Goal: Complete application form: Complete application form

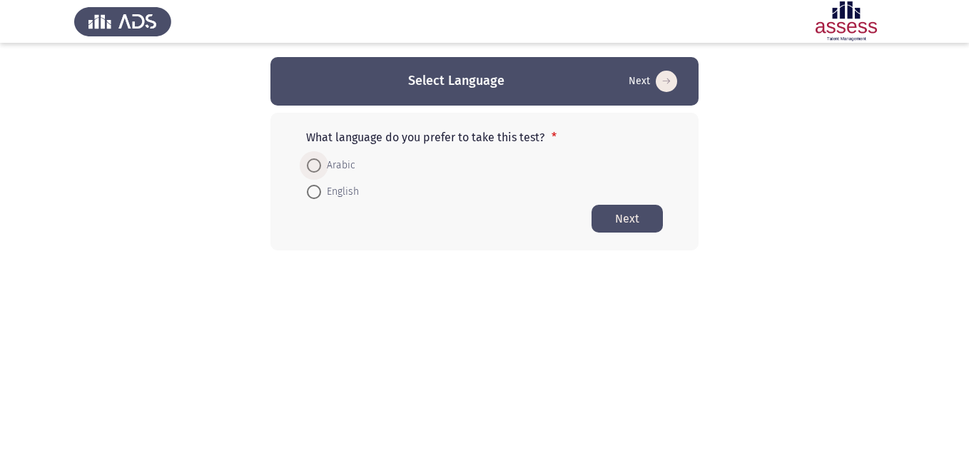
click at [330, 166] on span "Arabic" at bounding box center [338, 165] width 34 height 17
click at [321, 166] on input "Arabic" at bounding box center [314, 165] width 14 height 14
radio input "true"
click at [629, 219] on button "Next" at bounding box center [627, 218] width 71 height 28
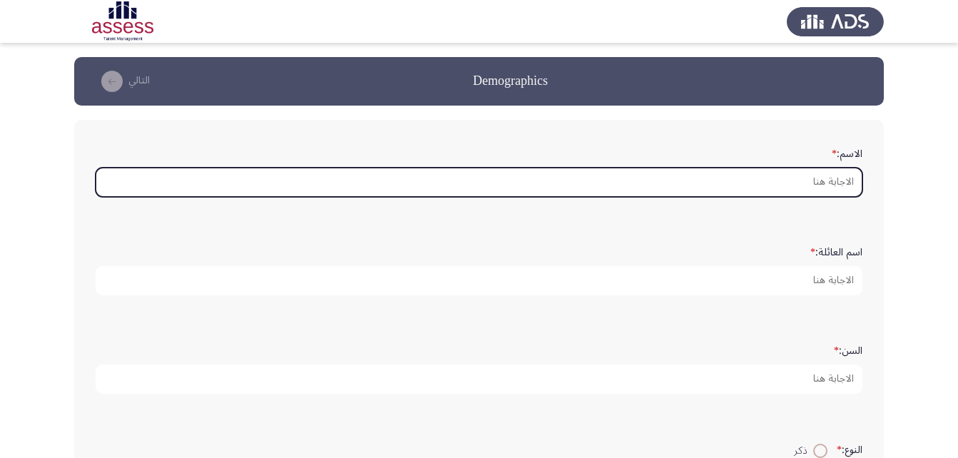
click at [803, 187] on input "الاسم: *" at bounding box center [479, 182] width 767 height 29
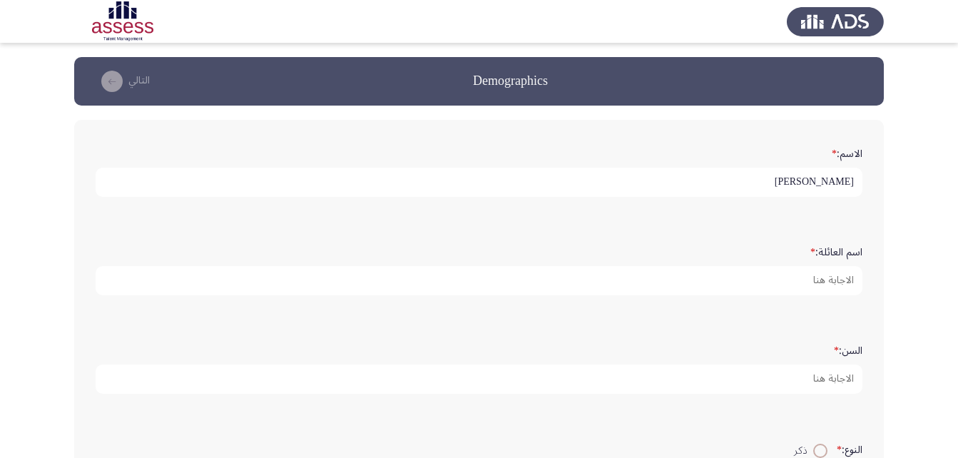
type input "[PERSON_NAME]"
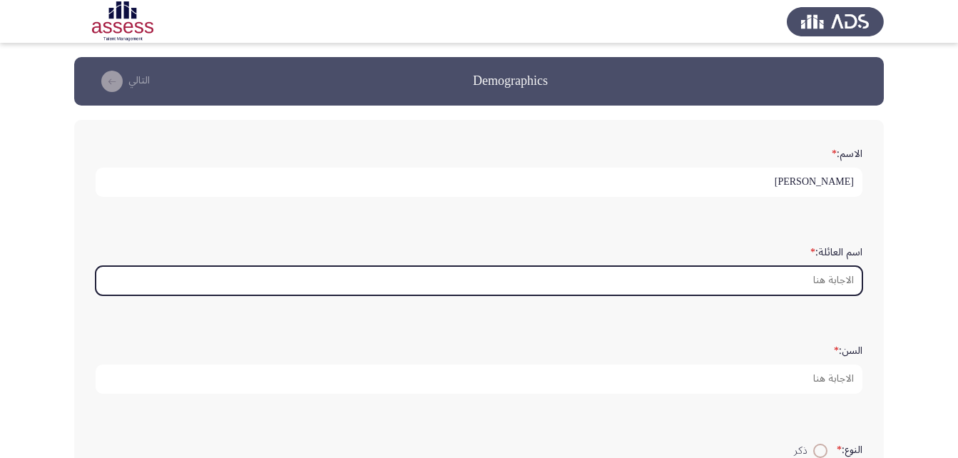
click at [820, 284] on input "اسم العائلة: *" at bounding box center [479, 280] width 767 height 29
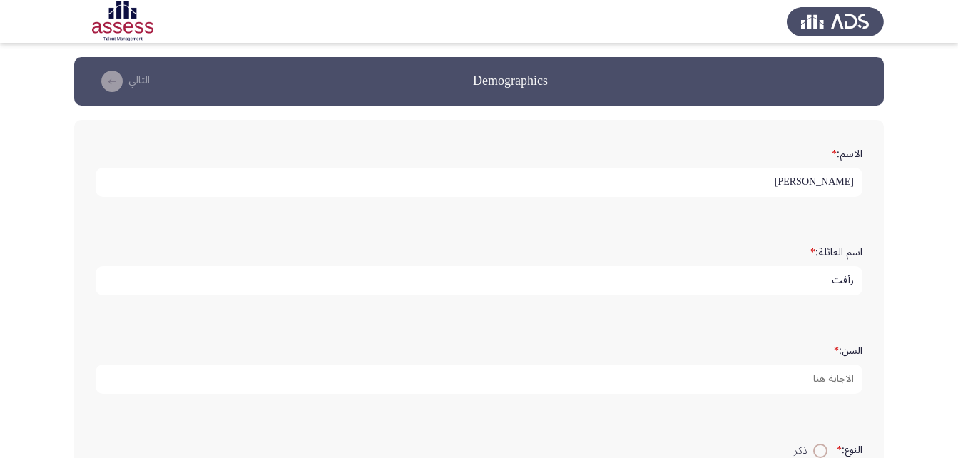
type input "رأفت"
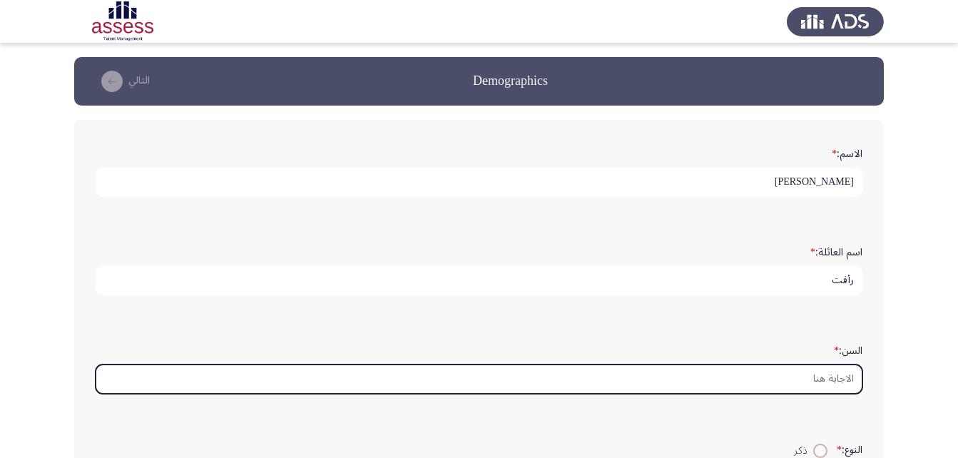
click at [817, 383] on input "السن: *" at bounding box center [479, 379] width 767 height 29
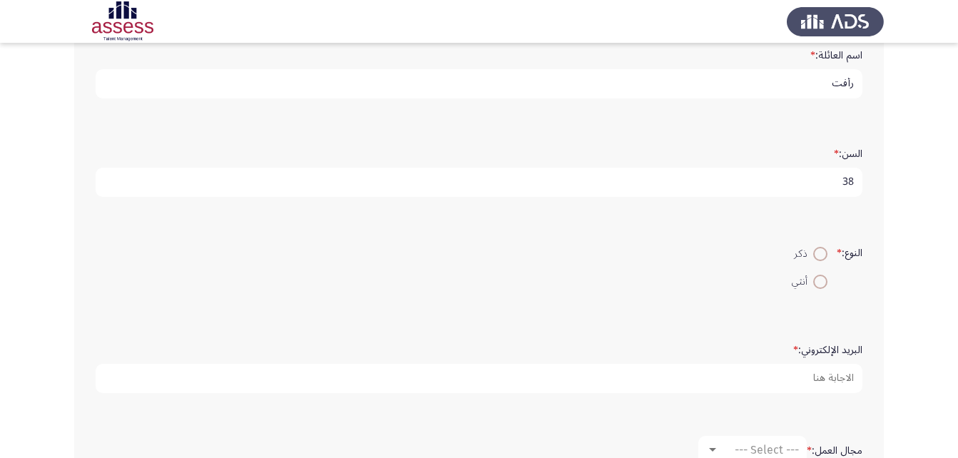
scroll to position [200, 0]
type input "38"
click at [818, 282] on span at bounding box center [821, 279] width 14 height 14
click at [818, 282] on input "أنثي" at bounding box center [821, 279] width 14 height 14
radio input "true"
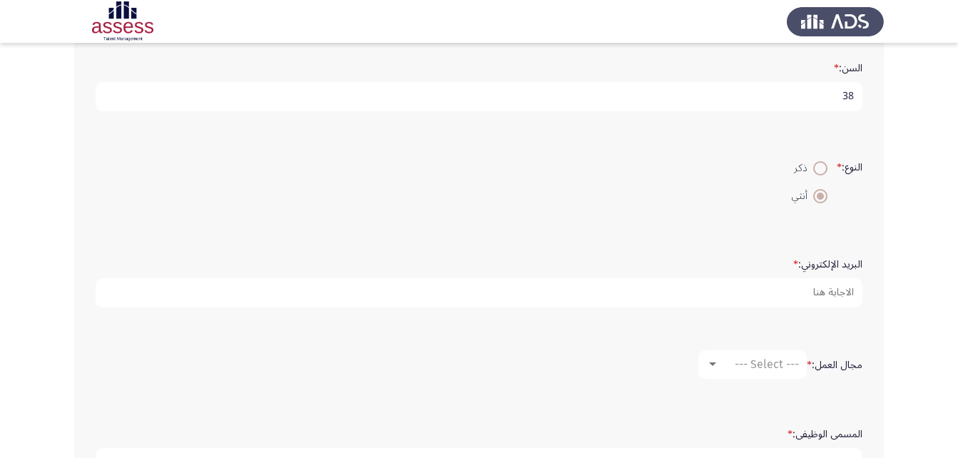
scroll to position [285, 0]
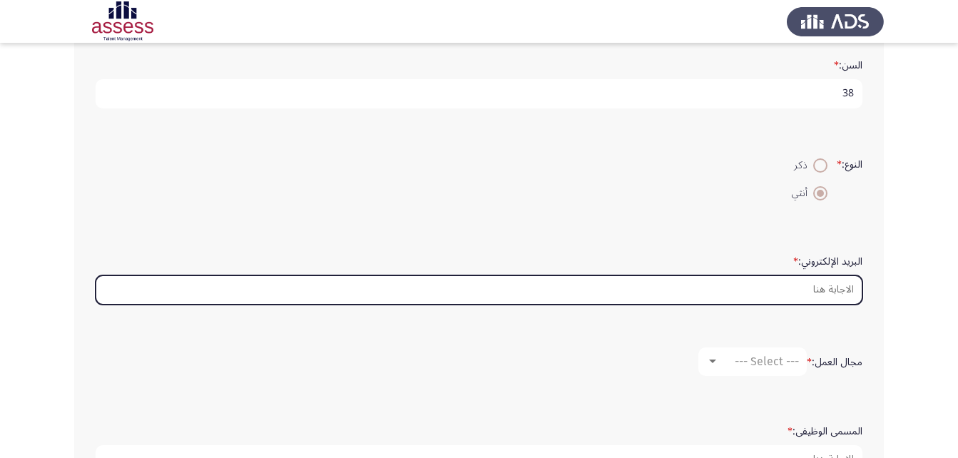
click at [810, 295] on input "البريد الإلكتروني: *" at bounding box center [479, 289] width 767 height 29
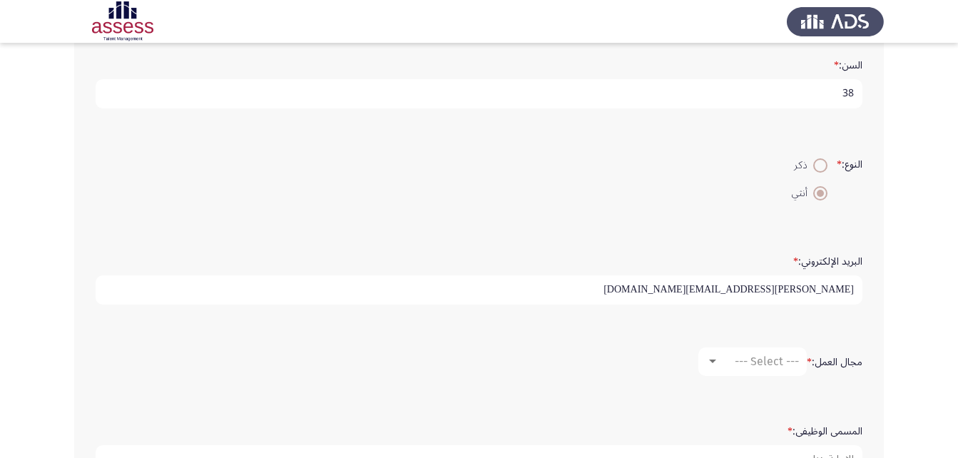
type input "[PERSON_NAME][EMAIL_ADDRESS][DOMAIN_NAME]"
click at [709, 360] on div at bounding box center [712, 362] width 7 height 4
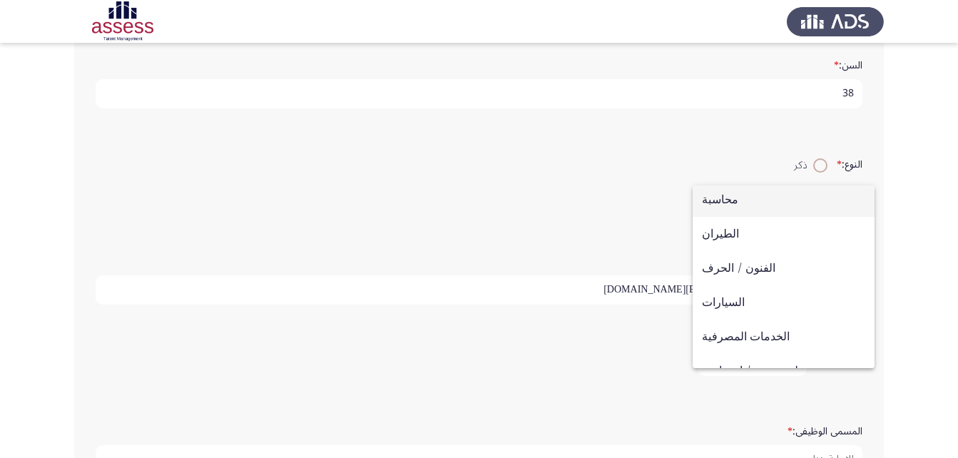
scroll to position [115, 0]
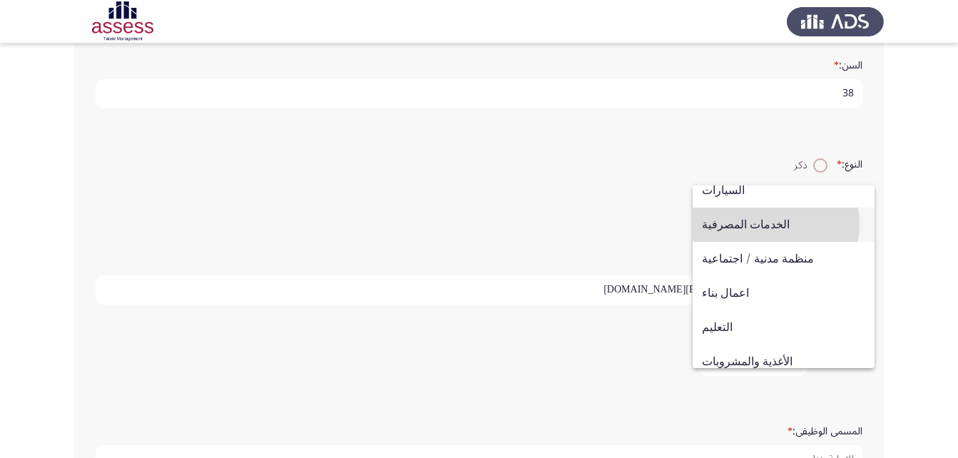
click at [776, 223] on span "الخدمات المصرفية" at bounding box center [783, 225] width 163 height 34
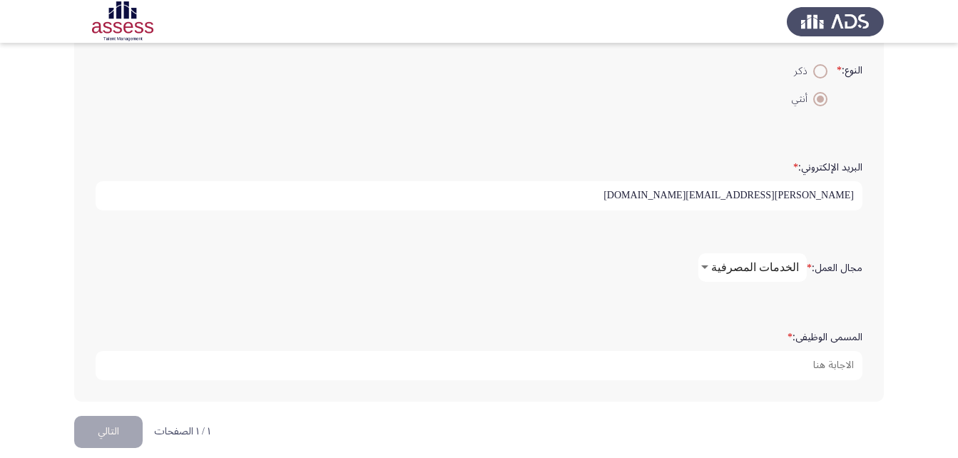
scroll to position [395, 0]
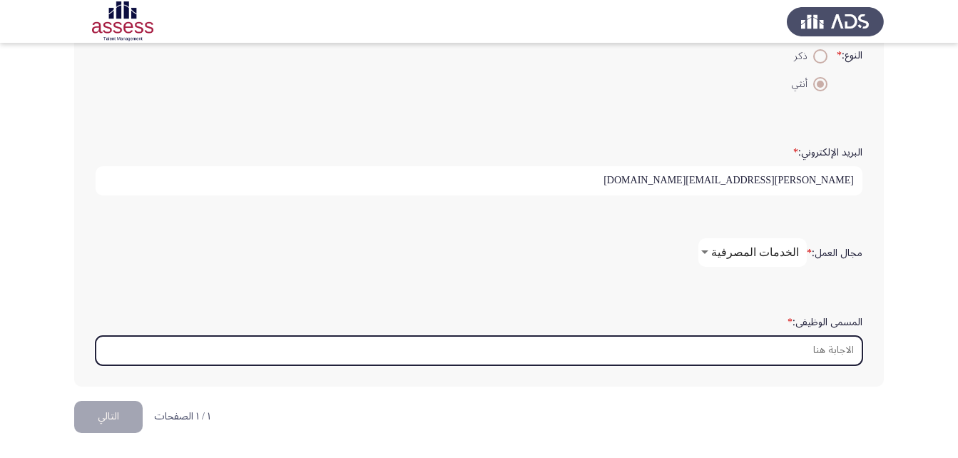
click at [741, 363] on input "المسمى الوظيفى: *" at bounding box center [479, 350] width 767 height 29
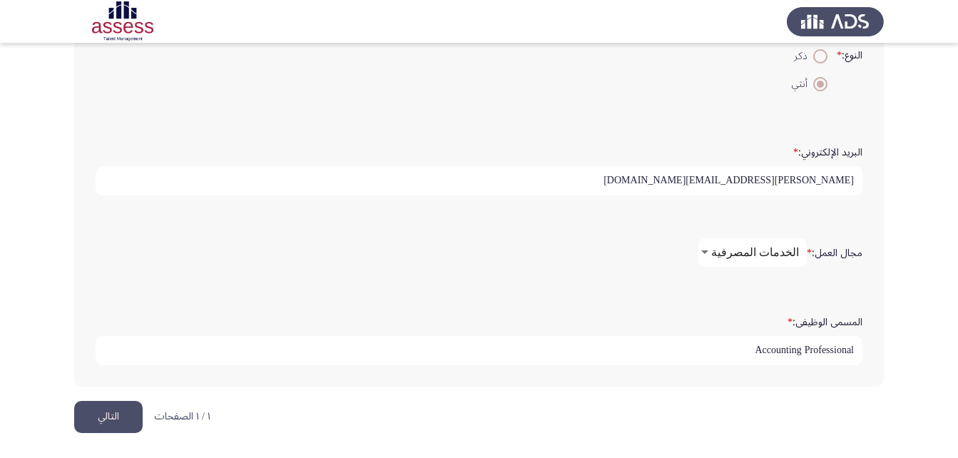
type input "Accounting Professional"
click at [103, 411] on button "التالي" at bounding box center [108, 417] width 69 height 32
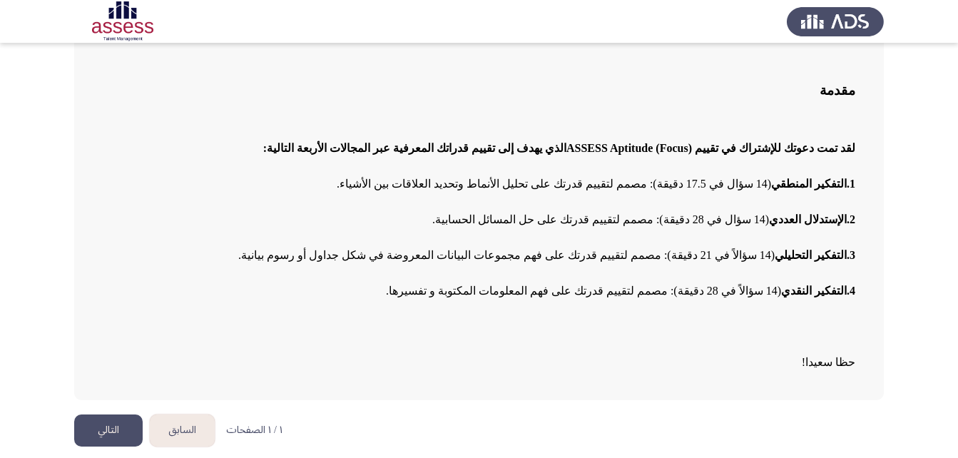
scroll to position [88, 0]
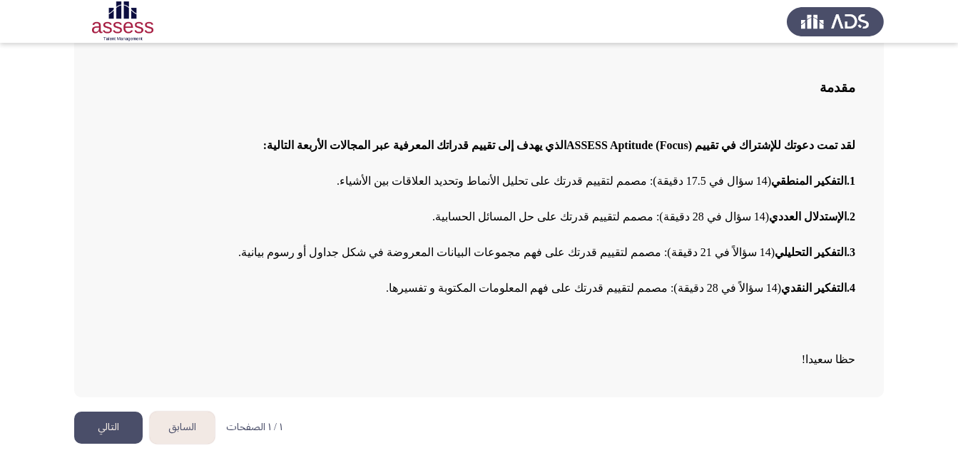
click at [108, 432] on button "التالي" at bounding box center [108, 428] width 69 height 32
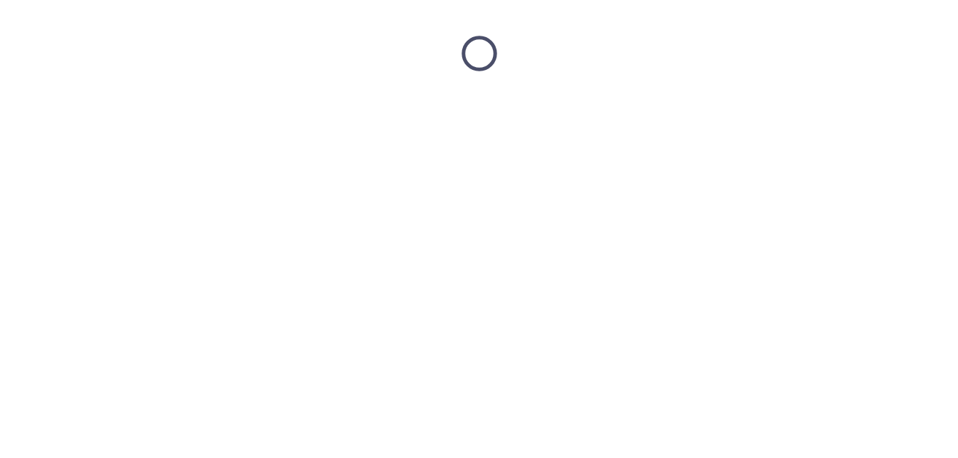
scroll to position [0, 0]
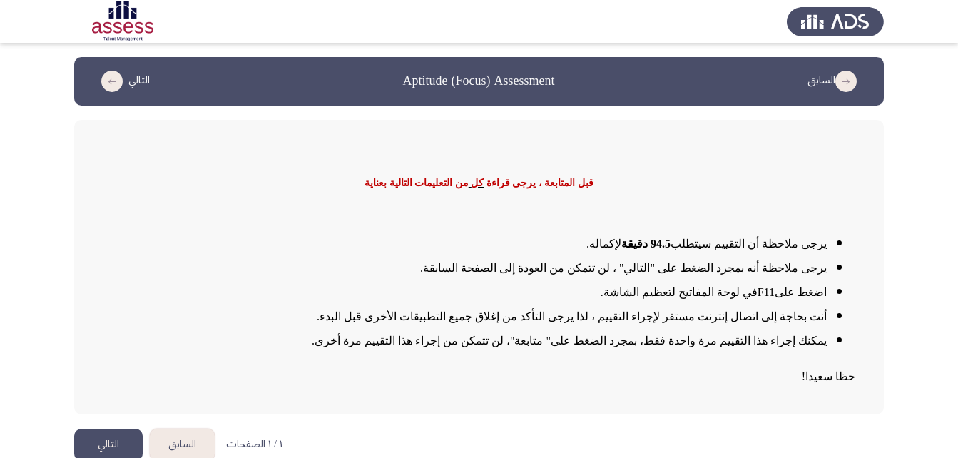
click at [98, 442] on button "التالي" at bounding box center [108, 445] width 69 height 32
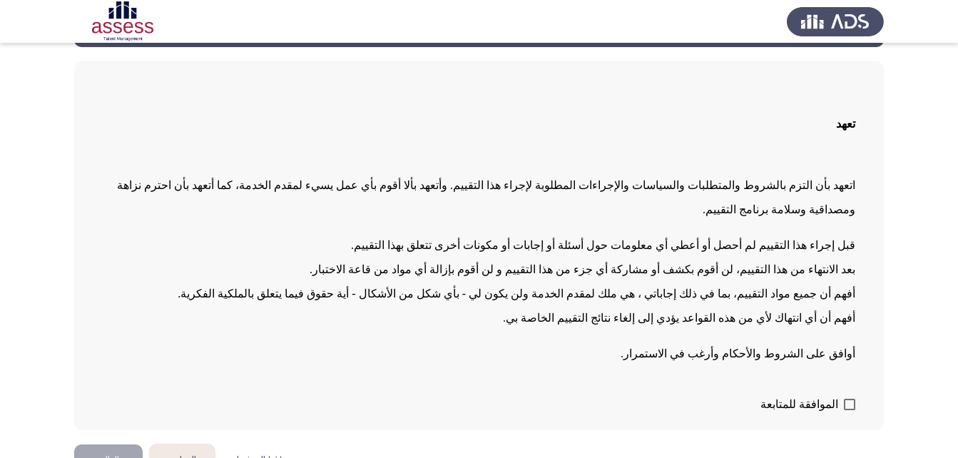
scroll to position [67, 0]
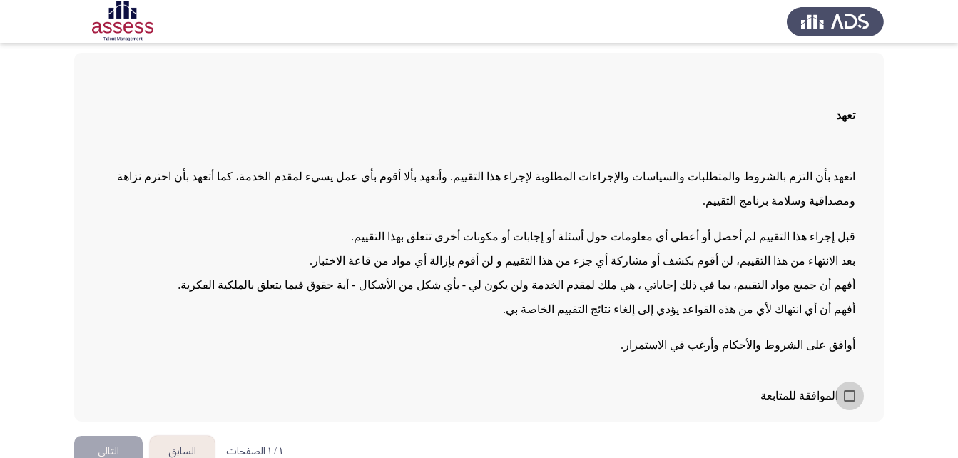
click at [853, 390] on span at bounding box center [849, 395] width 11 height 11
click at [850, 402] on input "الموافقة للمتابعة" at bounding box center [849, 402] width 1 height 1
checkbox input "true"
click at [113, 436] on button "التالي" at bounding box center [108, 452] width 69 height 32
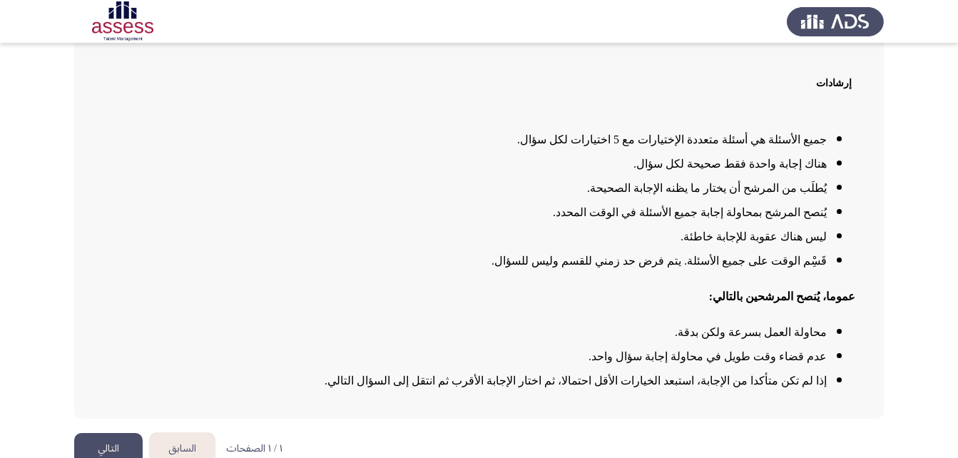
scroll to position [116, 0]
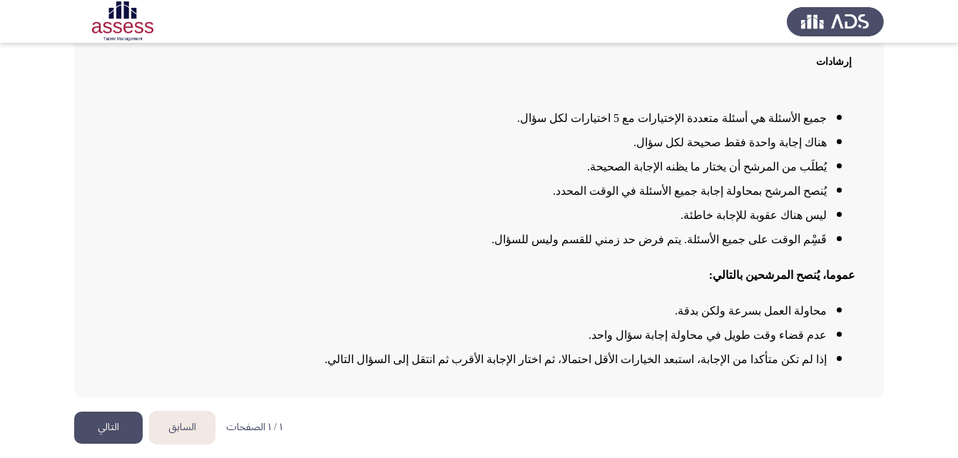
click at [114, 425] on button "التالي" at bounding box center [108, 428] width 69 height 32
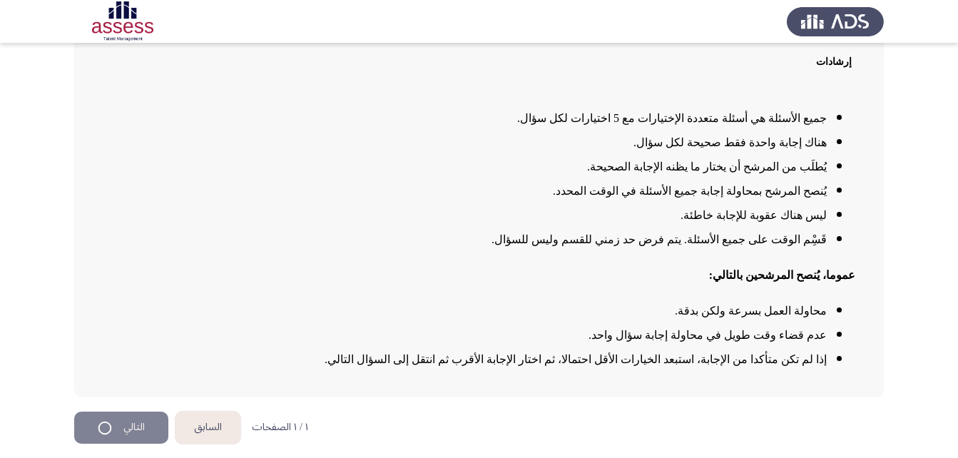
scroll to position [0, 0]
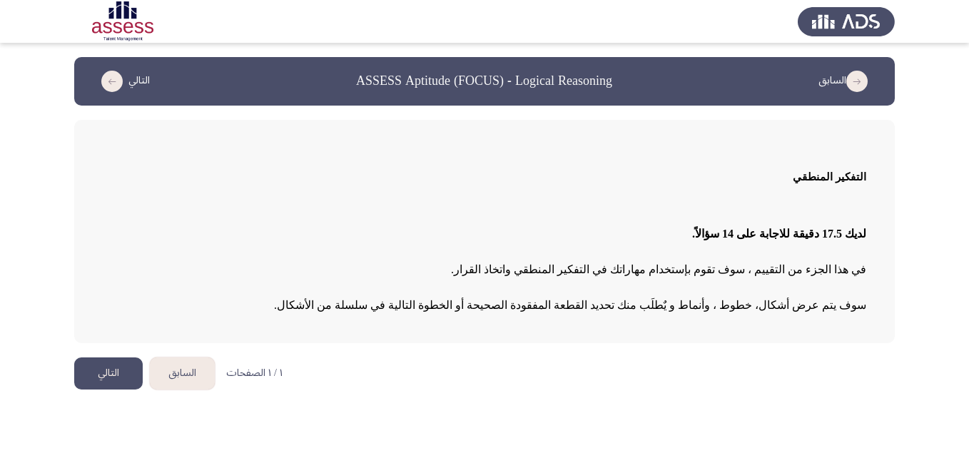
click at [108, 369] on button "التالي" at bounding box center [108, 374] width 69 height 32
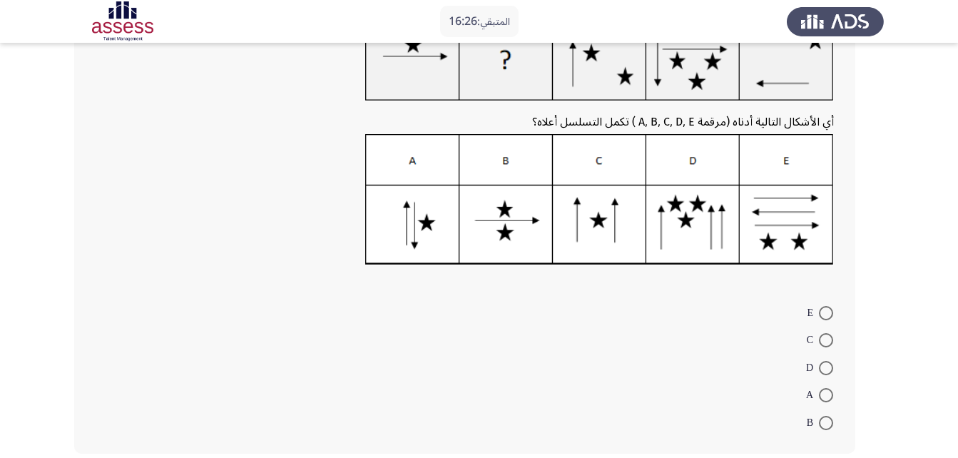
scroll to position [125, 0]
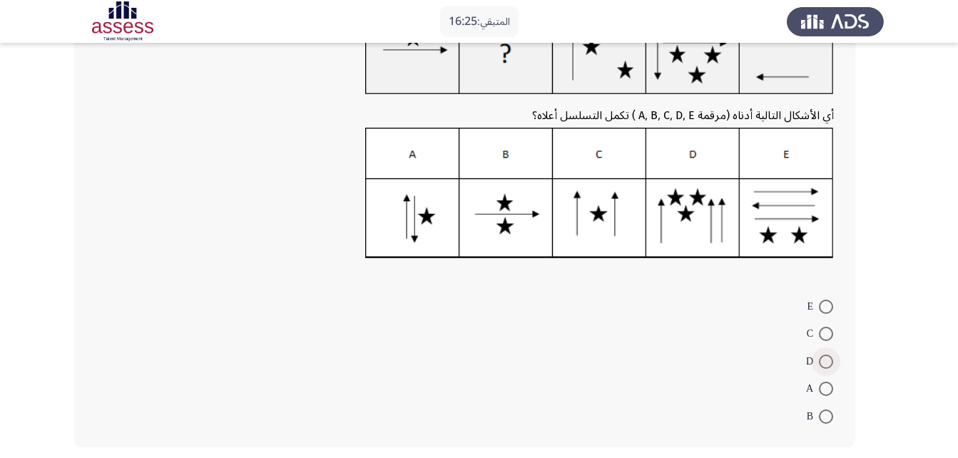
click at [829, 359] on span at bounding box center [826, 362] width 14 height 14
click at [829, 359] on input "D" at bounding box center [826, 362] width 14 height 14
radio input "true"
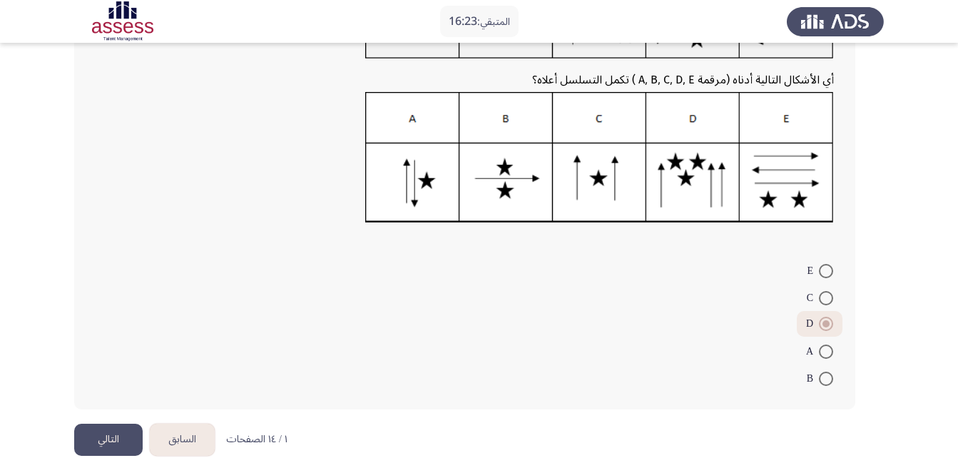
scroll to position [183, 0]
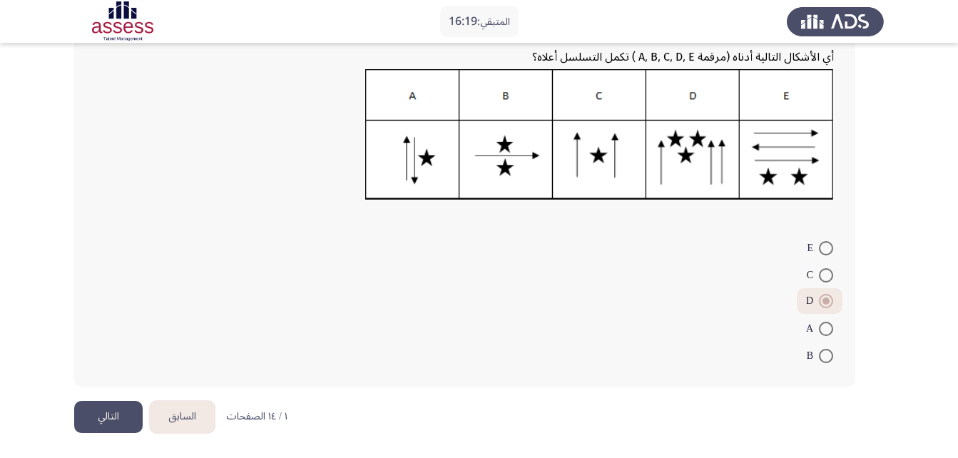
click at [93, 417] on button "التالي" at bounding box center [108, 417] width 69 height 32
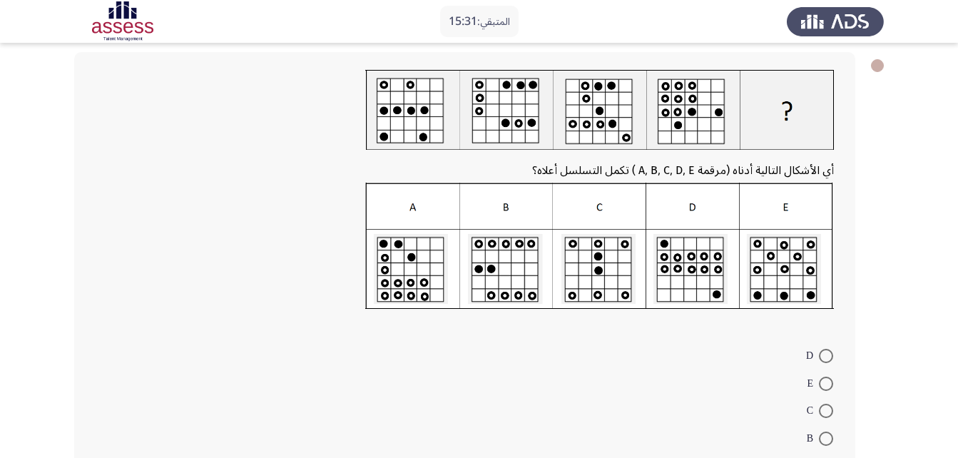
scroll to position [80, 0]
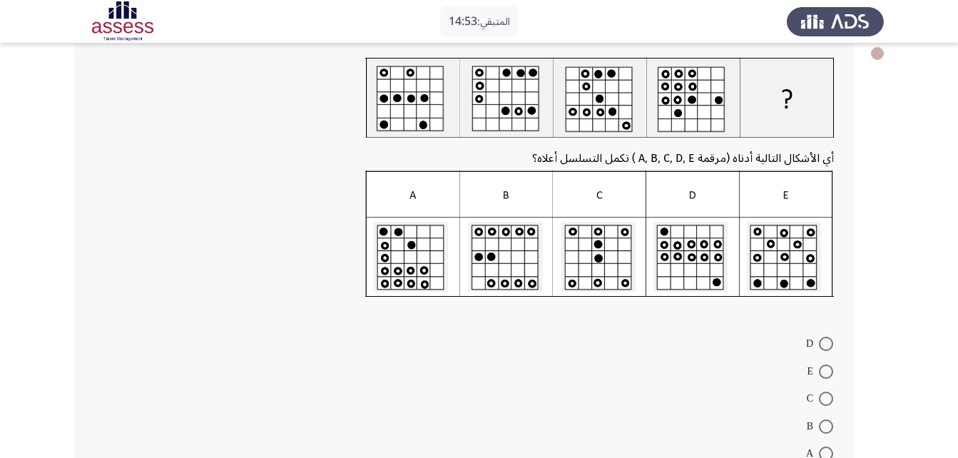
click at [832, 345] on span at bounding box center [826, 344] width 14 height 14
click at [832, 345] on input "D" at bounding box center [826, 344] width 14 height 14
radio input "true"
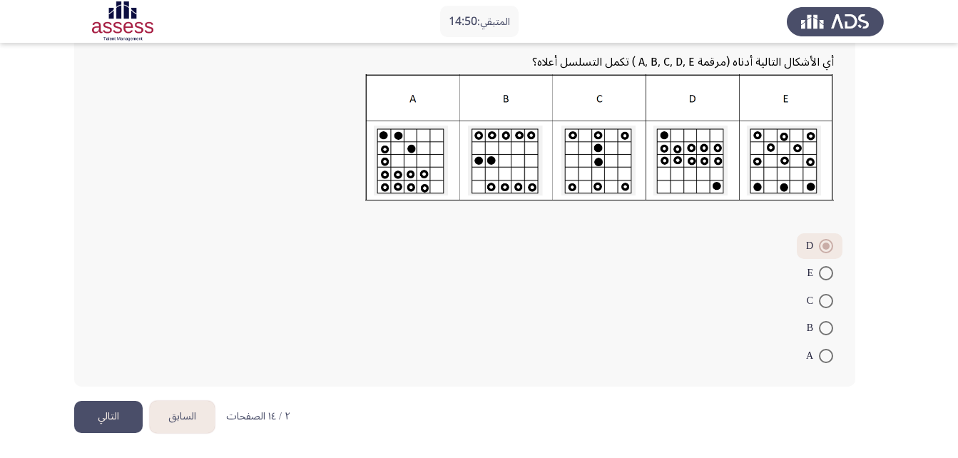
click at [105, 412] on button "التالي" at bounding box center [108, 417] width 69 height 32
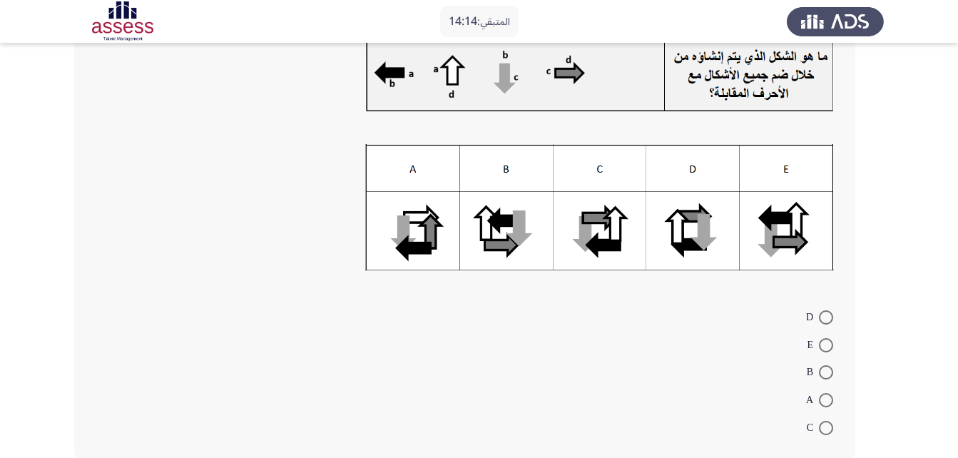
scroll to position [133, 0]
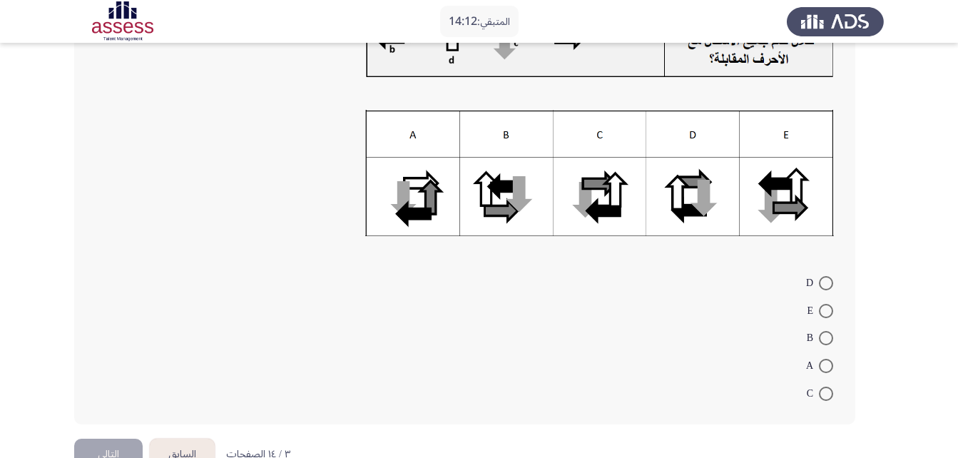
click at [824, 338] on span at bounding box center [826, 338] width 14 height 14
click at [824, 338] on input "B" at bounding box center [826, 338] width 14 height 14
radio input "true"
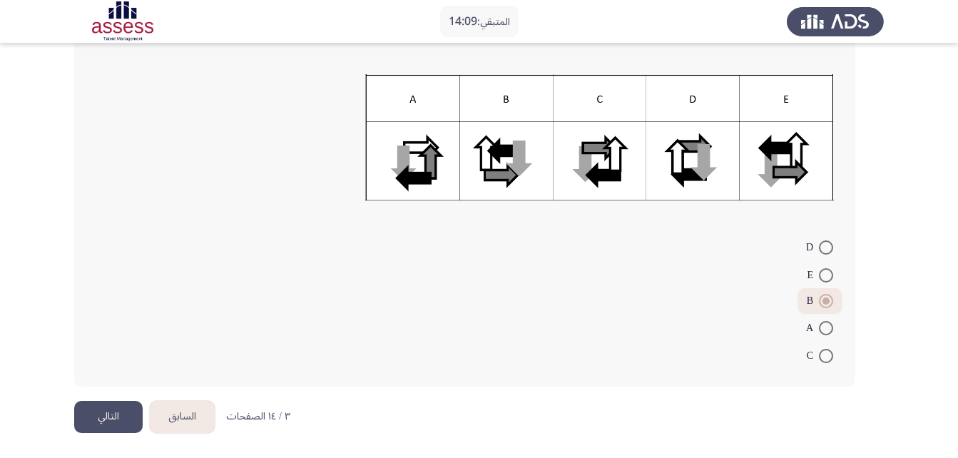
click at [100, 416] on button "التالي" at bounding box center [108, 417] width 69 height 32
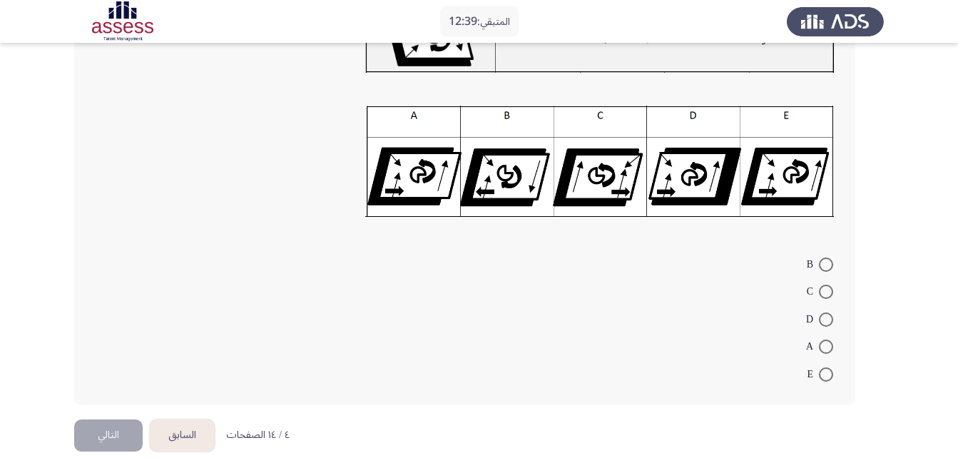
scroll to position [126, 0]
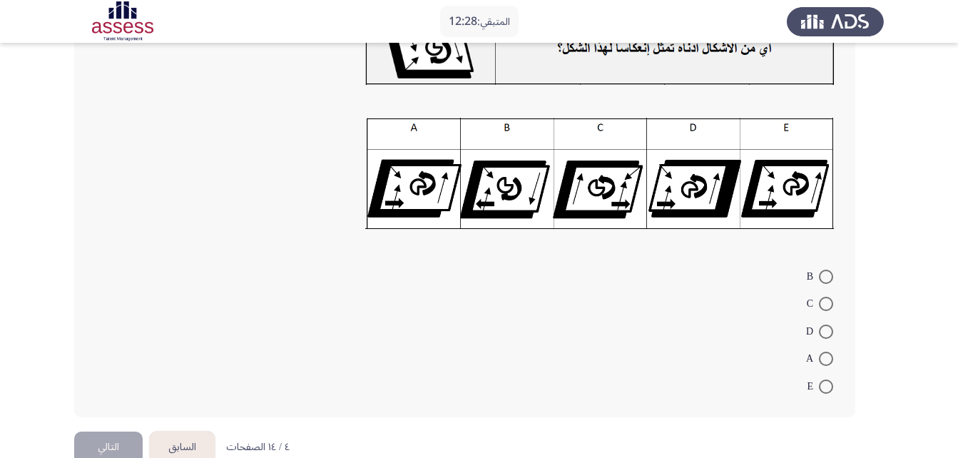
click at [503, 179] on img at bounding box center [599, 173] width 469 height 111
click at [826, 280] on span at bounding box center [826, 277] width 14 height 14
click at [826, 280] on input "B" at bounding box center [826, 277] width 14 height 14
radio input "true"
click at [825, 387] on span at bounding box center [826, 385] width 14 height 14
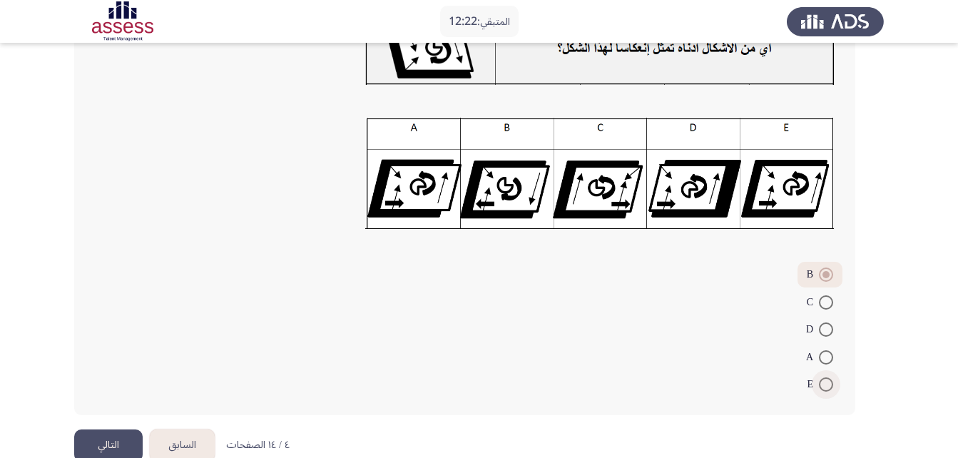
click at [825, 387] on input "E" at bounding box center [826, 385] width 14 height 14
radio input "true"
click at [122, 439] on button "التالي" at bounding box center [108, 446] width 69 height 32
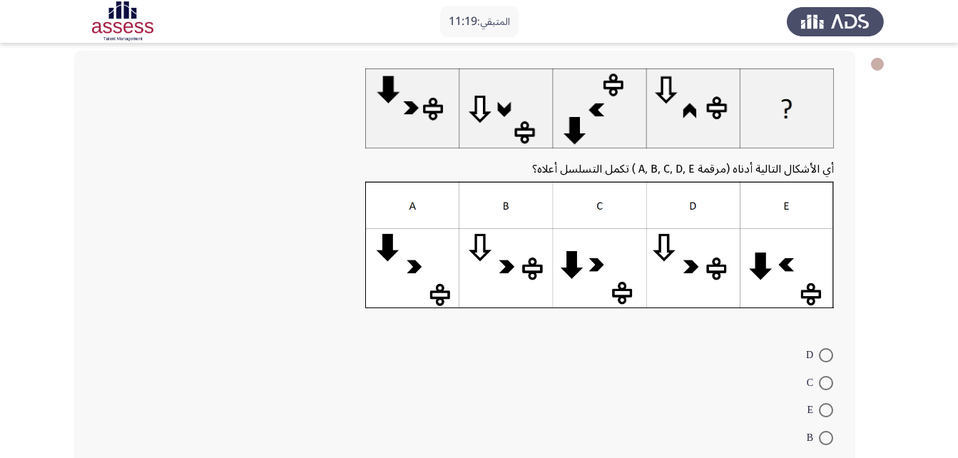
scroll to position [138, 0]
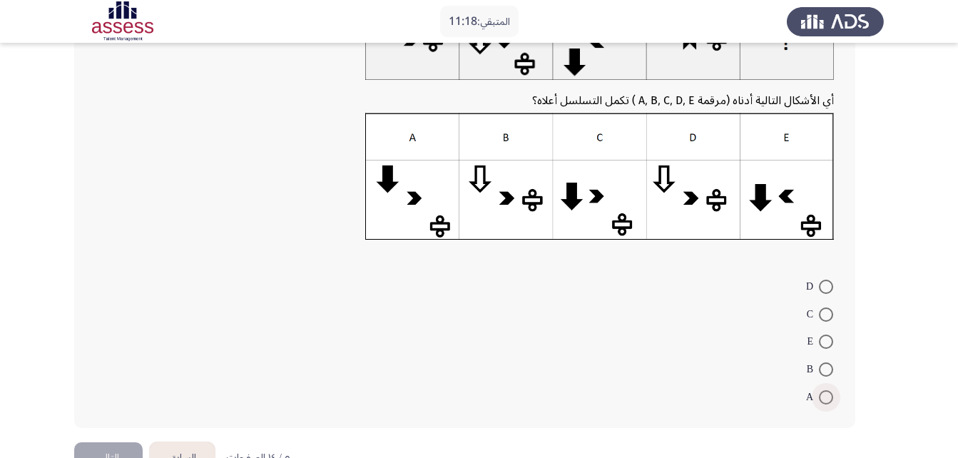
click at [829, 393] on span at bounding box center [826, 397] width 14 height 14
click at [829, 393] on input "A" at bounding box center [826, 397] width 14 height 14
radio input "true"
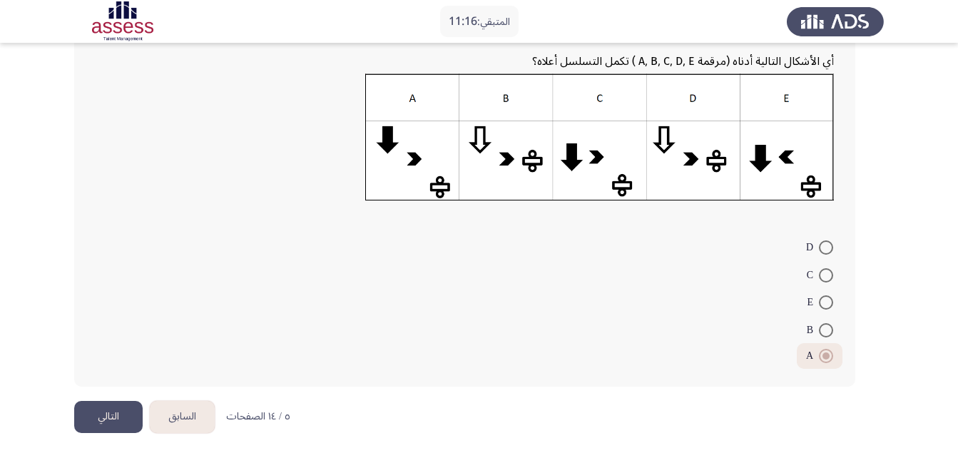
click at [106, 420] on button "التالي" at bounding box center [108, 417] width 69 height 32
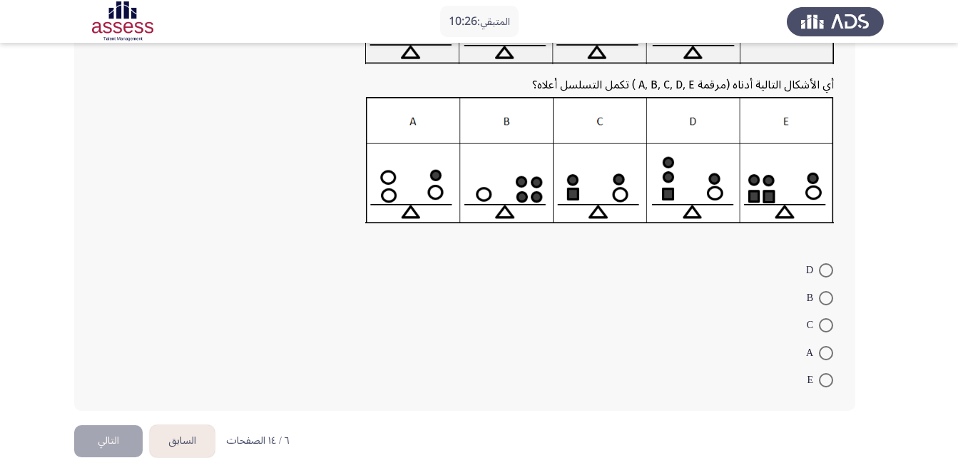
scroll to position [157, 0]
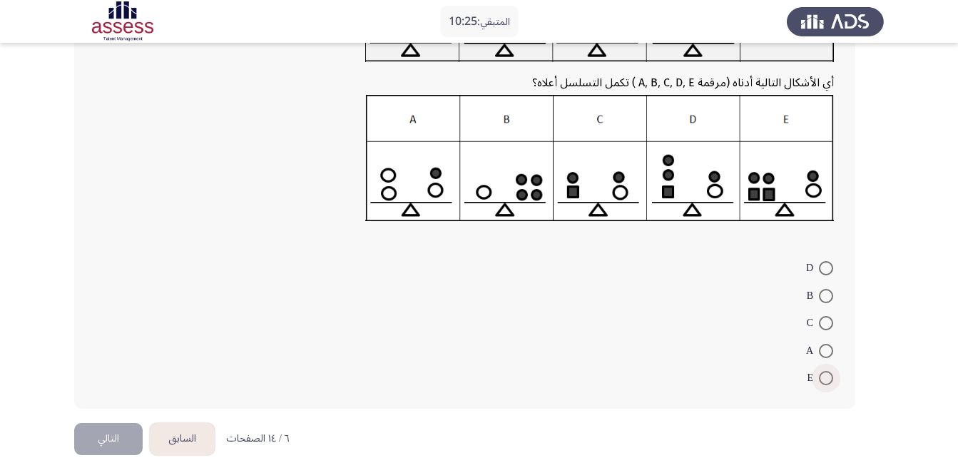
click at [827, 376] on span at bounding box center [826, 378] width 14 height 14
click at [827, 376] on input "E" at bounding box center [826, 378] width 14 height 14
radio input "true"
click at [104, 435] on button "التالي" at bounding box center [108, 438] width 69 height 32
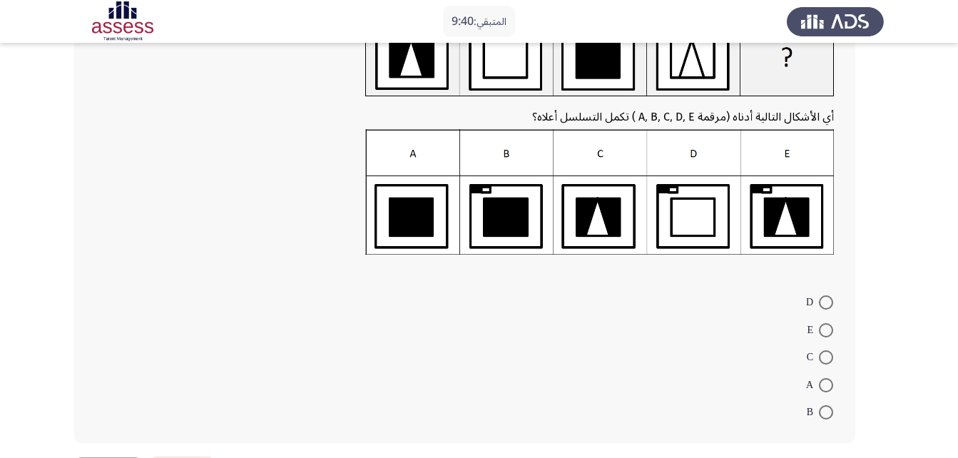
scroll to position [123, 0]
click at [829, 413] on span at bounding box center [826, 412] width 14 height 14
click at [829, 413] on input "B" at bounding box center [826, 412] width 14 height 14
radio input "true"
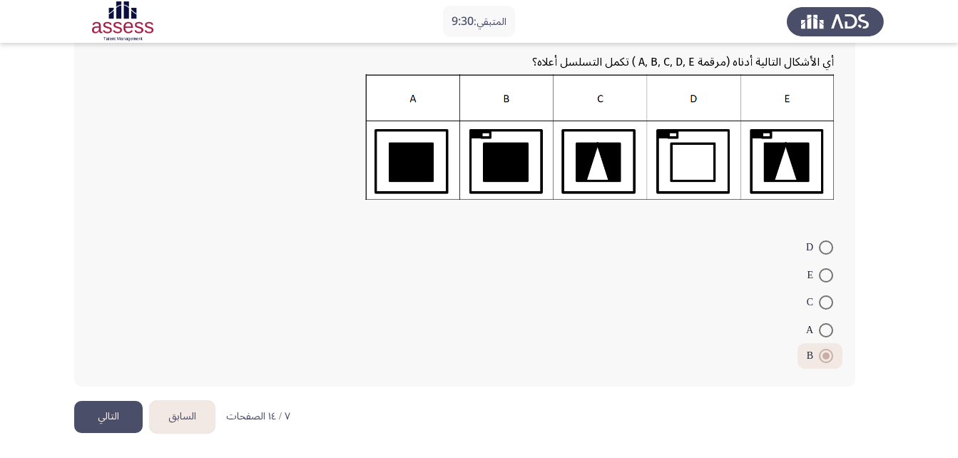
scroll to position [119, 0]
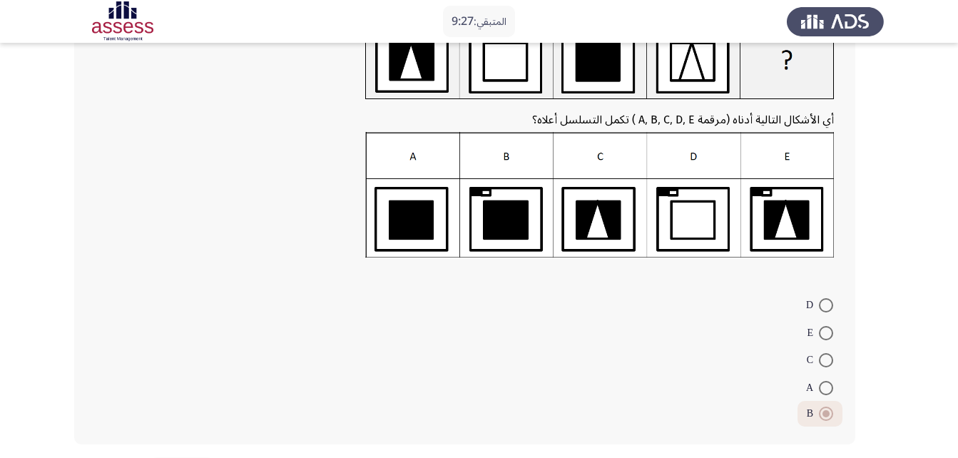
click at [824, 306] on span at bounding box center [826, 305] width 14 height 14
click at [824, 306] on input "D" at bounding box center [826, 305] width 14 height 14
radio input "true"
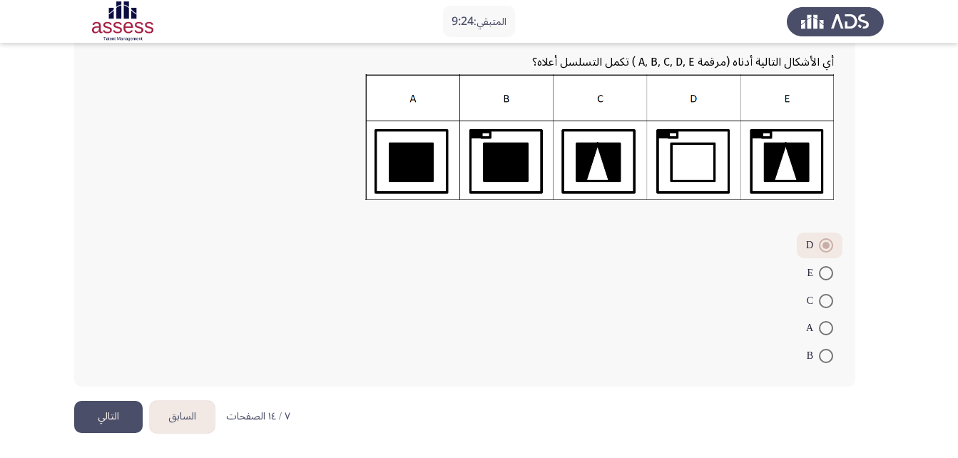
click at [113, 417] on button "التالي" at bounding box center [108, 417] width 69 height 32
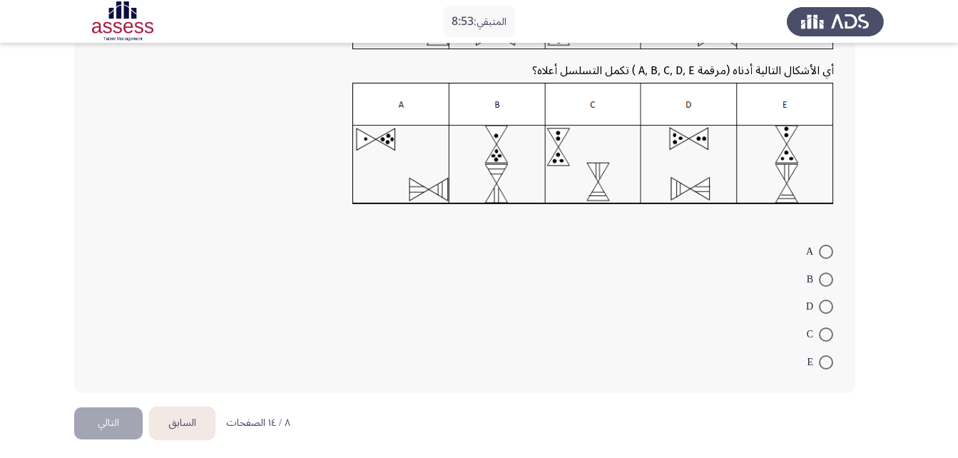
scroll to position [168, 0]
click at [824, 276] on span at bounding box center [826, 278] width 14 height 14
click at [824, 276] on input "B" at bounding box center [826, 278] width 14 height 14
radio input "true"
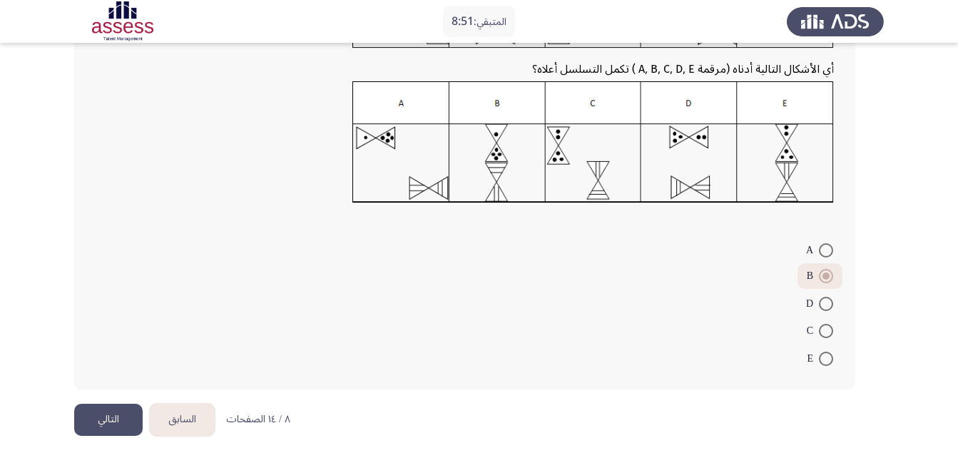
click at [114, 425] on button "التالي" at bounding box center [108, 420] width 69 height 32
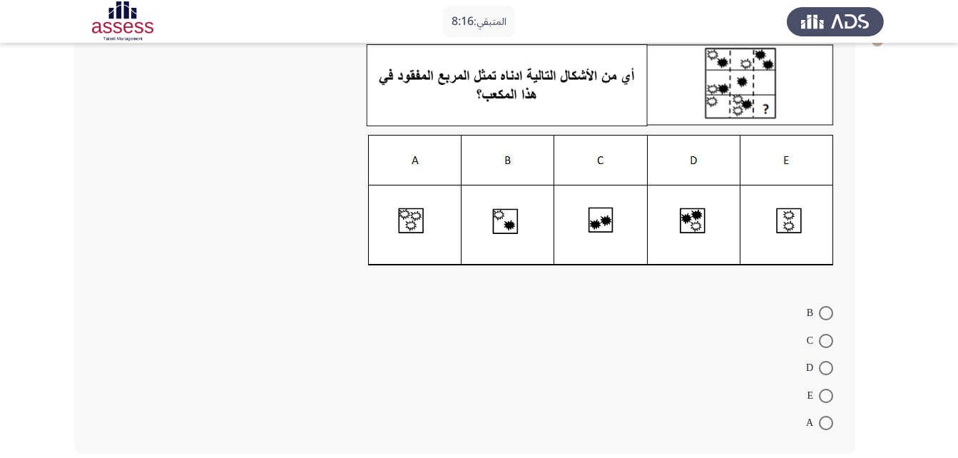
scroll to position [117, 0]
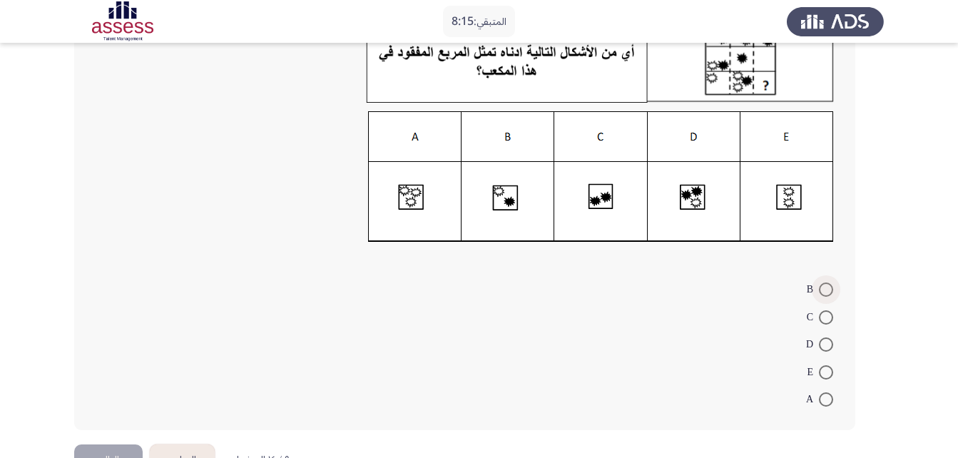
click at [828, 288] on span at bounding box center [826, 290] width 14 height 14
click at [828, 288] on input "B" at bounding box center [826, 290] width 14 height 14
radio input "true"
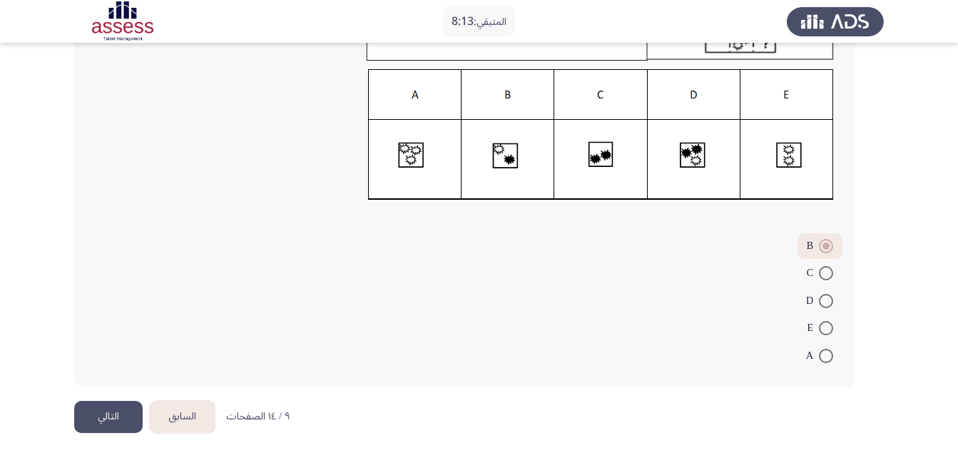
click at [86, 414] on button "التالي" at bounding box center [108, 417] width 69 height 32
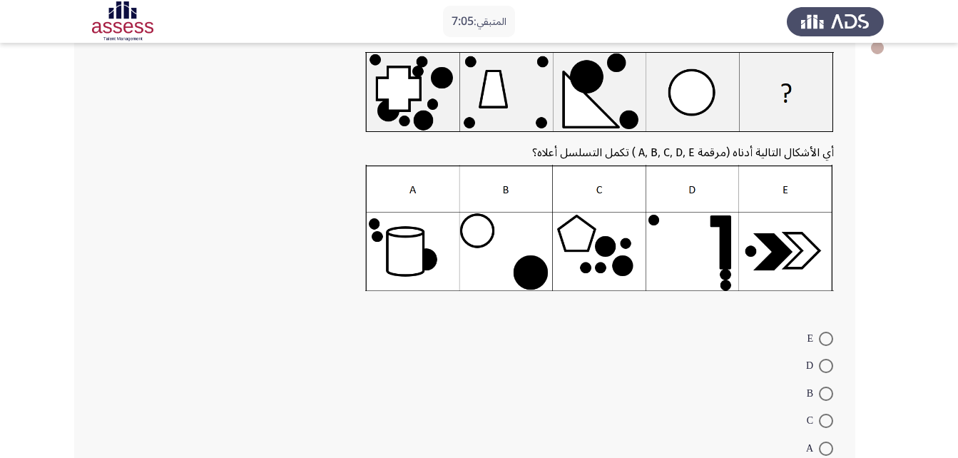
scroll to position [92, 0]
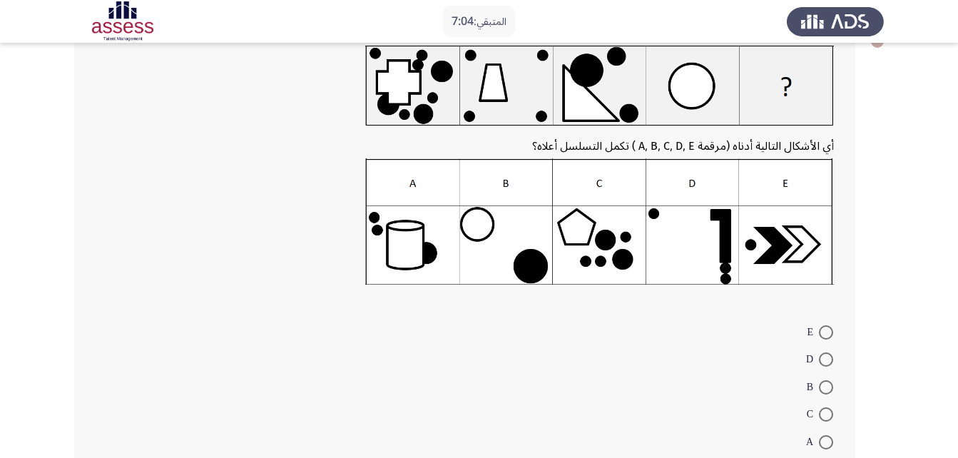
click at [829, 323] on mat-radio-button "E" at bounding box center [820, 332] width 45 height 28
click at [829, 330] on span at bounding box center [826, 332] width 14 height 14
click at [829, 330] on input "E" at bounding box center [826, 332] width 14 height 14
radio input "true"
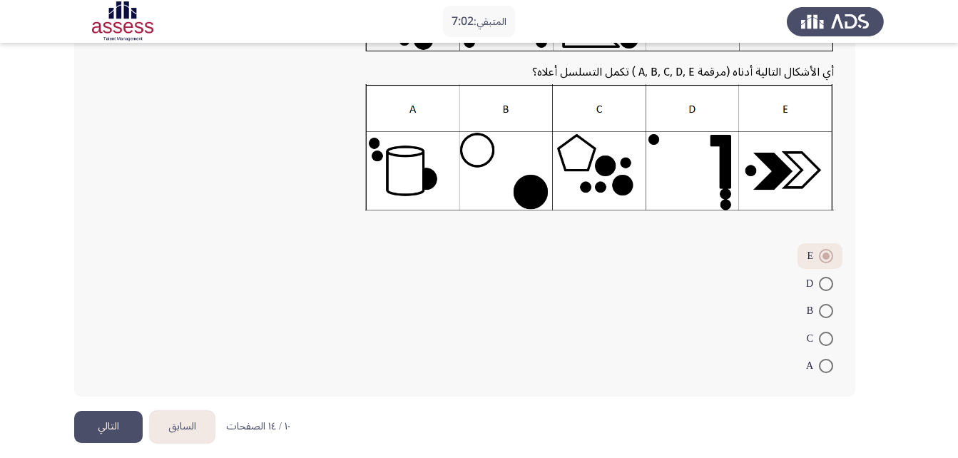
scroll to position [176, 0]
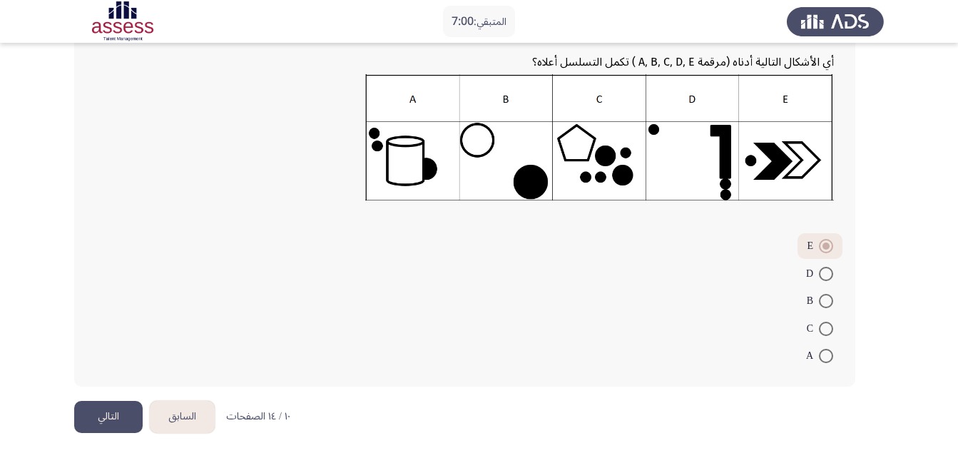
click at [93, 417] on button "التالي" at bounding box center [108, 417] width 69 height 32
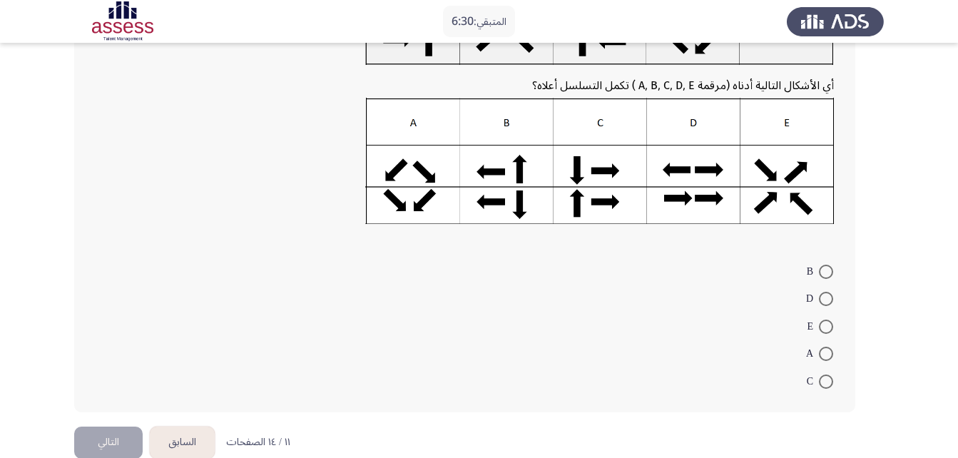
scroll to position [155, 0]
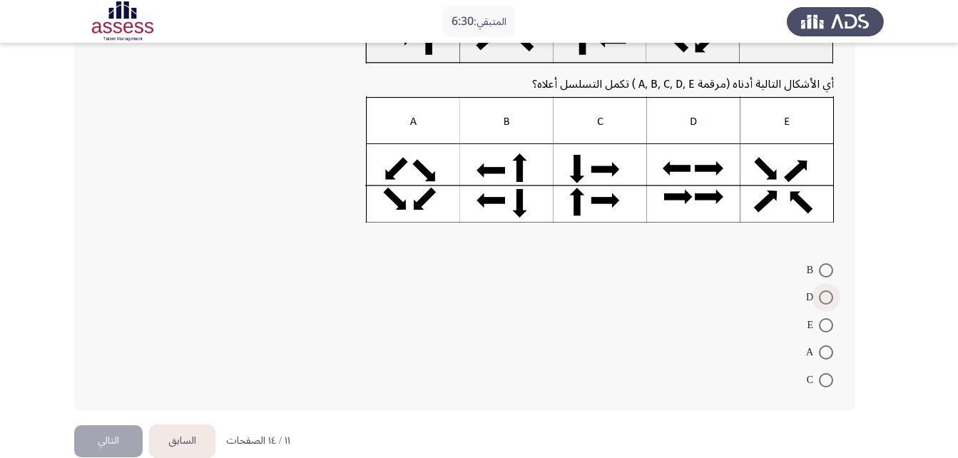
click at [829, 300] on span at bounding box center [826, 297] width 14 height 14
click at [829, 300] on input "D" at bounding box center [826, 297] width 14 height 14
radio input "true"
click at [96, 437] on button "التالي" at bounding box center [108, 439] width 69 height 32
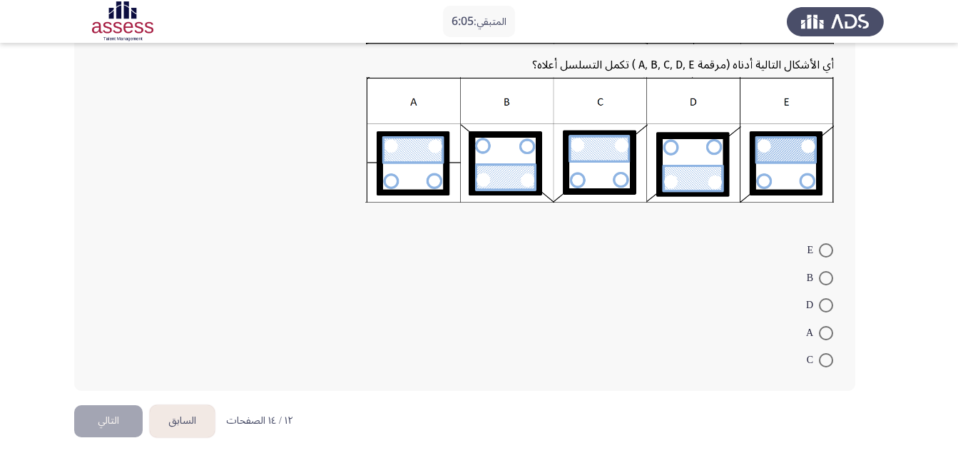
scroll to position [173, 0]
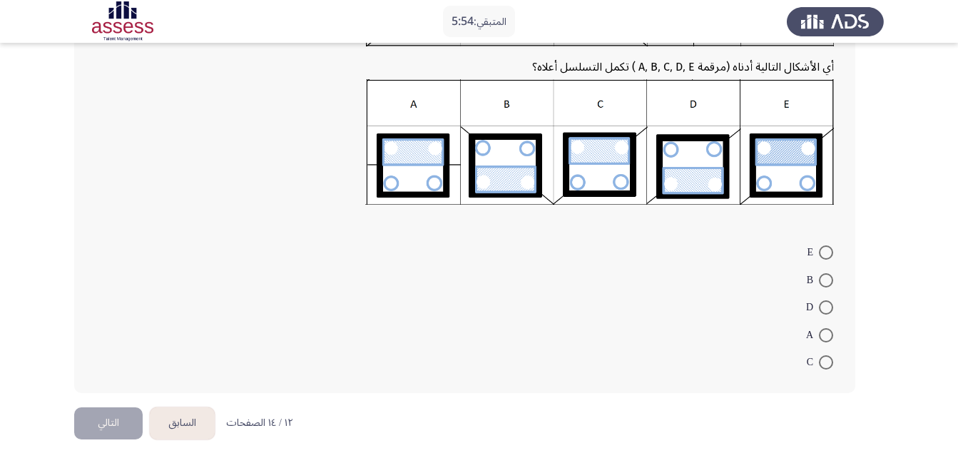
click at [833, 308] on span at bounding box center [826, 307] width 14 height 14
click at [833, 308] on input "D" at bounding box center [826, 307] width 14 height 14
radio input "true"
click at [101, 418] on button "التالي" at bounding box center [108, 422] width 69 height 32
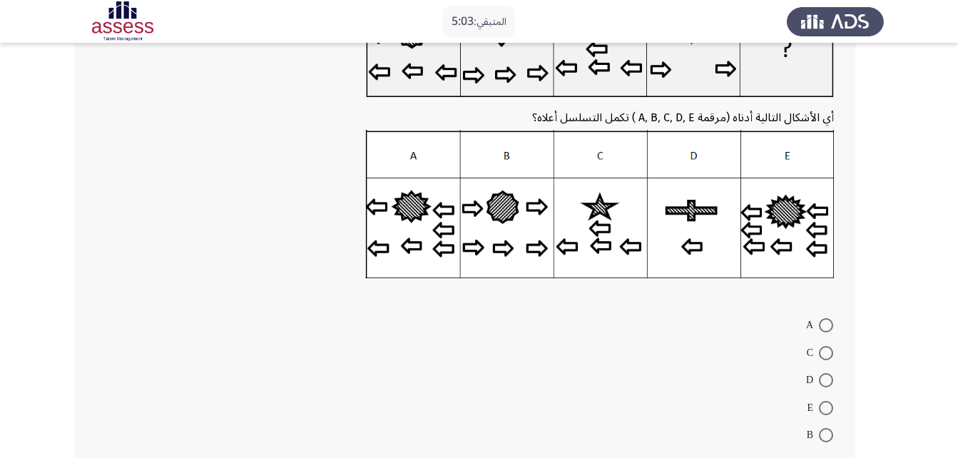
scroll to position [157, 0]
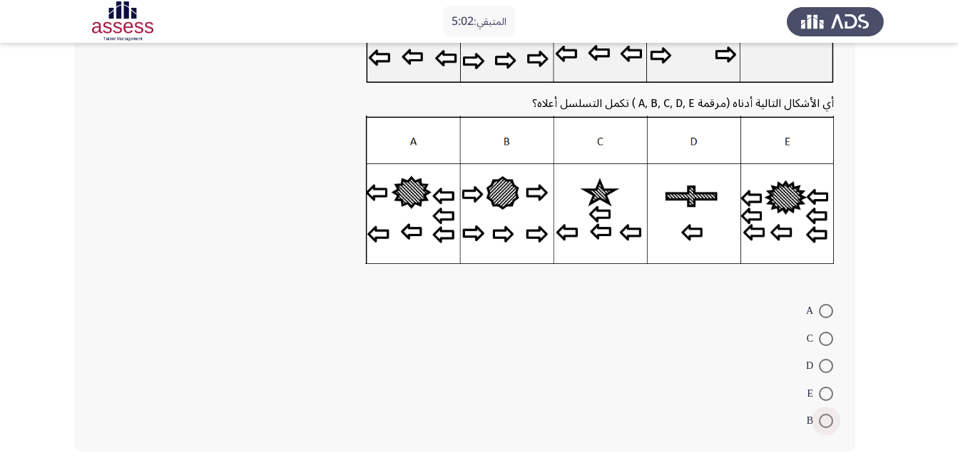
click at [828, 420] on span at bounding box center [826, 421] width 14 height 14
click at [828, 420] on input "B" at bounding box center [826, 421] width 14 height 14
radio input "true"
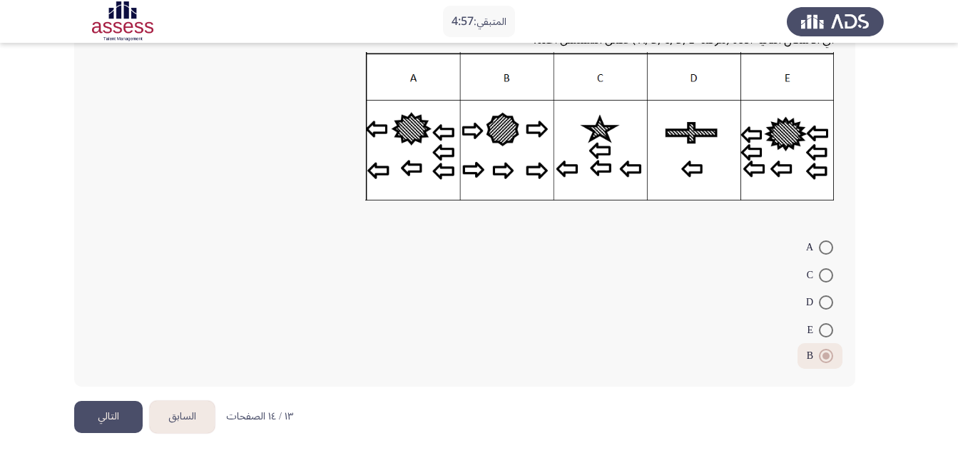
click at [121, 410] on button "التالي" at bounding box center [108, 417] width 69 height 32
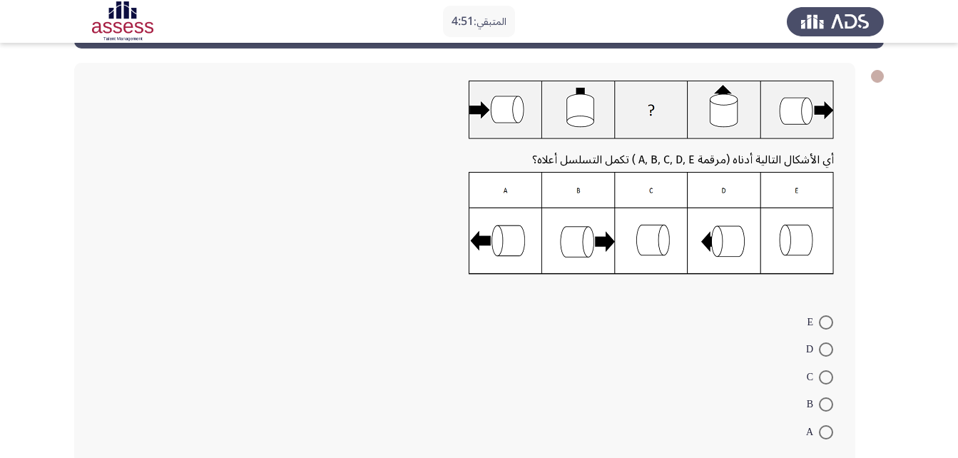
scroll to position [56, 0]
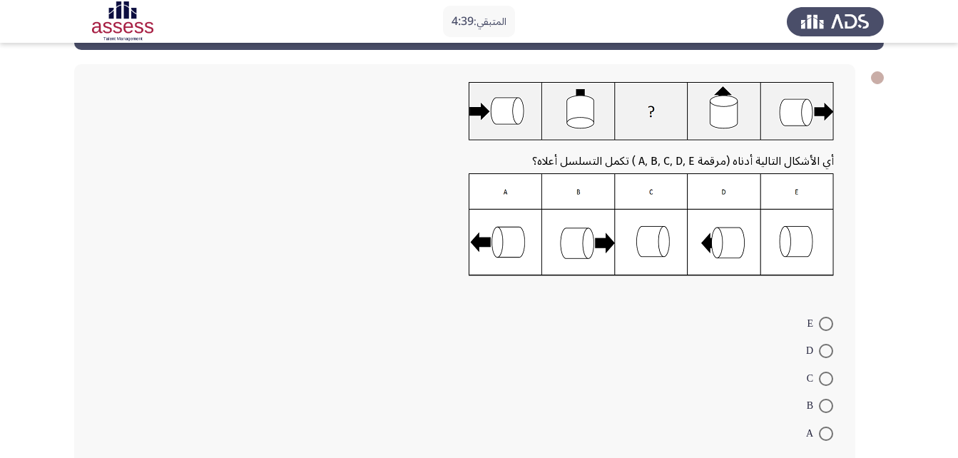
click at [826, 383] on span at bounding box center [826, 379] width 14 height 14
click at [826, 383] on input "C" at bounding box center [826, 379] width 14 height 14
radio input "true"
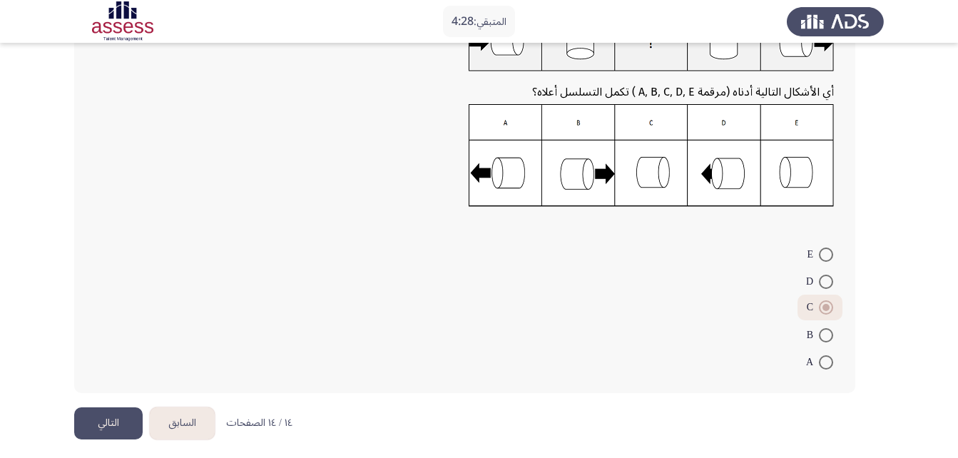
scroll to position [131, 0]
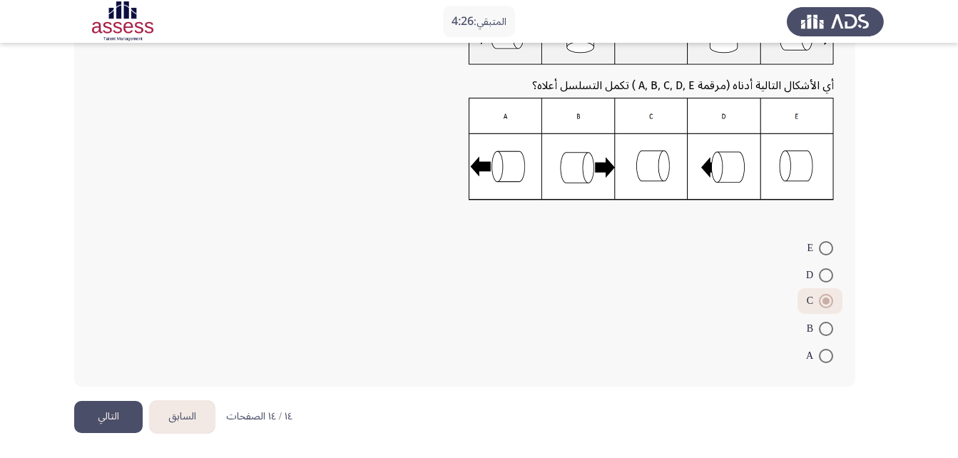
click at [103, 420] on button "التالي" at bounding box center [108, 417] width 69 height 32
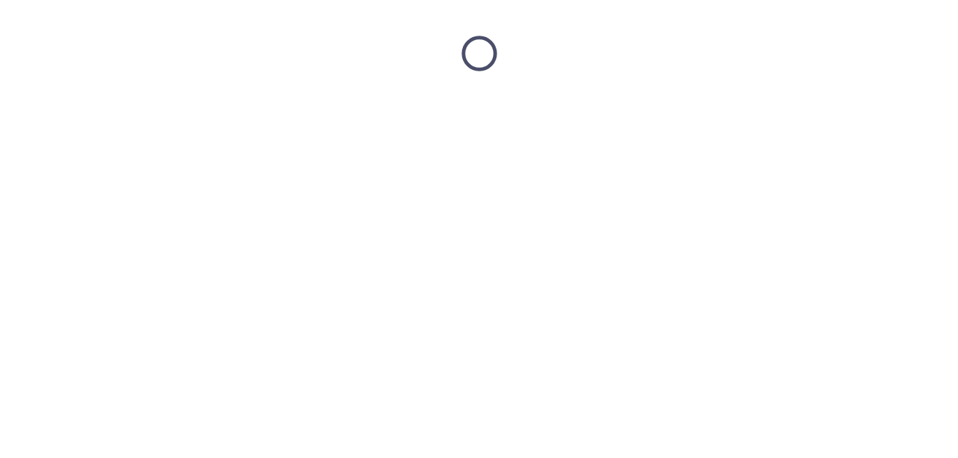
scroll to position [0, 0]
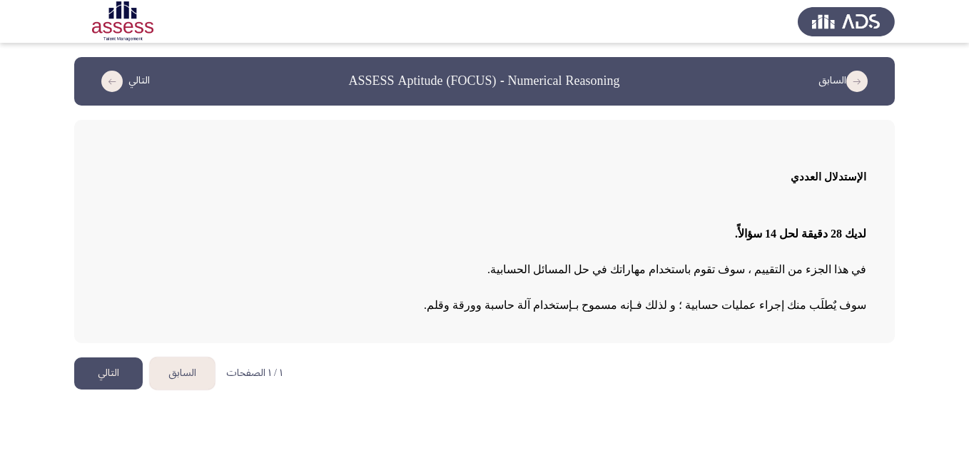
click at [115, 373] on button "التالي" at bounding box center [108, 374] width 69 height 32
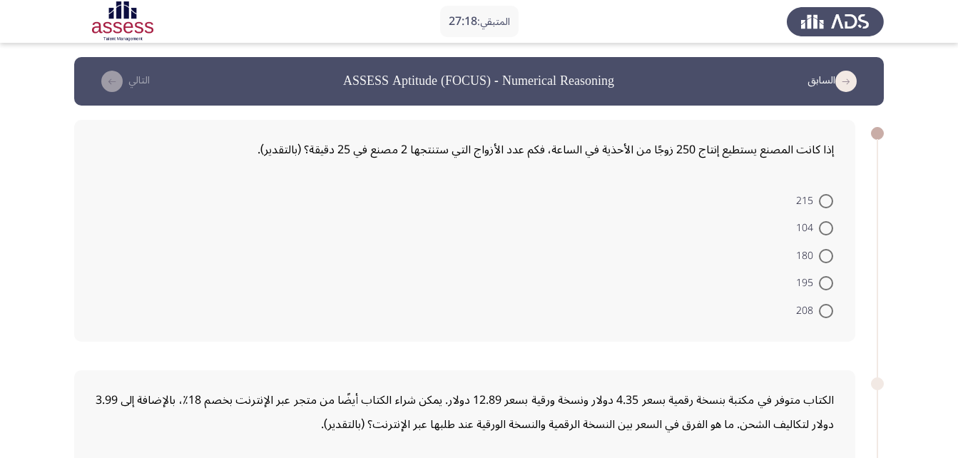
click at [823, 233] on span at bounding box center [826, 228] width 14 height 14
click at [823, 233] on input "104" at bounding box center [826, 228] width 14 height 14
radio input "true"
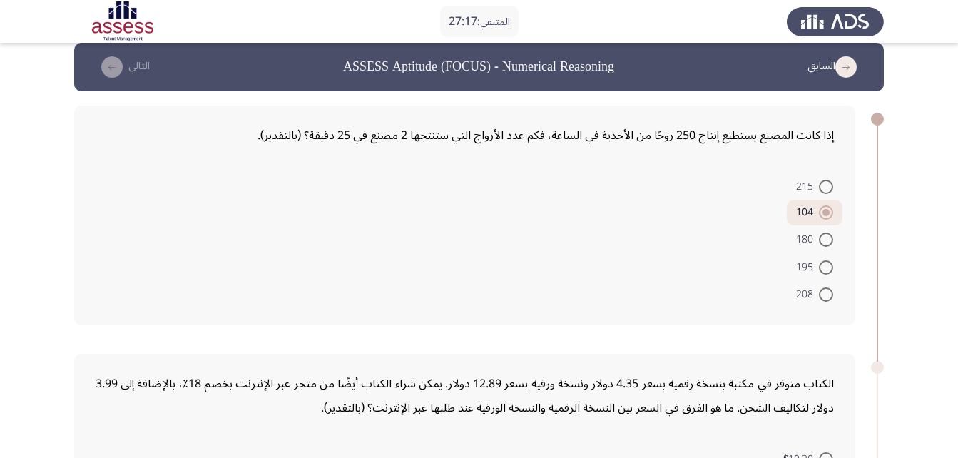
scroll to position [19, 0]
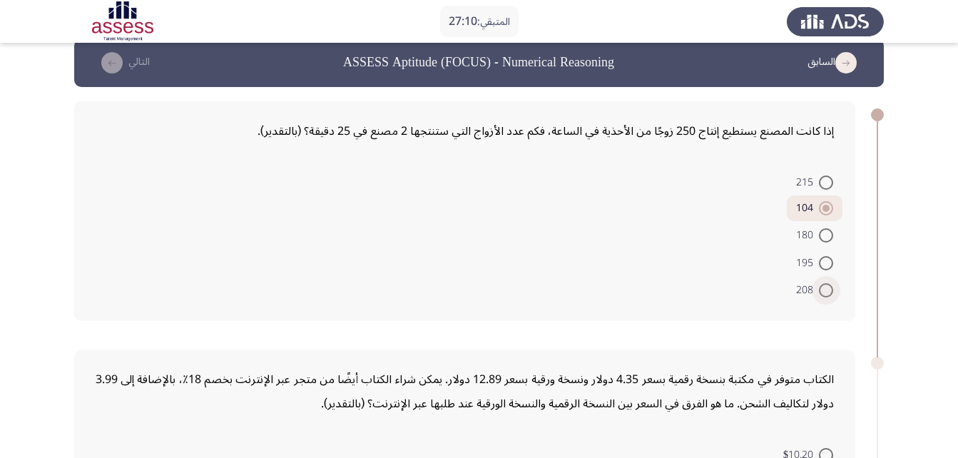
click at [826, 292] on span at bounding box center [826, 290] width 14 height 14
click at [826, 292] on input "208" at bounding box center [826, 290] width 14 height 14
radio input "true"
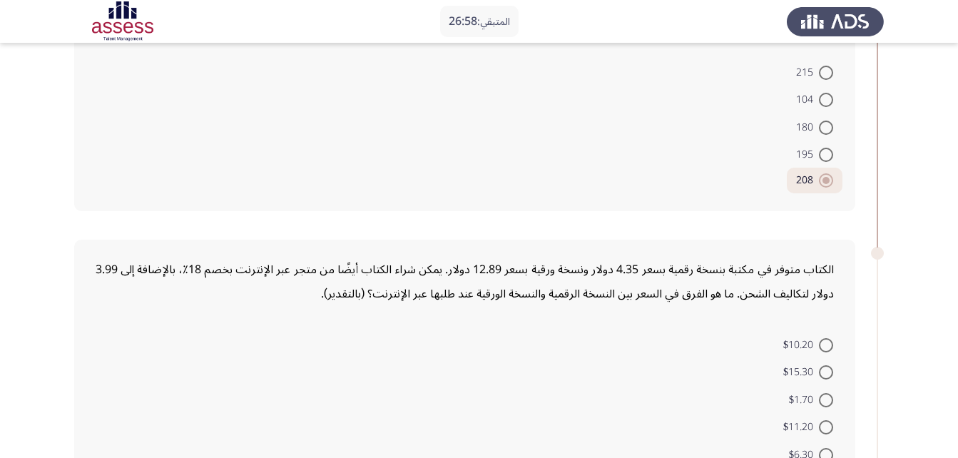
scroll to position [166, 0]
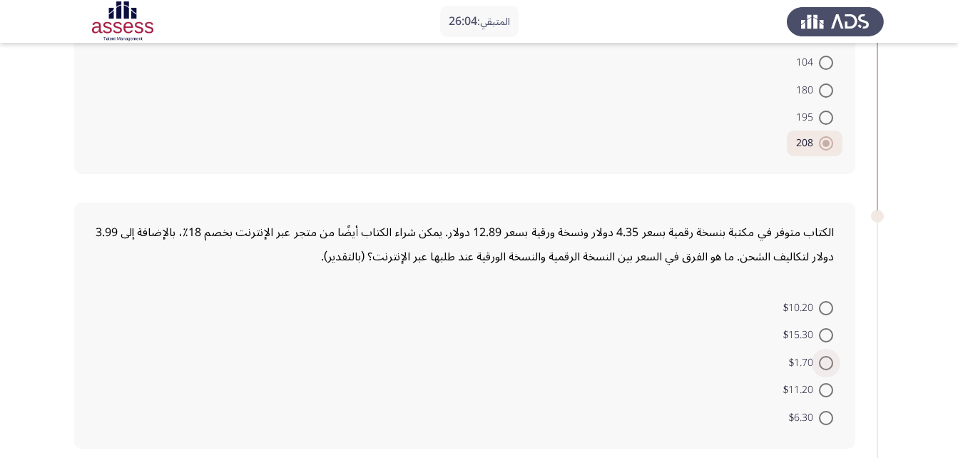
click at [828, 365] on span at bounding box center [826, 363] width 14 height 14
click at [828, 365] on input "$1.70" at bounding box center [826, 363] width 14 height 14
radio input "true"
click at [826, 333] on span at bounding box center [826, 335] width 14 height 14
click at [826, 333] on input "$15.30" at bounding box center [826, 335] width 14 height 14
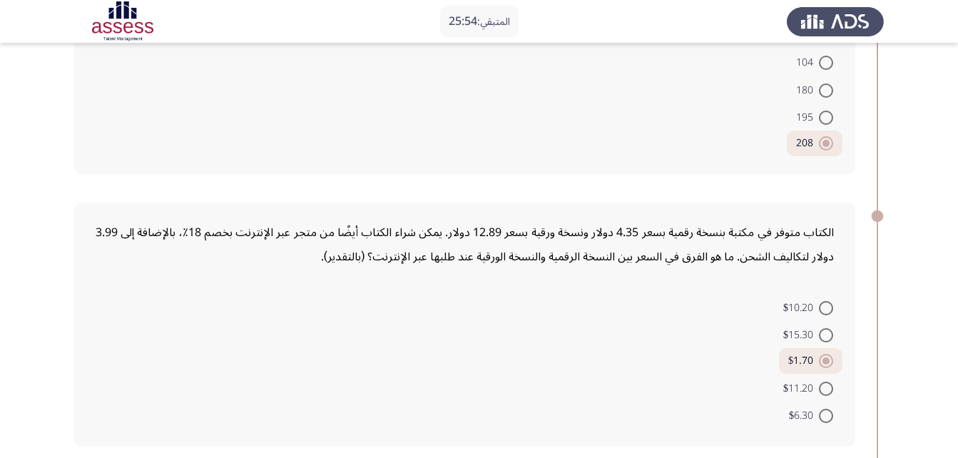
radio input "true"
click at [827, 389] on span at bounding box center [826, 389] width 14 height 14
click at [827, 389] on input "$11.20" at bounding box center [826, 389] width 14 height 14
radio input "true"
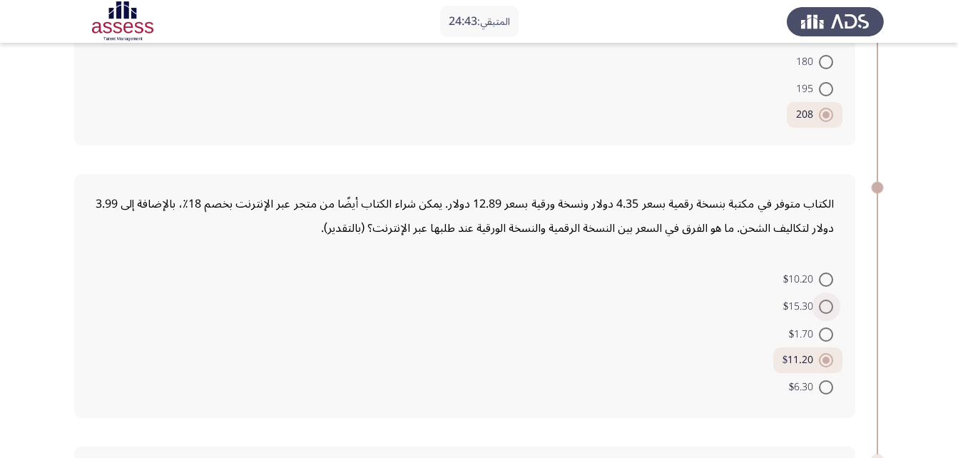
click at [831, 308] on span at bounding box center [826, 307] width 14 height 14
click at [831, 308] on input "$15.30" at bounding box center [826, 307] width 14 height 14
radio input "true"
click at [829, 360] on span at bounding box center [826, 360] width 14 height 14
click at [829, 360] on input "$11.20" at bounding box center [826, 360] width 14 height 14
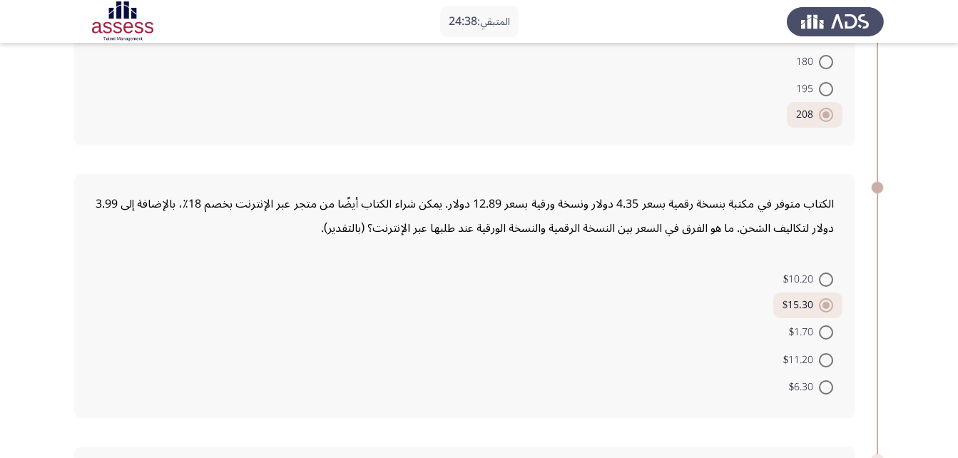
radio input "true"
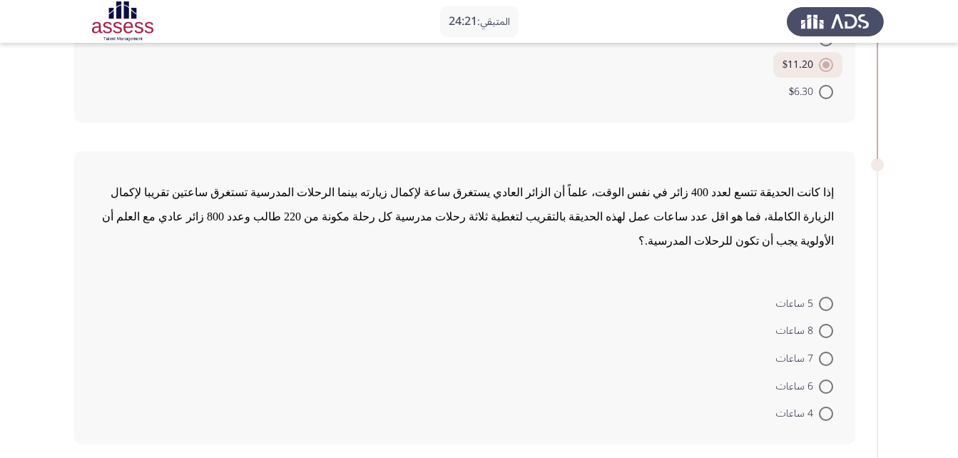
scroll to position [508, 0]
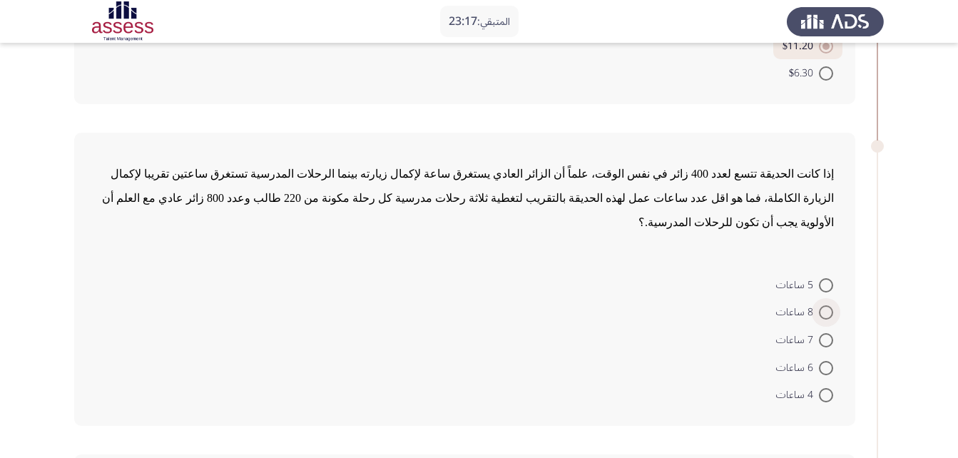
click at [818, 304] on span "8 ساعات" at bounding box center [797, 312] width 43 height 17
click at [819, 305] on input "8 ساعات" at bounding box center [826, 312] width 14 height 14
radio input "true"
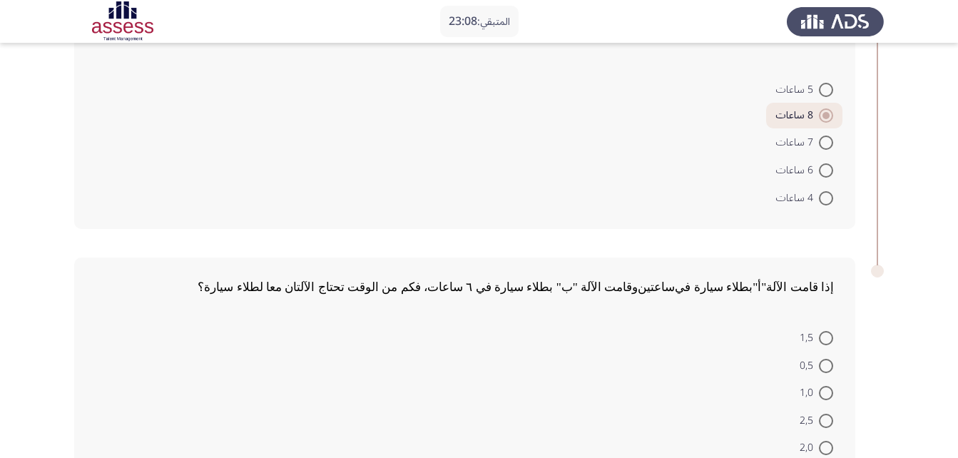
scroll to position [722, 0]
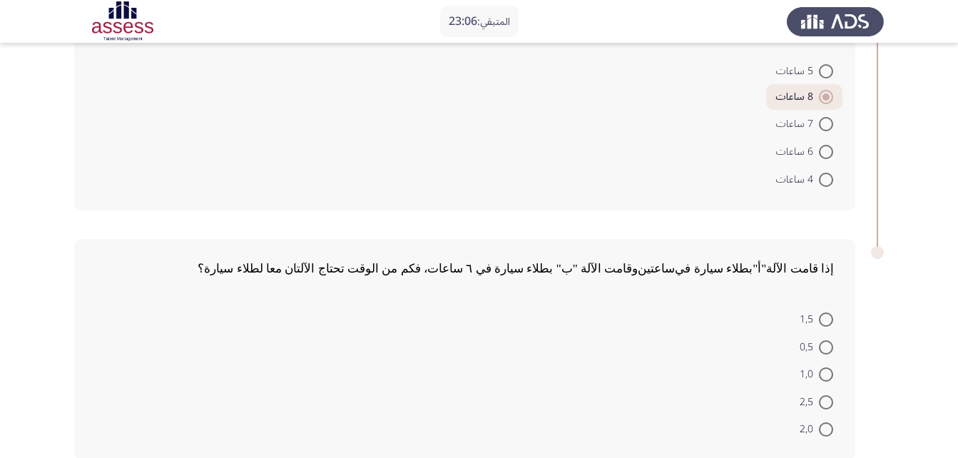
click at [831, 117] on span at bounding box center [826, 124] width 14 height 14
click at [831, 117] on input "7 ساعات" at bounding box center [826, 124] width 14 height 14
radio input "true"
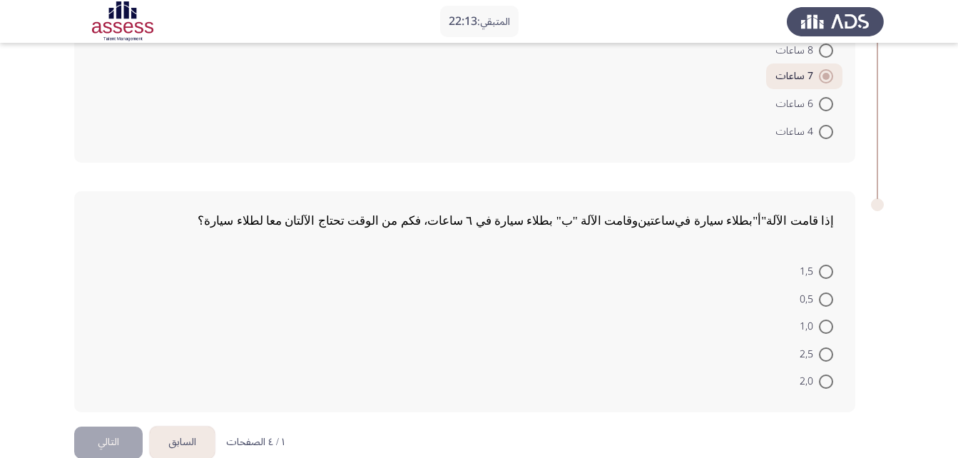
scroll to position [771, 0]
click at [823, 318] on span at bounding box center [826, 325] width 14 height 14
click at [823, 318] on input "1,0" at bounding box center [826, 325] width 14 height 14
radio input "true"
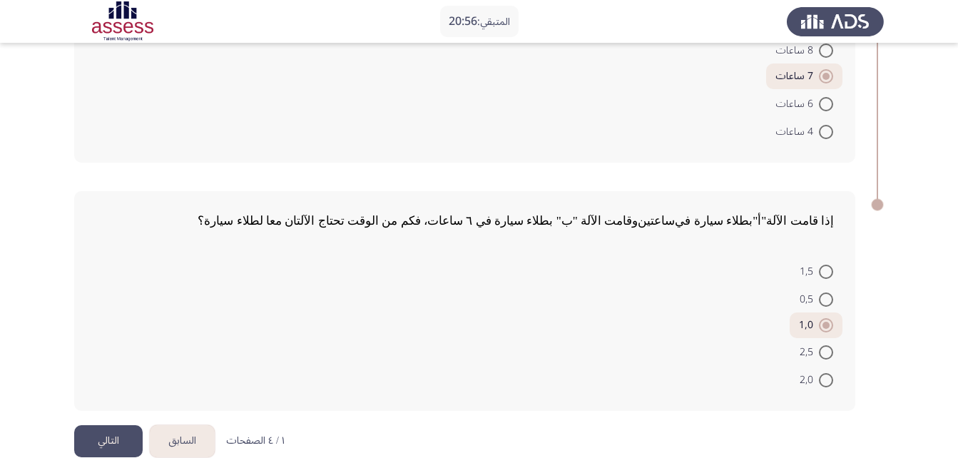
click at [115, 425] on button "التالي" at bounding box center [108, 441] width 69 height 32
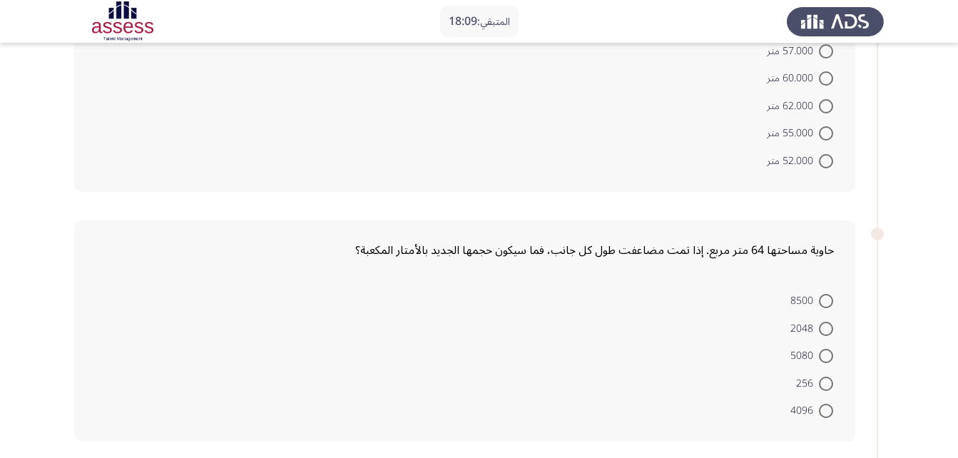
scroll to position [183, 0]
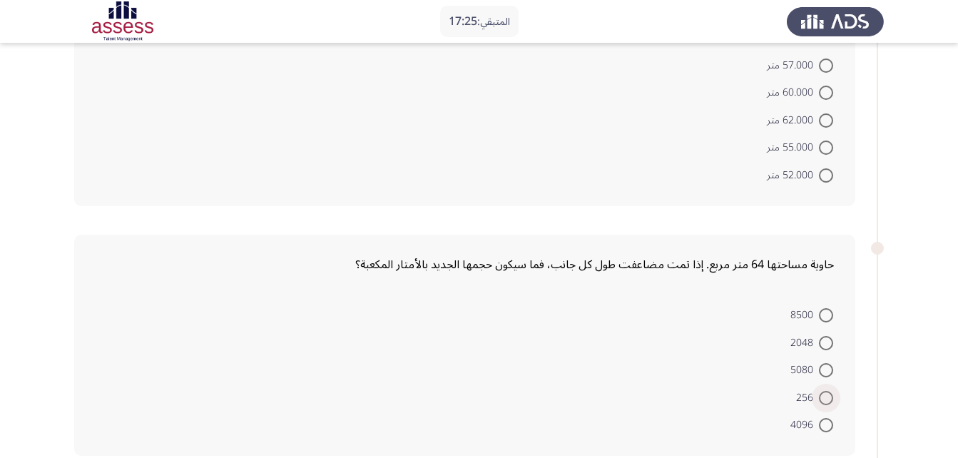
click at [831, 401] on span at bounding box center [826, 398] width 14 height 14
click at [831, 401] on input "256" at bounding box center [826, 398] width 14 height 14
radio input "true"
click at [831, 96] on span at bounding box center [826, 93] width 14 height 14
click at [831, 96] on input "60.000 متر" at bounding box center [826, 93] width 14 height 14
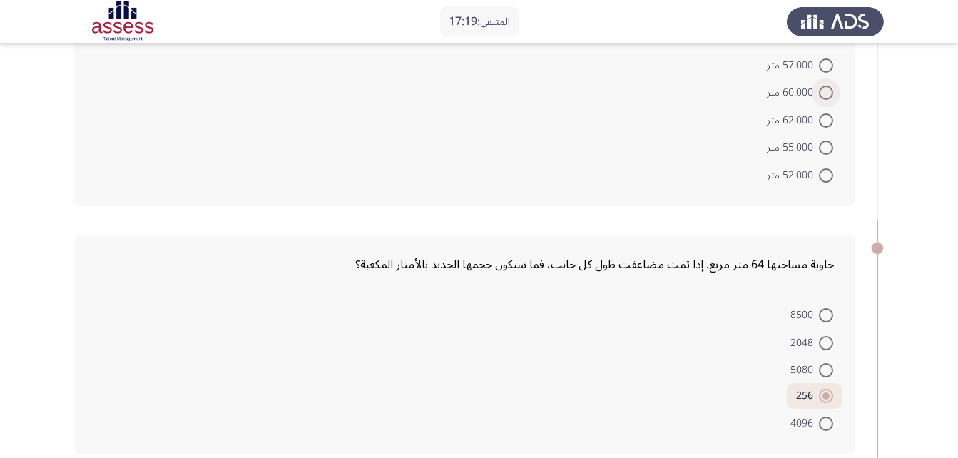
radio input "true"
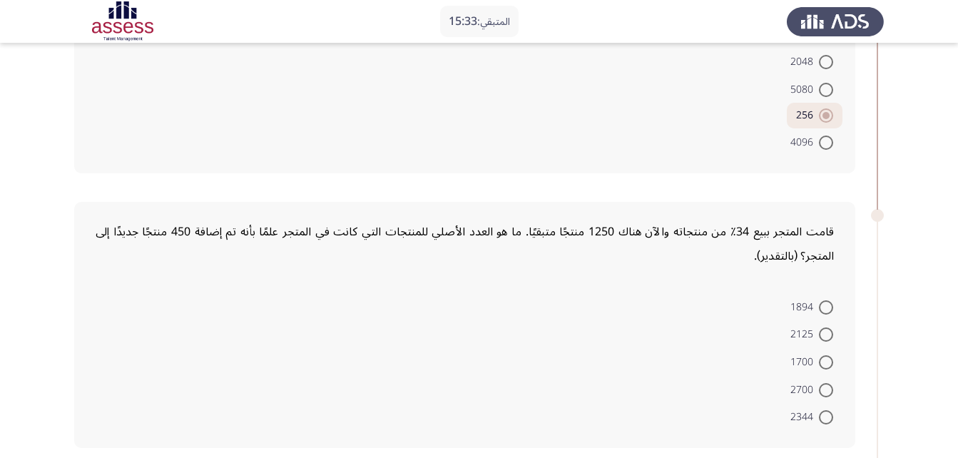
scroll to position [495, 0]
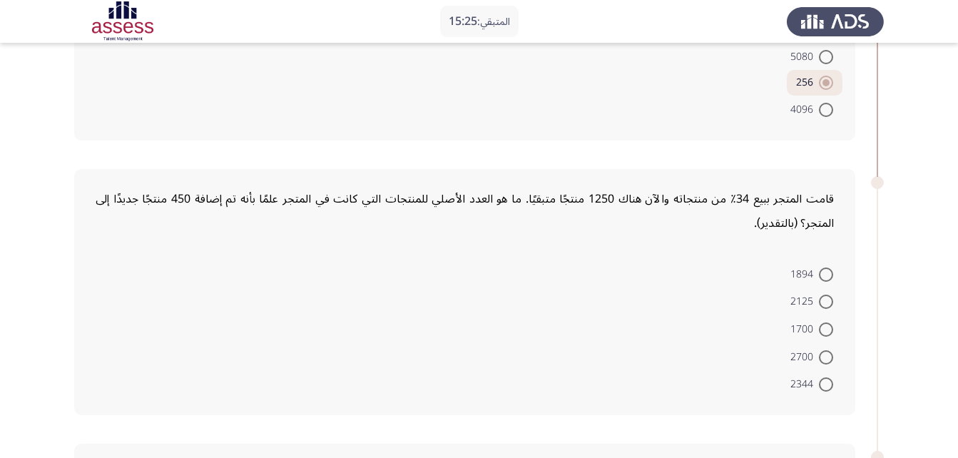
click at [826, 386] on span at bounding box center [826, 385] width 14 height 14
click at [826, 386] on input "2344" at bounding box center [826, 385] width 14 height 14
radio input "true"
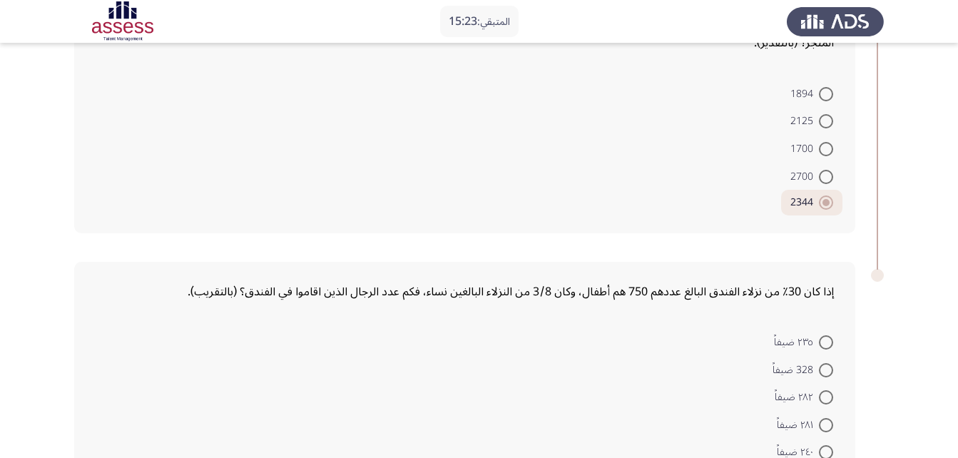
scroll to position [771, 0]
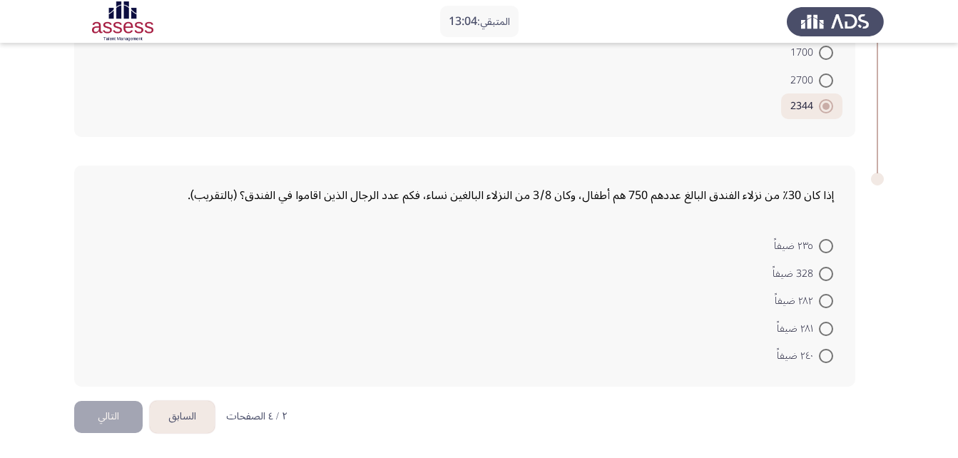
click at [831, 355] on span at bounding box center [826, 356] width 14 height 14
click at [831, 355] on input "٢٤٠ ضيفاً" at bounding box center [826, 356] width 14 height 14
radio input "true"
click at [98, 415] on button "التالي" at bounding box center [108, 417] width 69 height 32
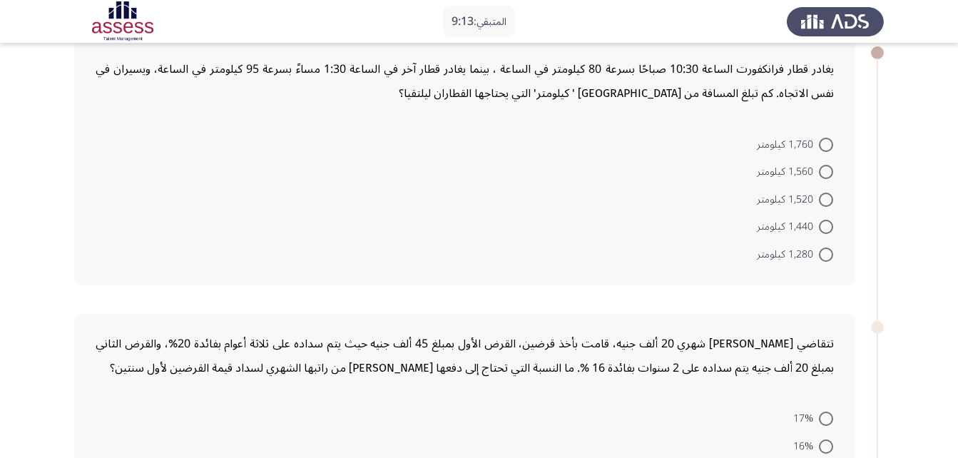
scroll to position [89, 0]
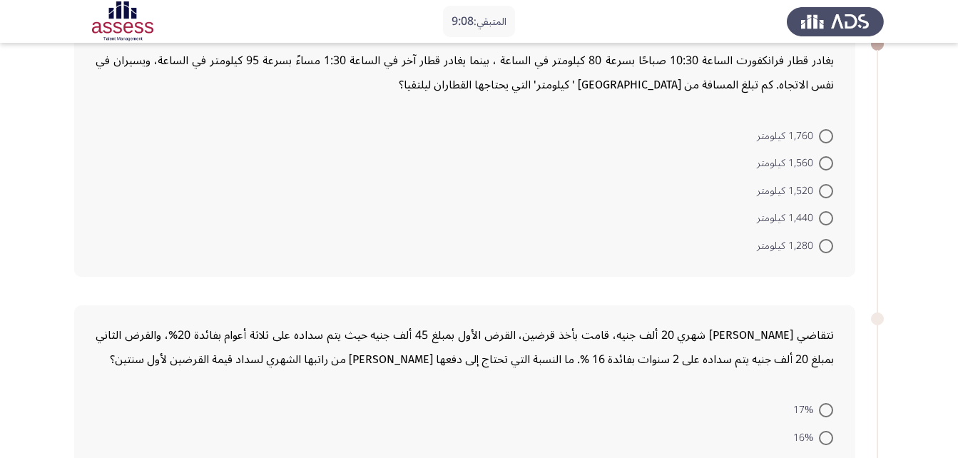
click at [831, 167] on span at bounding box center [826, 163] width 14 height 14
click at [831, 167] on input "1,560 كيلومتر" at bounding box center [826, 163] width 14 height 14
radio input "true"
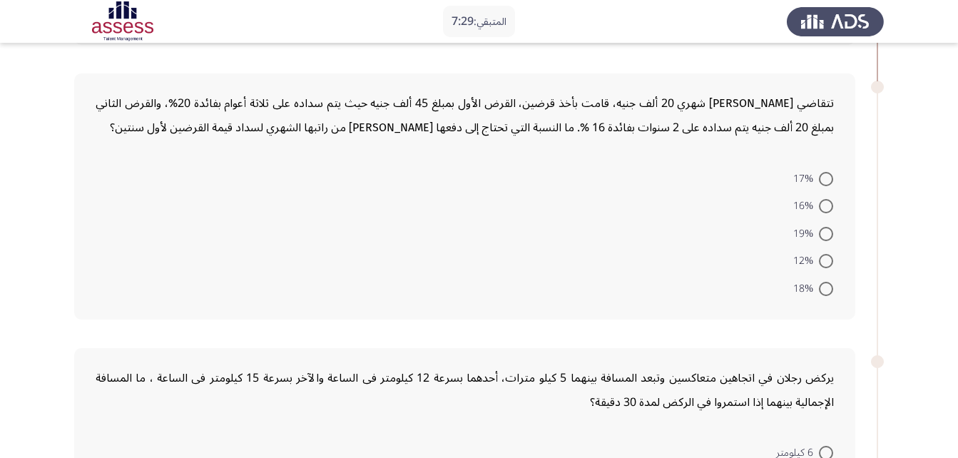
scroll to position [300, 0]
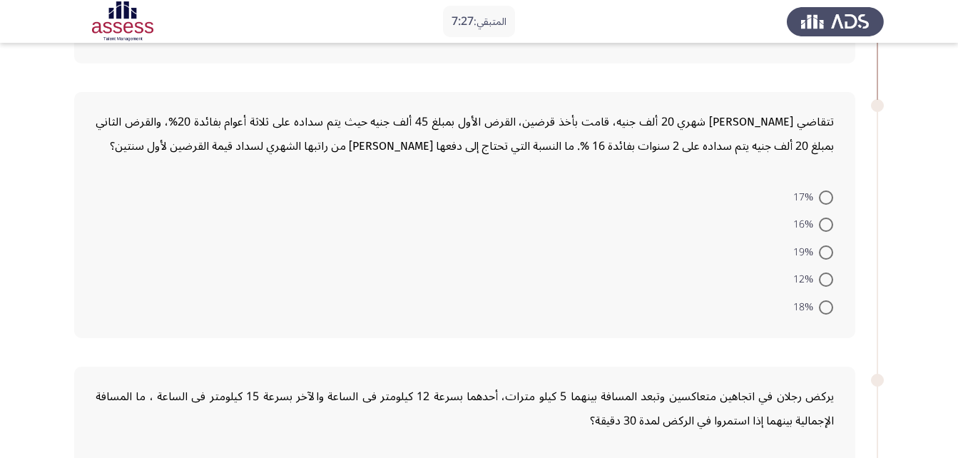
click at [833, 279] on span at bounding box center [826, 280] width 14 height 14
click at [833, 279] on input "12%" at bounding box center [826, 280] width 14 height 14
radio input "true"
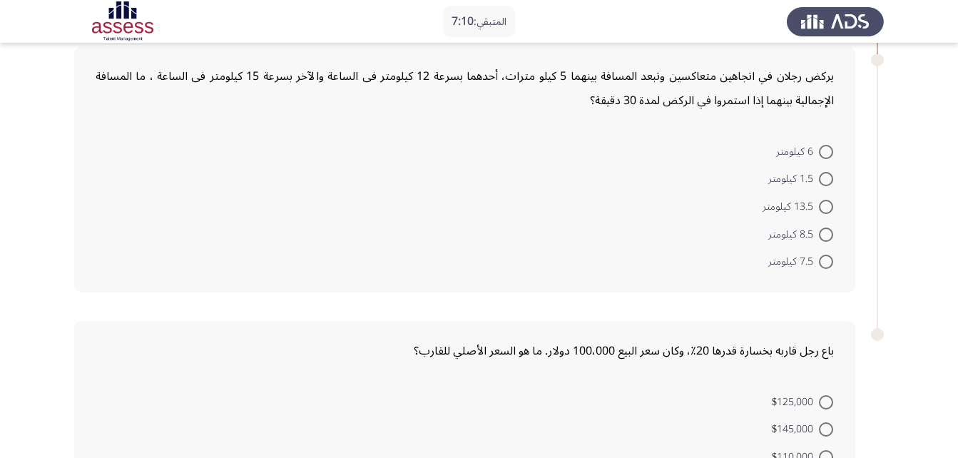
scroll to position [617, 0]
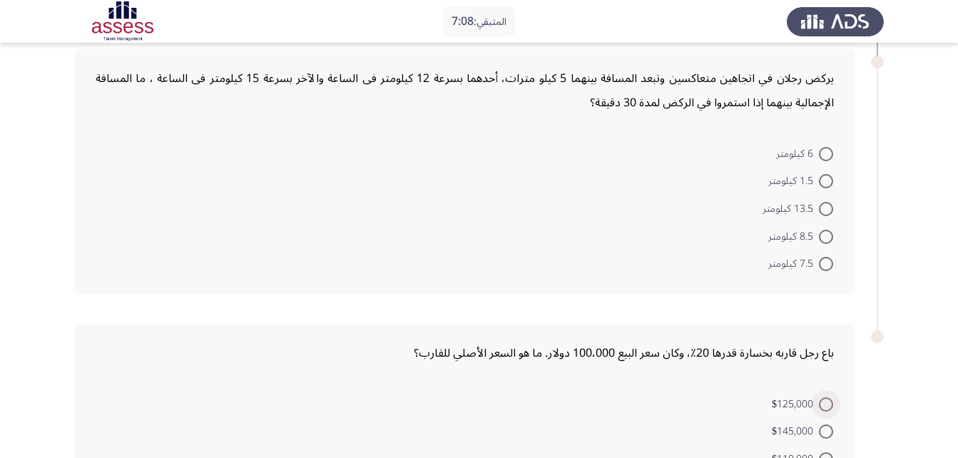
click at [831, 407] on span at bounding box center [826, 404] width 14 height 14
click at [831, 407] on input "$125,000" at bounding box center [826, 404] width 14 height 14
radio input "true"
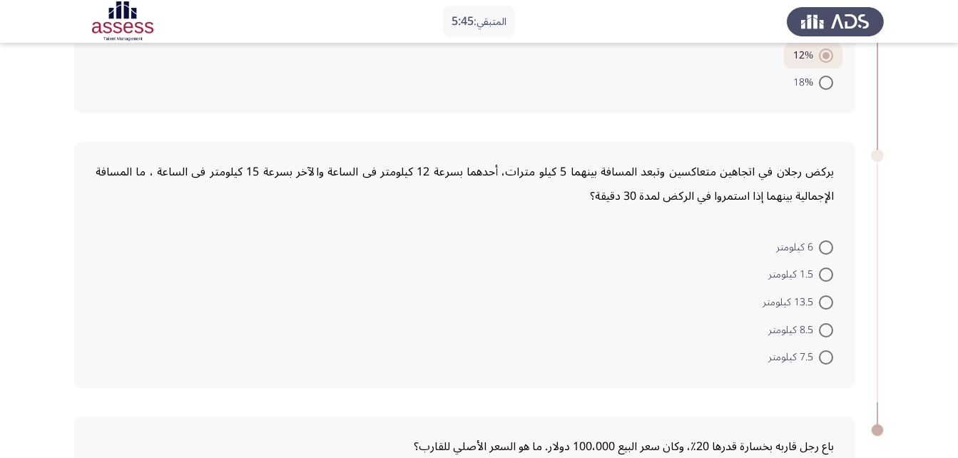
scroll to position [499, 0]
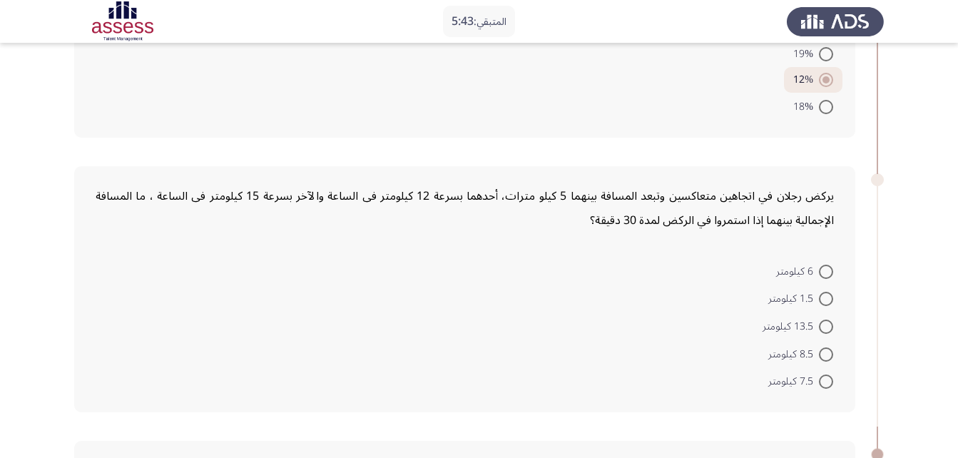
click at [831, 275] on span at bounding box center [826, 272] width 14 height 14
click at [831, 275] on input "6 كيلومتر" at bounding box center [826, 272] width 14 height 14
radio input "true"
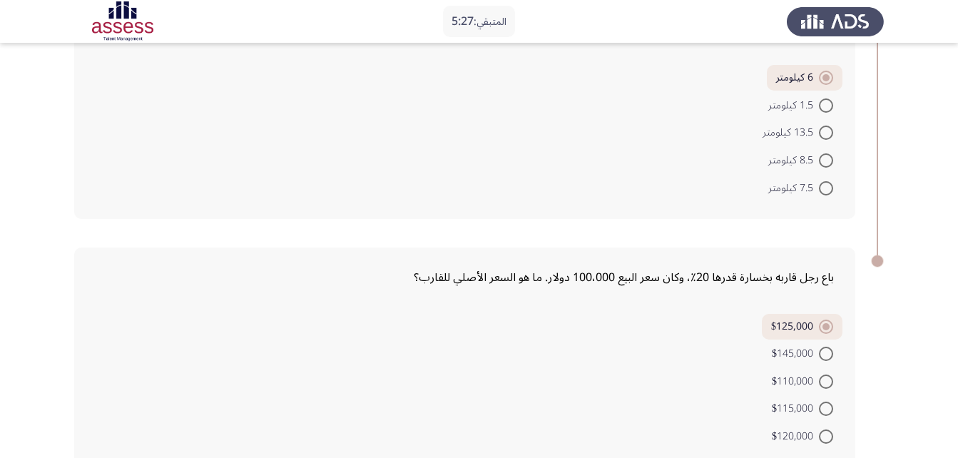
scroll to position [771, 0]
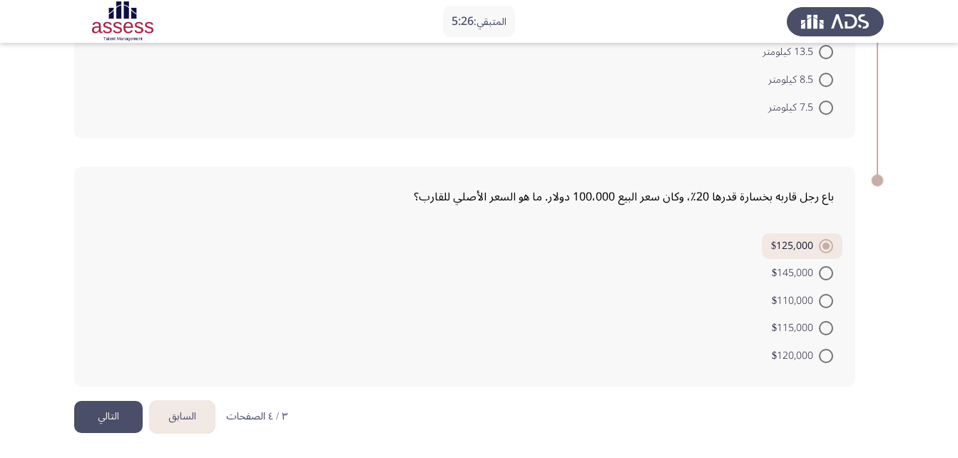
click at [116, 417] on button "التالي" at bounding box center [108, 417] width 69 height 32
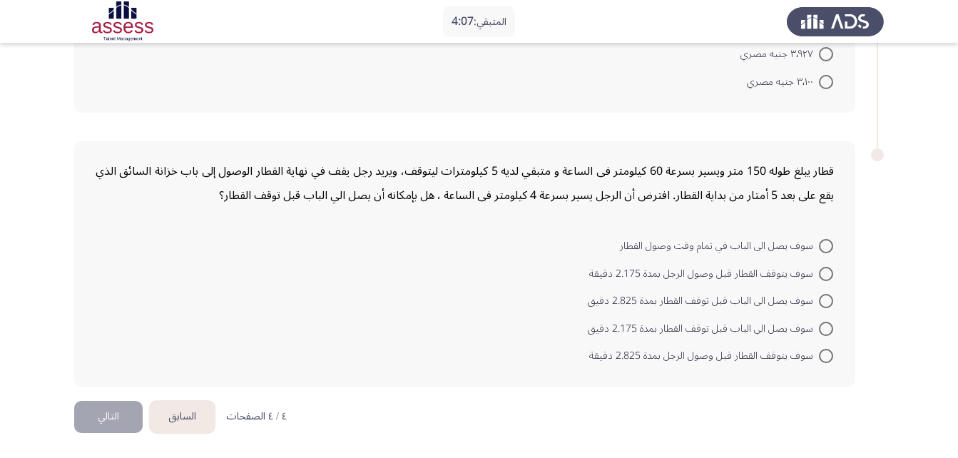
scroll to position [45, 0]
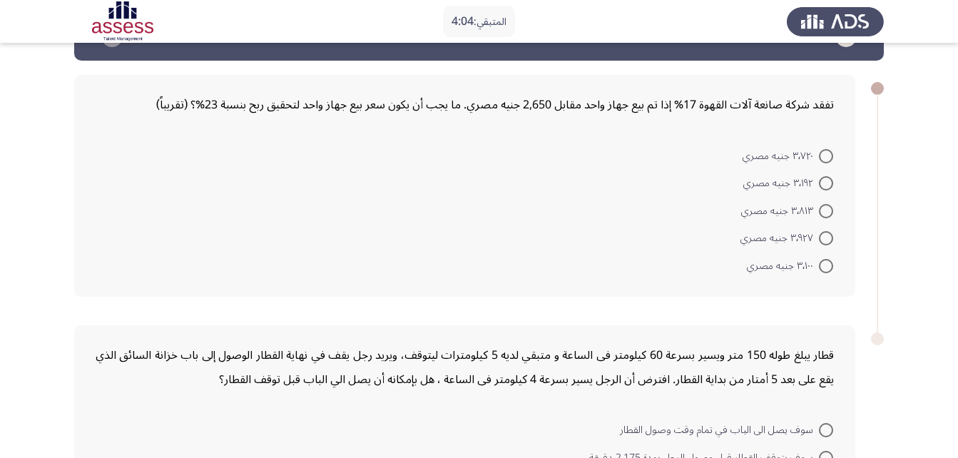
click at [821, 211] on span at bounding box center [826, 211] width 14 height 14
click at [821, 211] on input "٣٬٨١٣ جنيه مصري" at bounding box center [826, 211] width 14 height 14
radio input "true"
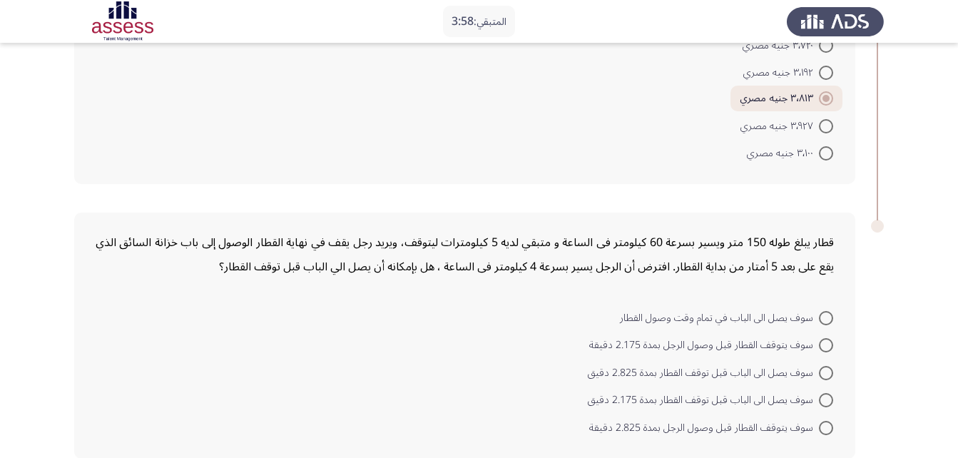
scroll to position [216, 0]
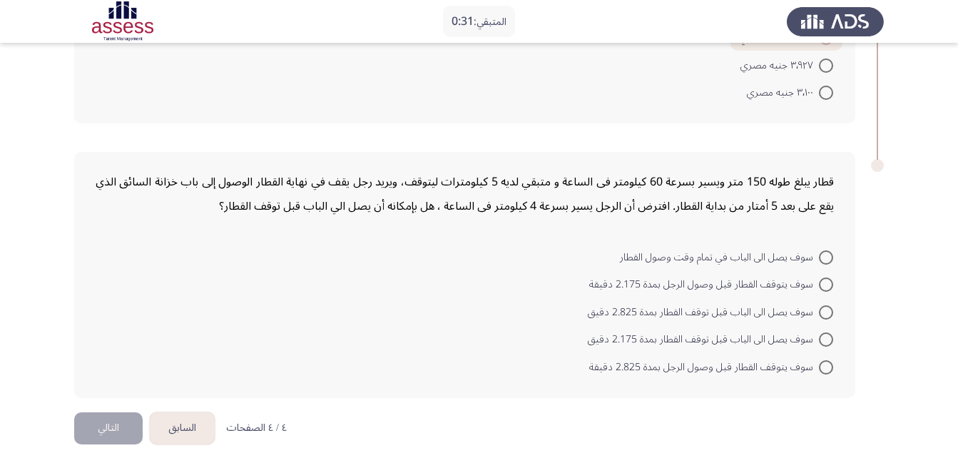
click at [826, 313] on span at bounding box center [826, 312] width 14 height 14
click at [826, 313] on input "سوف يصل الى الباب قبل توقف القطار بمدة 2.825 دقيق" at bounding box center [826, 312] width 14 height 14
radio input "true"
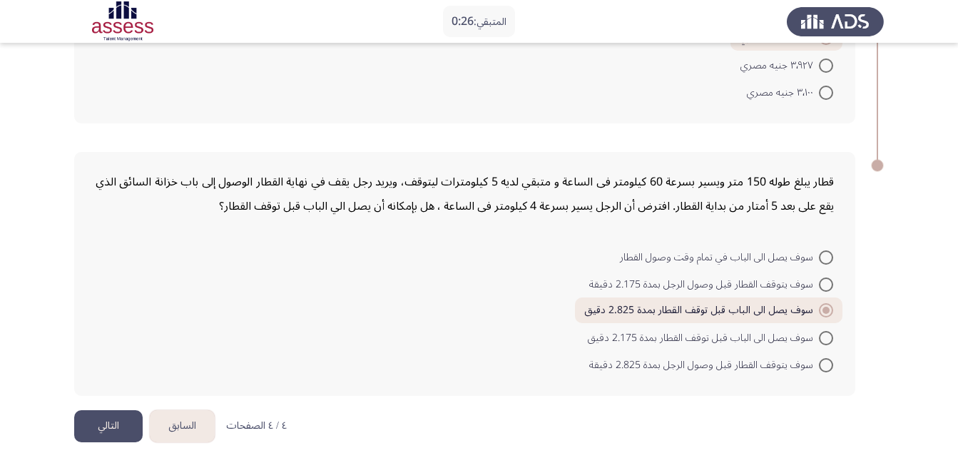
click at [98, 419] on button "التالي" at bounding box center [108, 426] width 69 height 32
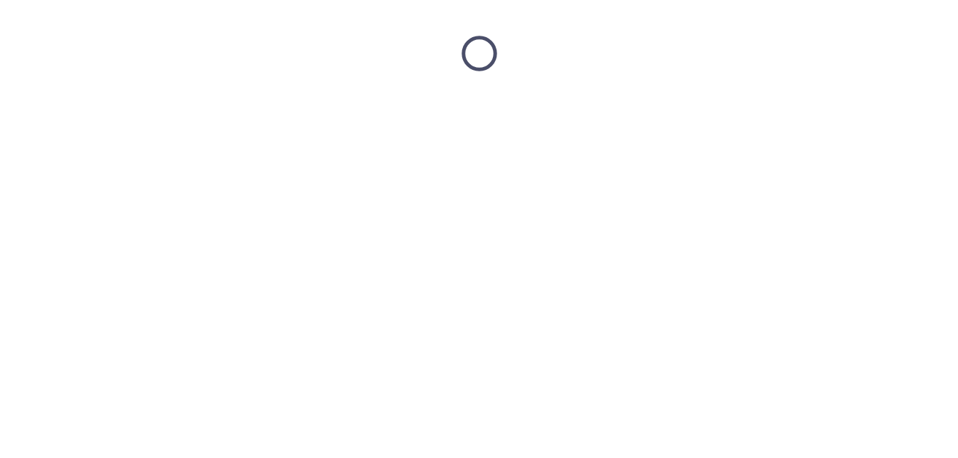
scroll to position [0, 0]
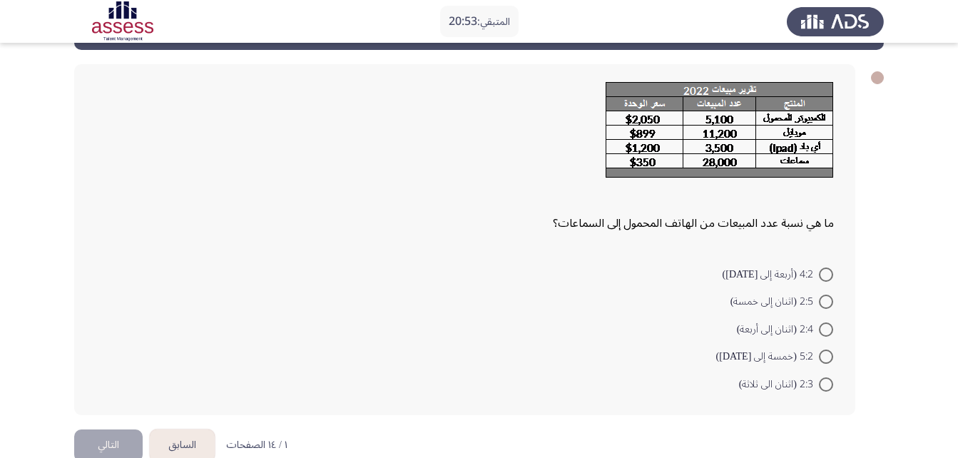
scroll to position [57, 0]
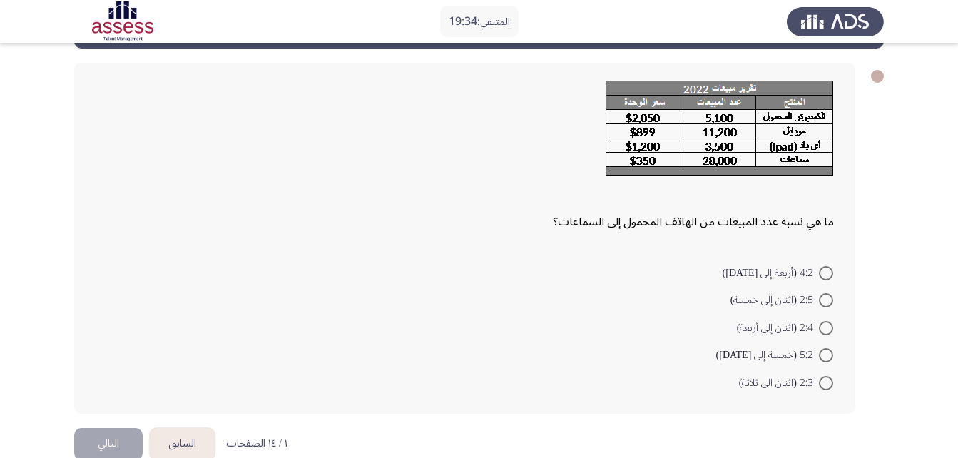
click at [826, 304] on span at bounding box center [826, 300] width 14 height 14
click at [826, 304] on input "2:5 (اثنان إلى خمسة)" at bounding box center [826, 300] width 14 height 14
radio input "true"
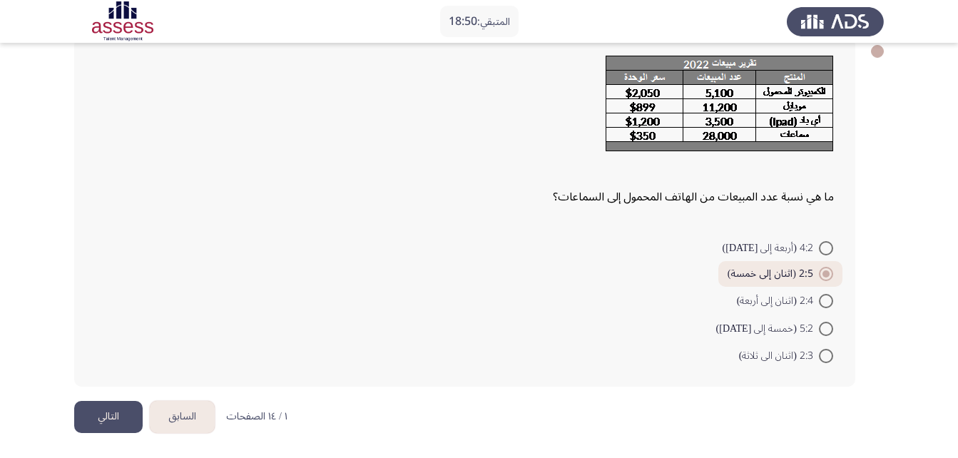
click at [90, 411] on button "التالي" at bounding box center [108, 417] width 69 height 32
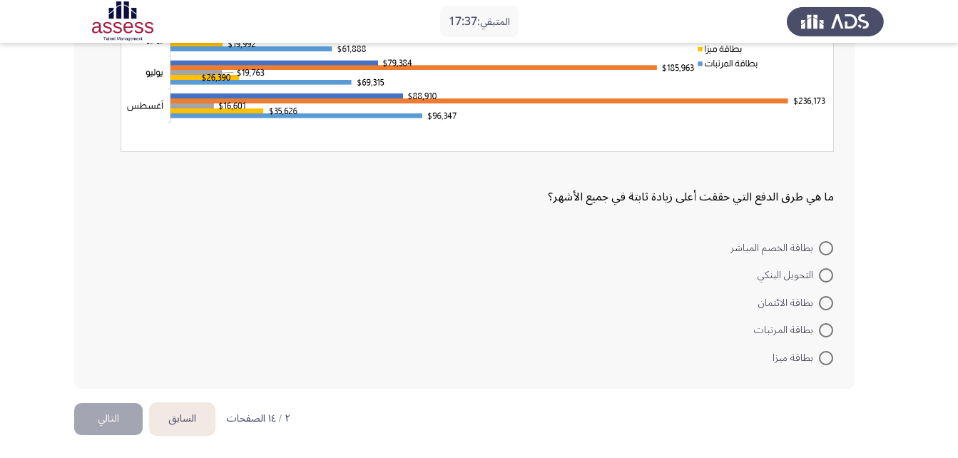
scroll to position [250, 0]
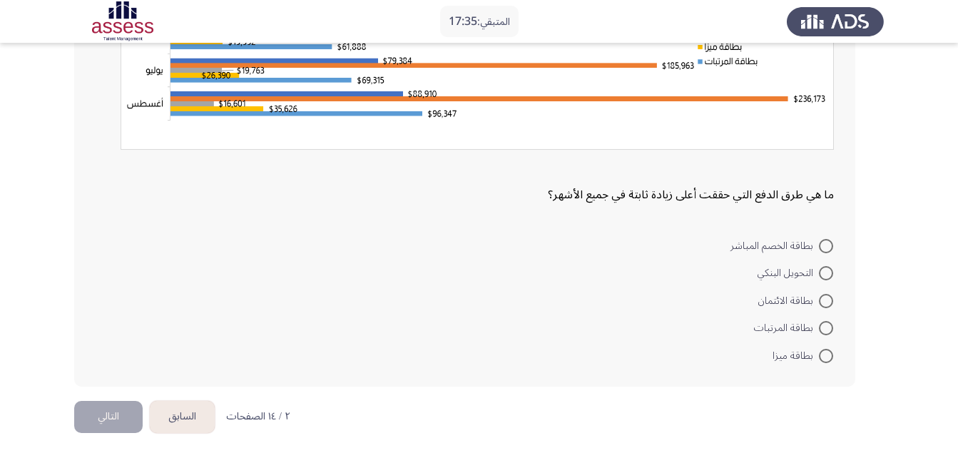
click at [826, 352] on span at bounding box center [826, 356] width 14 height 14
click at [826, 352] on input "بطاقة ميزا" at bounding box center [826, 356] width 14 height 14
radio input "true"
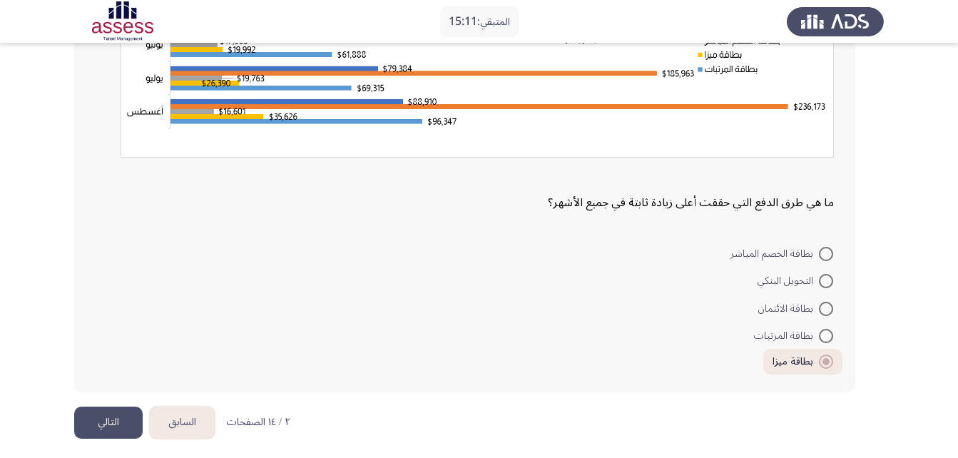
scroll to position [248, 0]
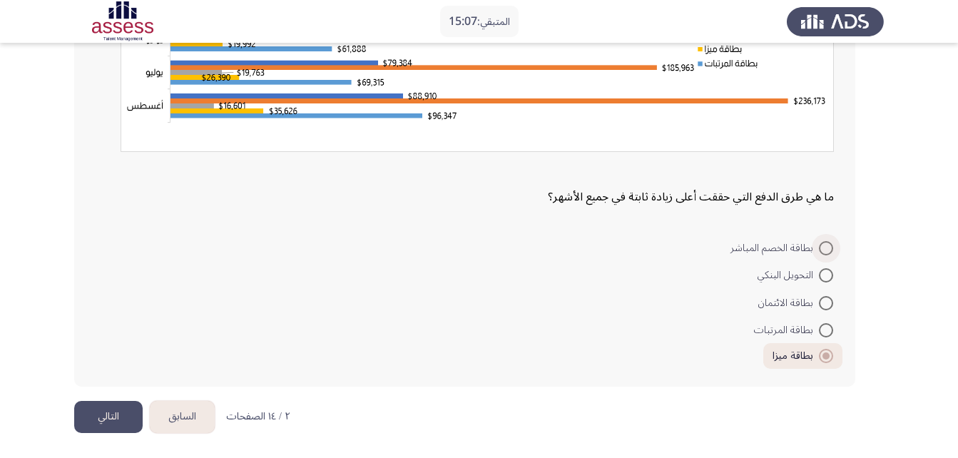
click at [827, 247] on span at bounding box center [826, 248] width 14 height 14
click at [827, 247] on input "بطاقة الخصم المباشر" at bounding box center [826, 248] width 14 height 14
radio input "true"
drag, startPoint x: 957, startPoint y: 241, endPoint x: 968, endPoint y: 181, distance: 61.0
click at [958, 181] on html "المتبقي: 15:03 السابق ASSESS Aptitude (FOCUS) - Analytical Thinking التالي ما ه…" at bounding box center [479, 105] width 958 height 706
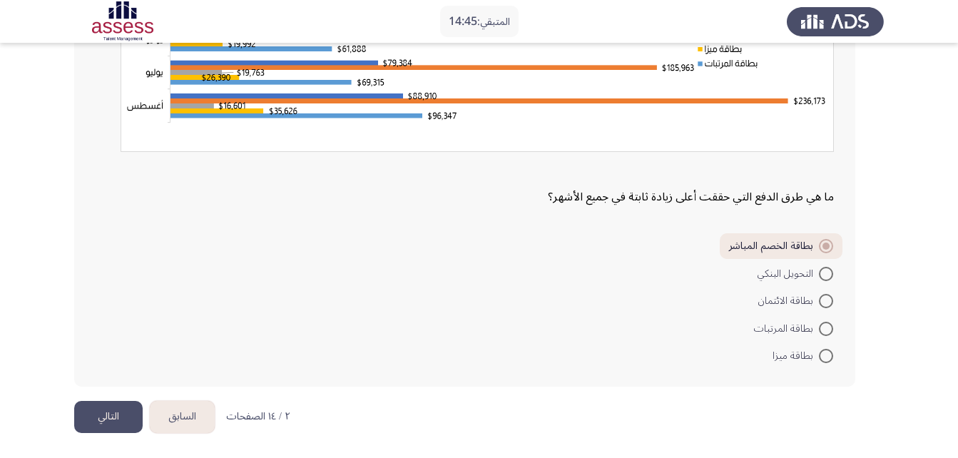
click at [105, 413] on button "التالي" at bounding box center [108, 417] width 69 height 32
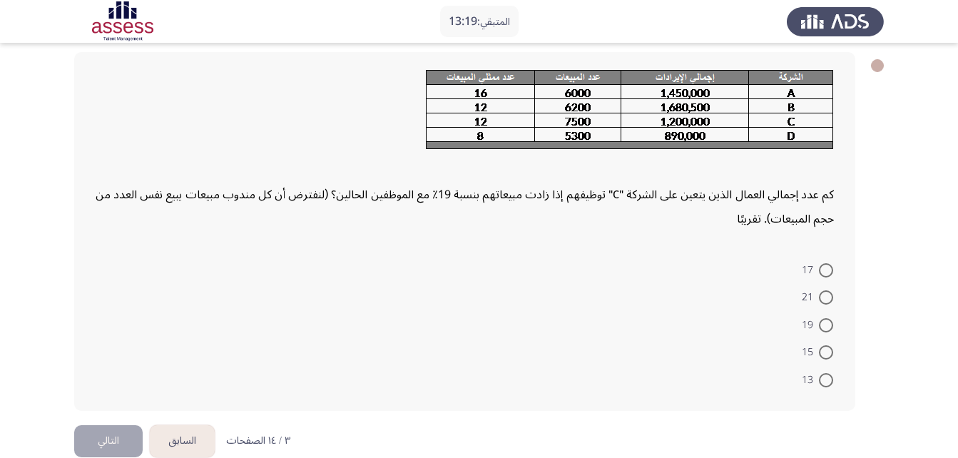
scroll to position [83, 0]
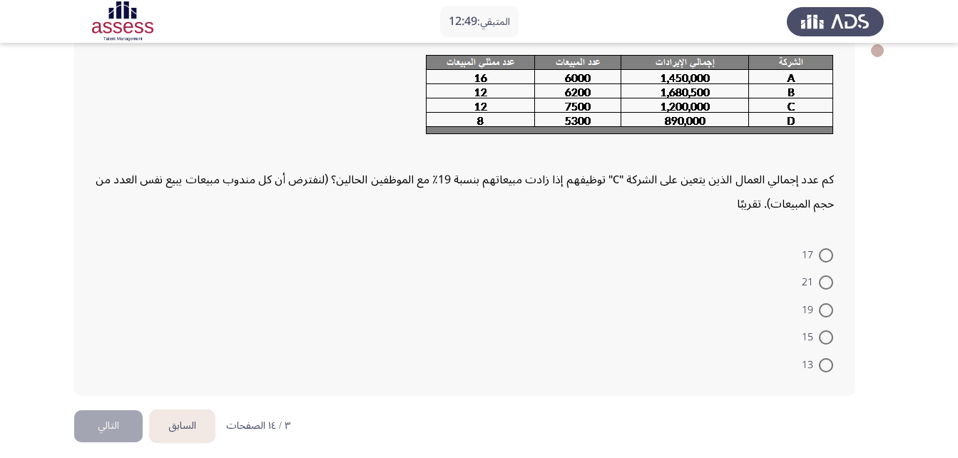
click at [823, 337] on span at bounding box center [826, 337] width 14 height 14
click at [823, 337] on input "15" at bounding box center [826, 337] width 14 height 14
radio input "true"
click at [100, 432] on button "التالي" at bounding box center [108, 424] width 69 height 32
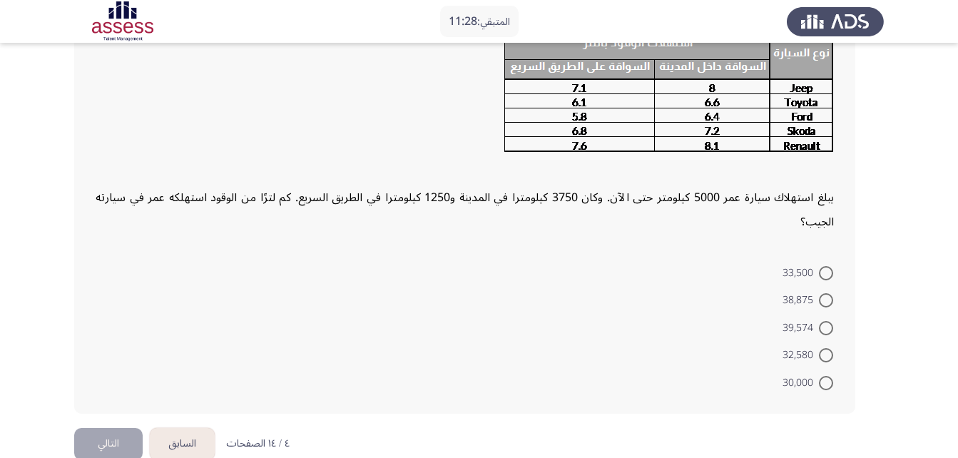
scroll to position [121, 0]
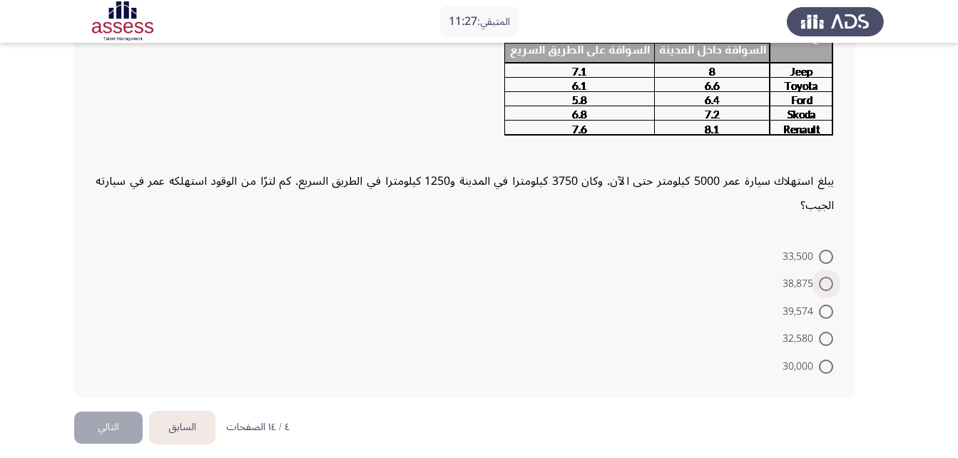
click at [826, 281] on span at bounding box center [826, 284] width 14 height 14
click at [826, 281] on input "38,875" at bounding box center [826, 284] width 14 height 14
radio input "true"
click at [96, 425] on button "التالي" at bounding box center [108, 426] width 69 height 32
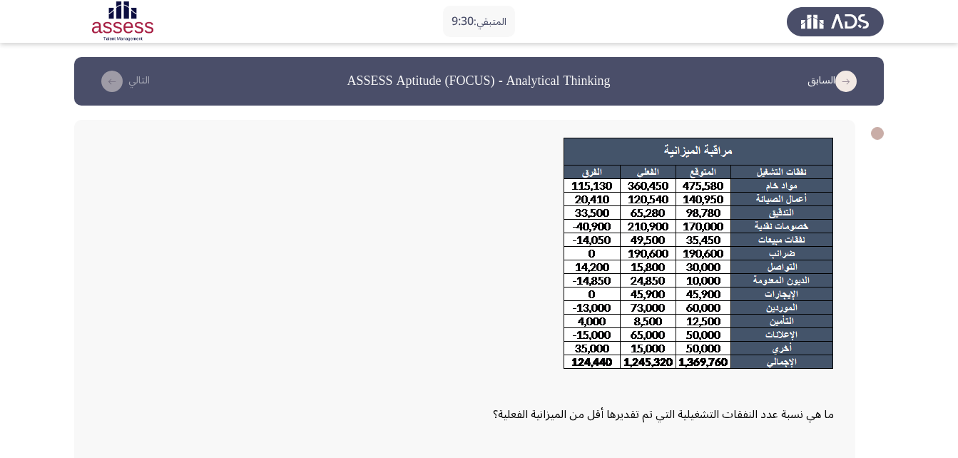
scroll to position [220, 0]
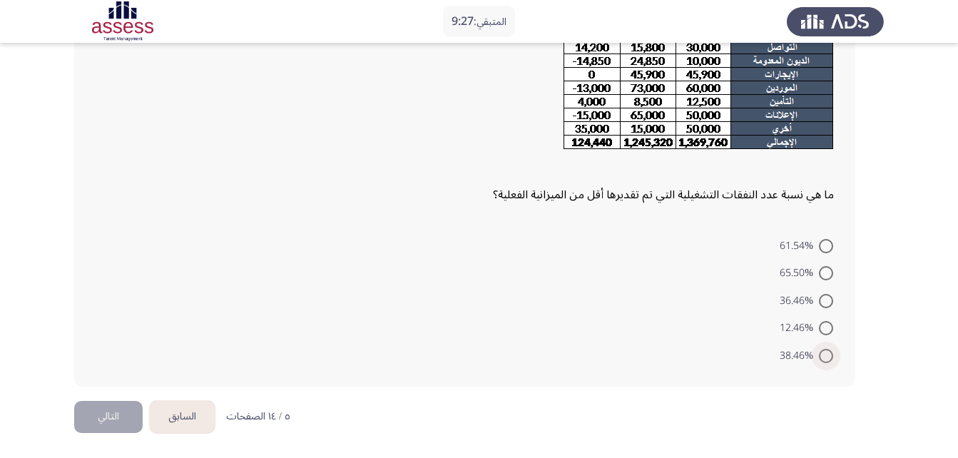
click at [826, 354] on span at bounding box center [826, 356] width 14 height 14
click at [826, 354] on input "38.46%" at bounding box center [826, 356] width 14 height 14
radio input "true"
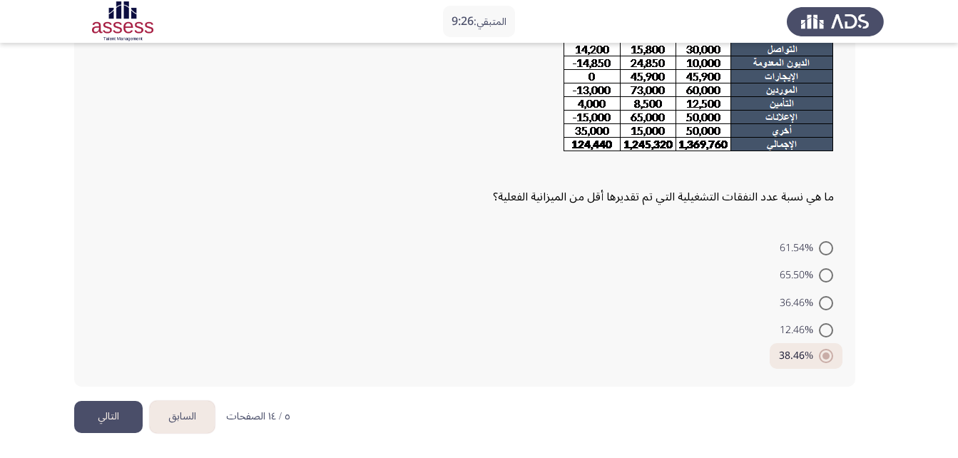
click at [114, 412] on button "التالي" at bounding box center [108, 417] width 69 height 32
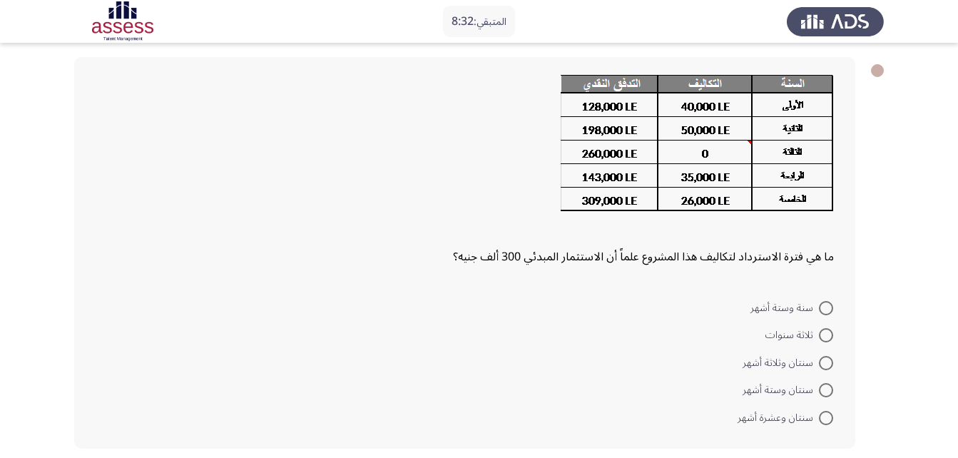
scroll to position [64, 0]
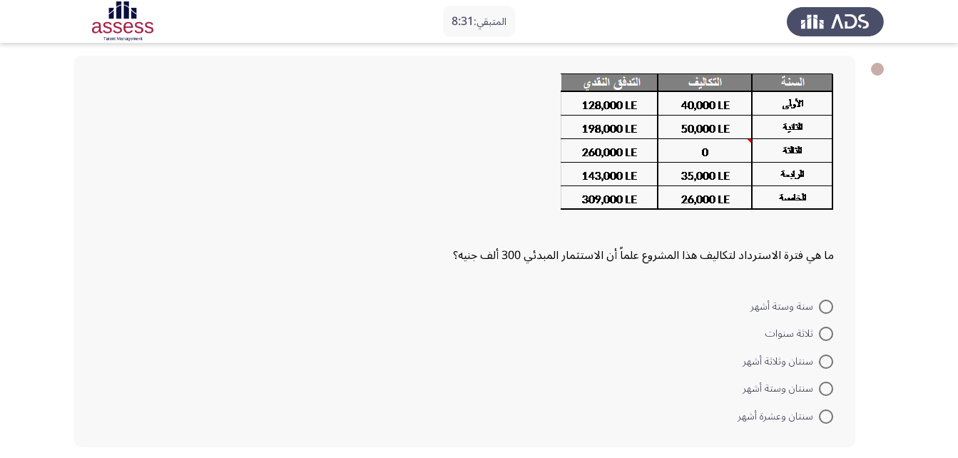
click at [826, 363] on span at bounding box center [826, 362] width 14 height 14
click at [826, 363] on input "سنتان وثلاثة أشهر" at bounding box center [826, 362] width 14 height 14
radio input "true"
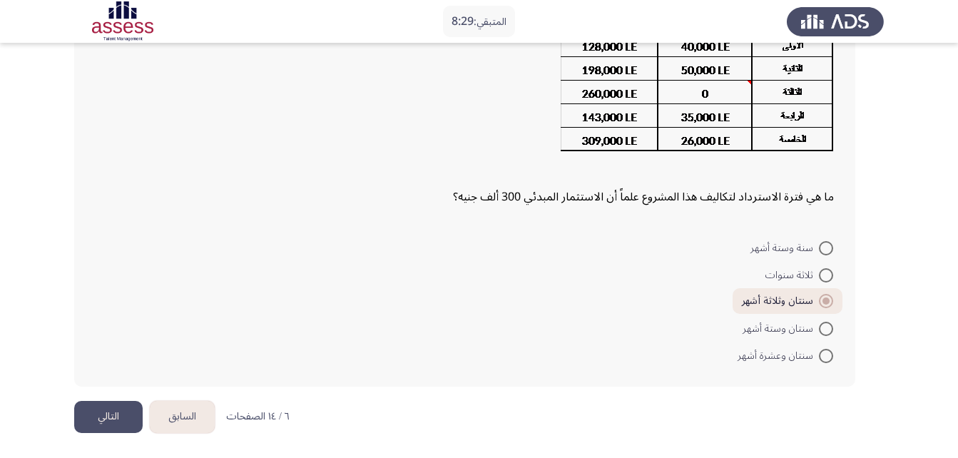
click at [107, 414] on button "التالي" at bounding box center [108, 417] width 69 height 32
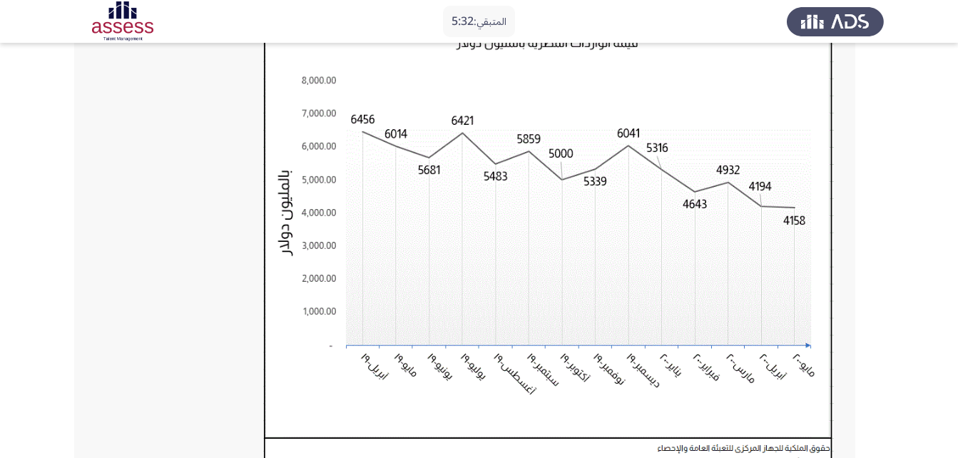
scroll to position [447, 0]
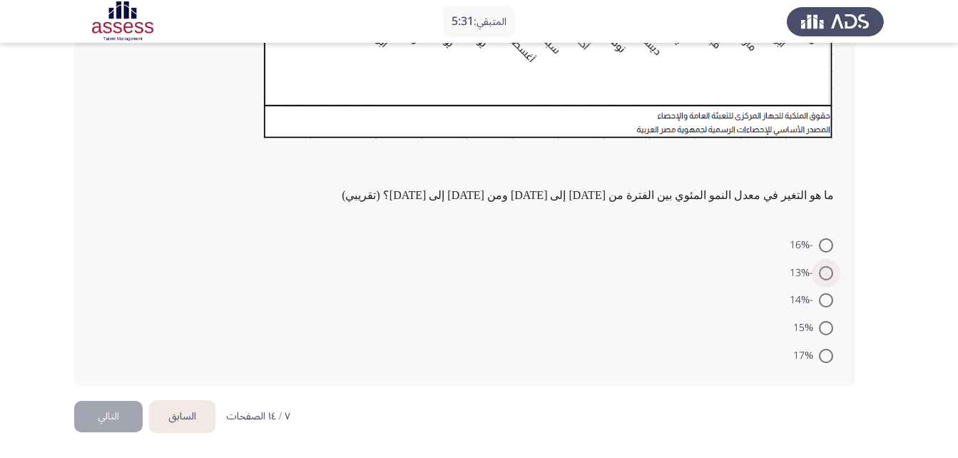
click at [827, 271] on span at bounding box center [826, 273] width 14 height 14
click at [827, 271] on input "-13%" at bounding box center [826, 273] width 14 height 14
radio input "true"
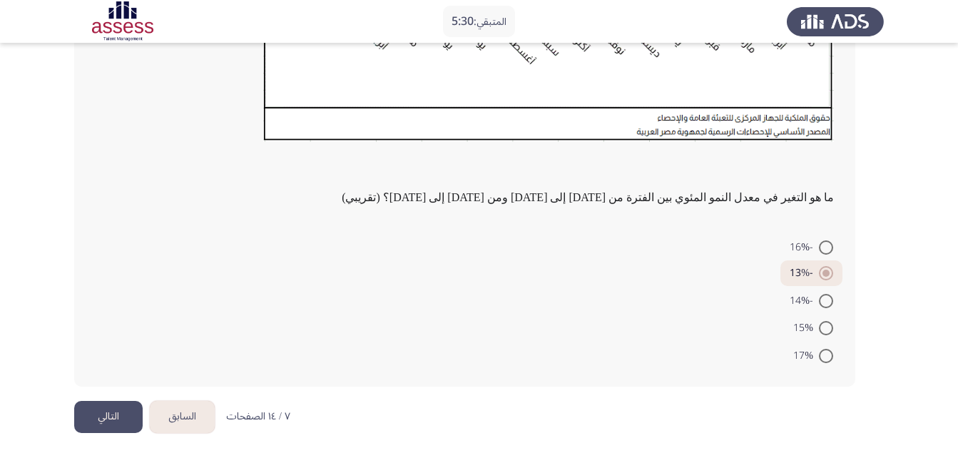
click at [91, 410] on button "التالي" at bounding box center [108, 417] width 69 height 32
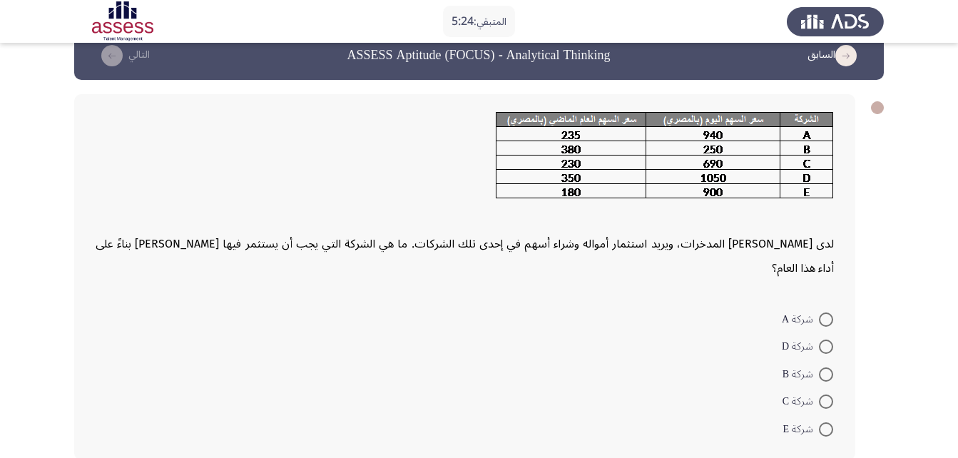
scroll to position [34, 0]
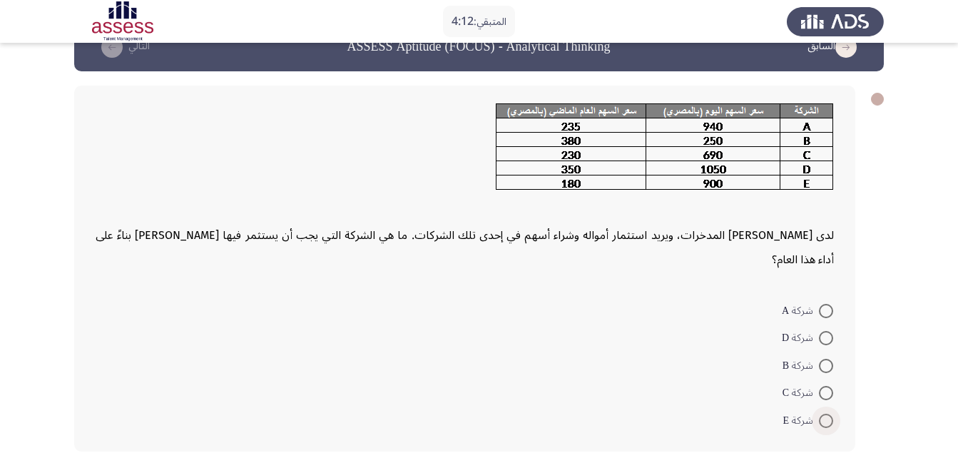
click at [830, 414] on span at bounding box center [826, 421] width 14 height 14
click at [830, 414] on input "شركة E" at bounding box center [826, 421] width 14 height 14
radio input "true"
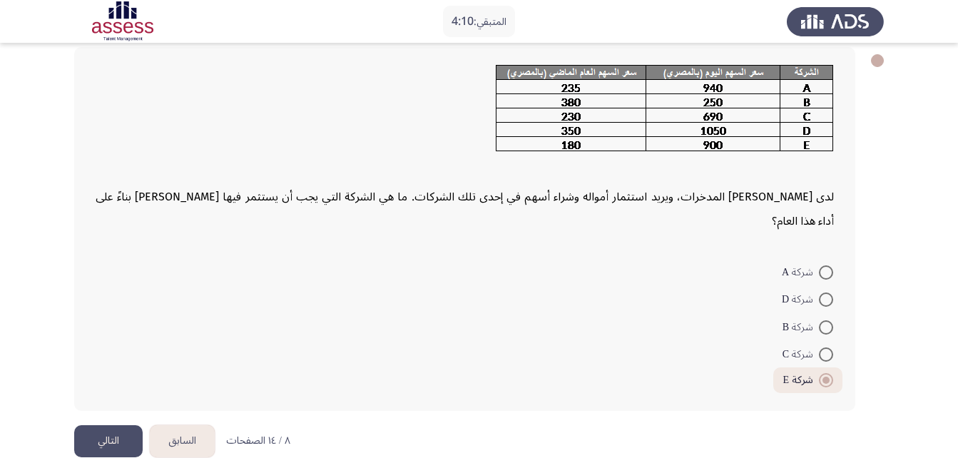
click at [113, 425] on button "التالي" at bounding box center [108, 441] width 69 height 32
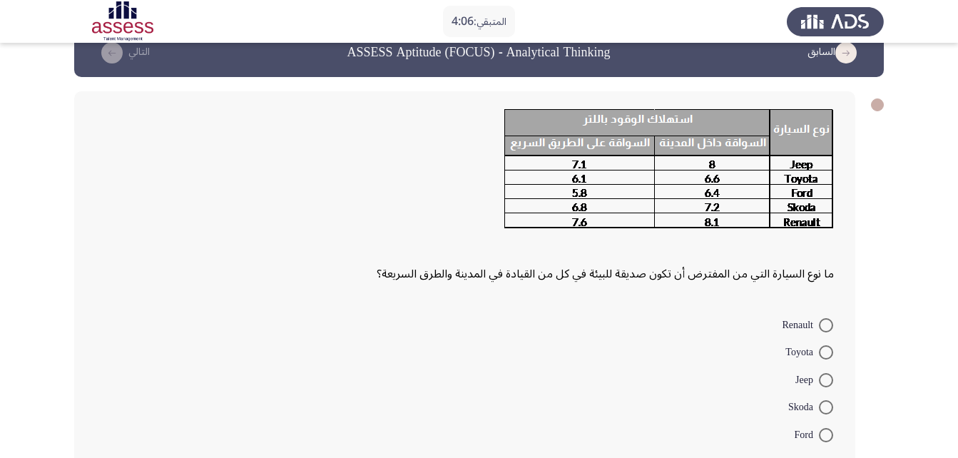
scroll to position [39, 0]
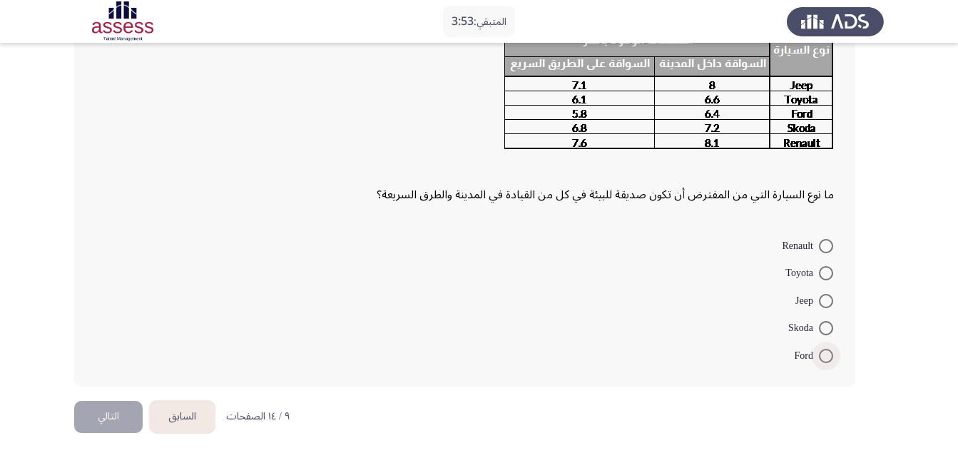
click at [829, 359] on span at bounding box center [826, 356] width 14 height 14
click at [829, 359] on input "Ford" at bounding box center [826, 356] width 14 height 14
radio input "true"
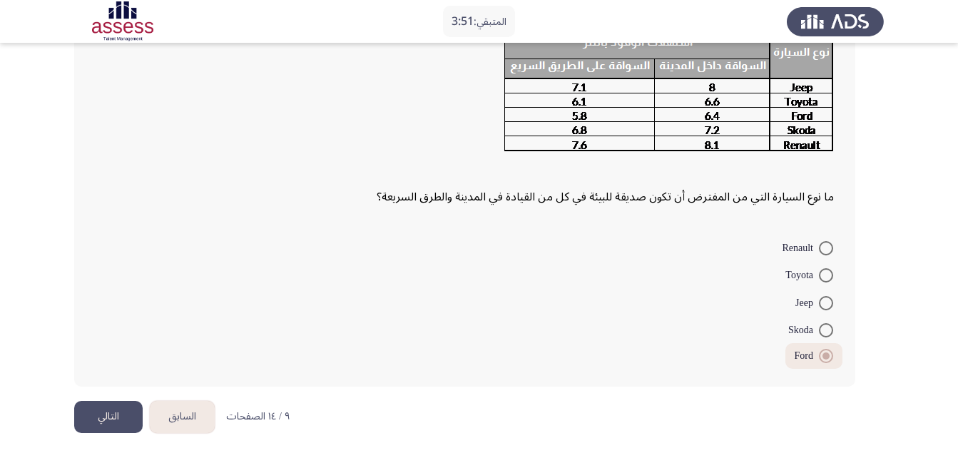
click at [94, 420] on button "التالي" at bounding box center [108, 417] width 69 height 32
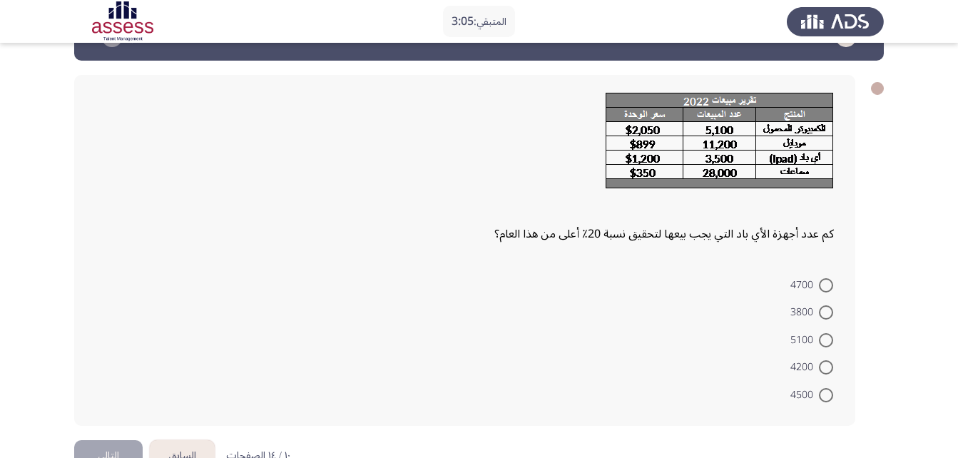
scroll to position [74, 0]
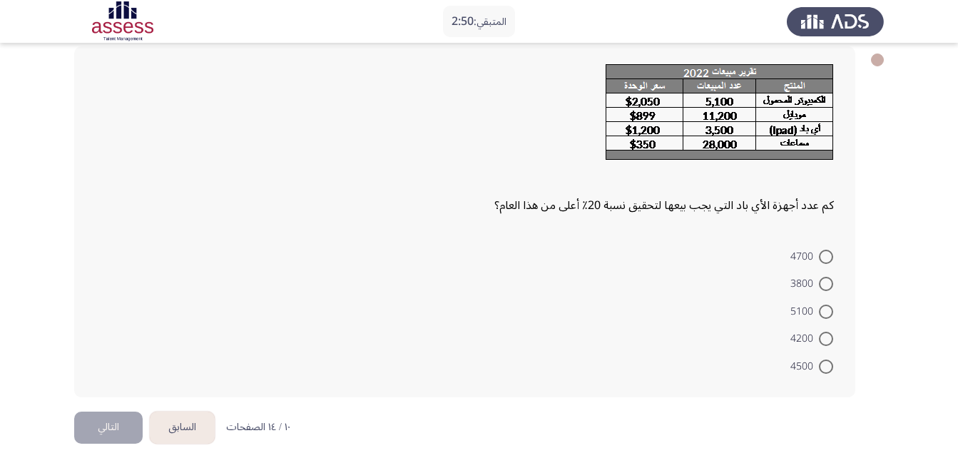
click at [832, 339] on span at bounding box center [826, 339] width 14 height 14
click at [832, 339] on input "4200" at bounding box center [826, 339] width 14 height 14
radio input "true"
click at [105, 423] on button "التالي" at bounding box center [108, 426] width 69 height 32
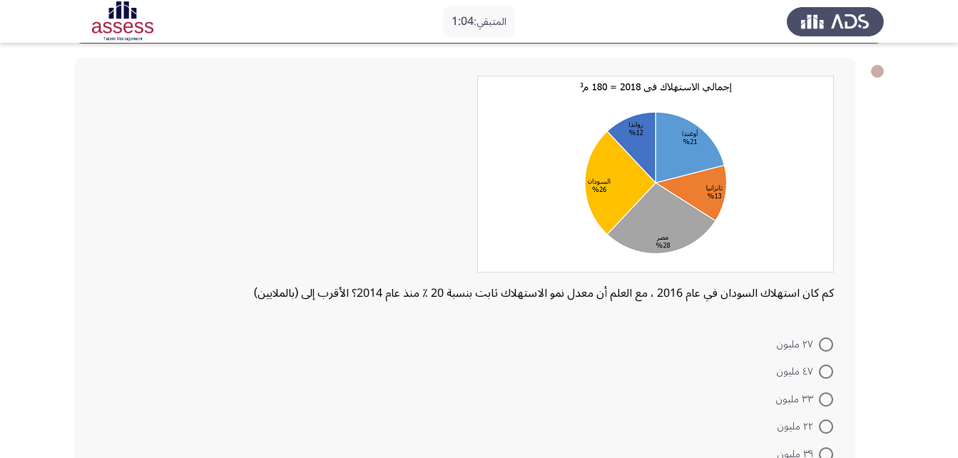
scroll to position [67, 0]
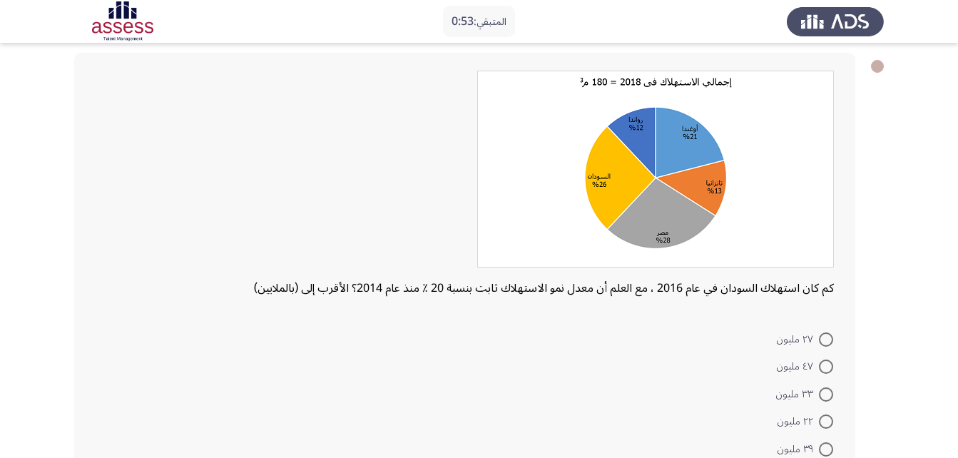
drag, startPoint x: 956, startPoint y: 282, endPoint x: 961, endPoint y: 303, distance: 21.1
click at [958, 303] on html "المتبقي: 0:53 السابق ASSESS Aptitude (FOCUS) - Analytical Thinking التالي كم كا…" at bounding box center [479, 242] width 958 height 619
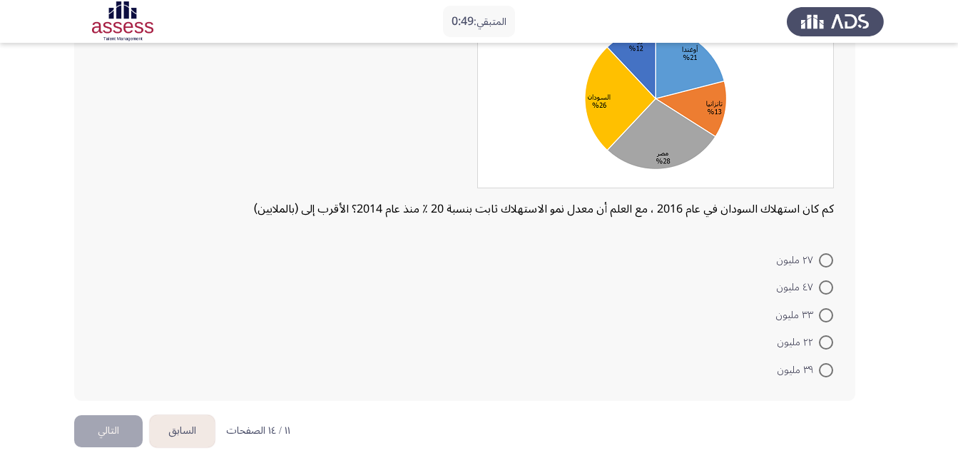
scroll to position [161, 0]
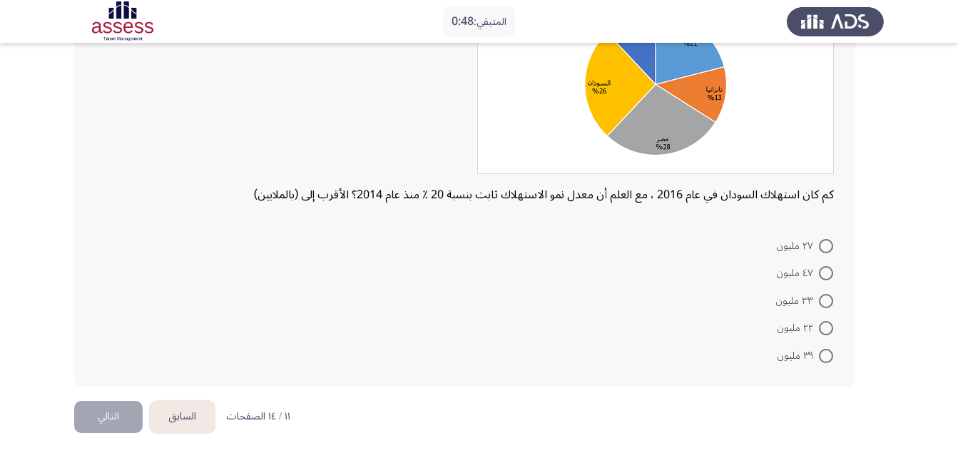
click at [820, 295] on span at bounding box center [826, 301] width 14 height 14
click at [820, 295] on input "٣٣ مليون" at bounding box center [826, 301] width 14 height 14
radio input "true"
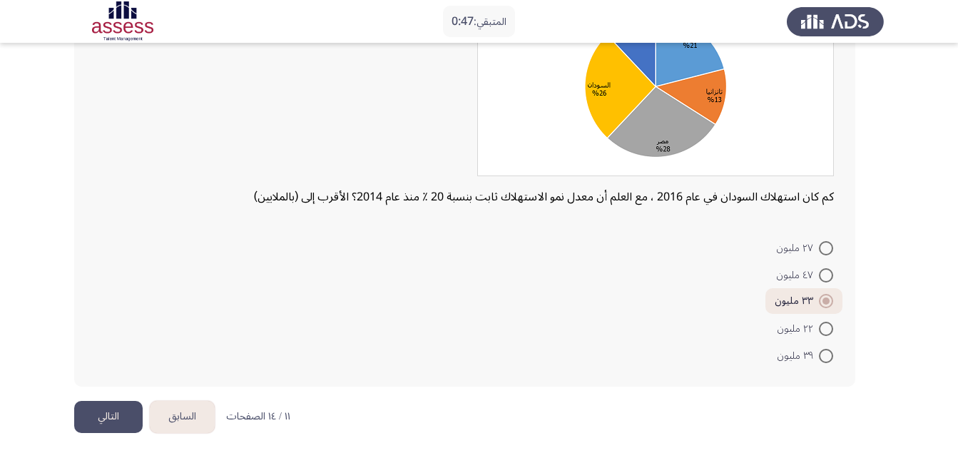
click at [121, 419] on button "التالي" at bounding box center [108, 417] width 69 height 32
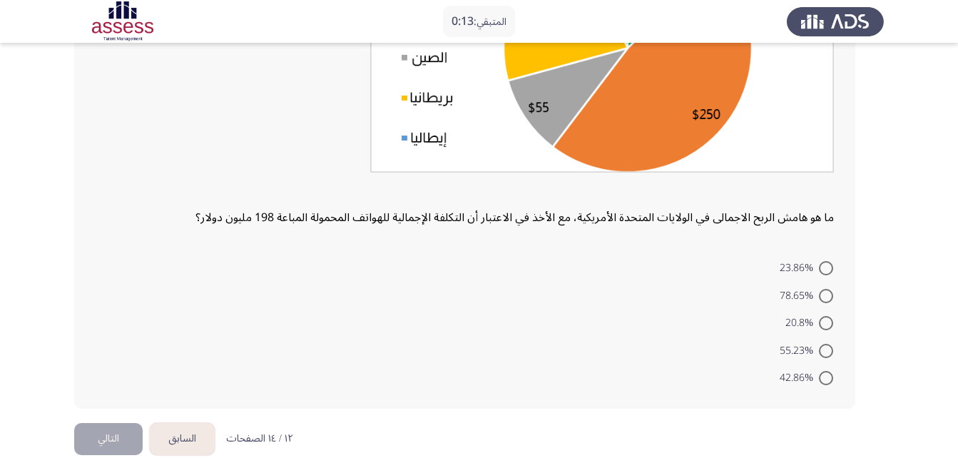
scroll to position [266, 0]
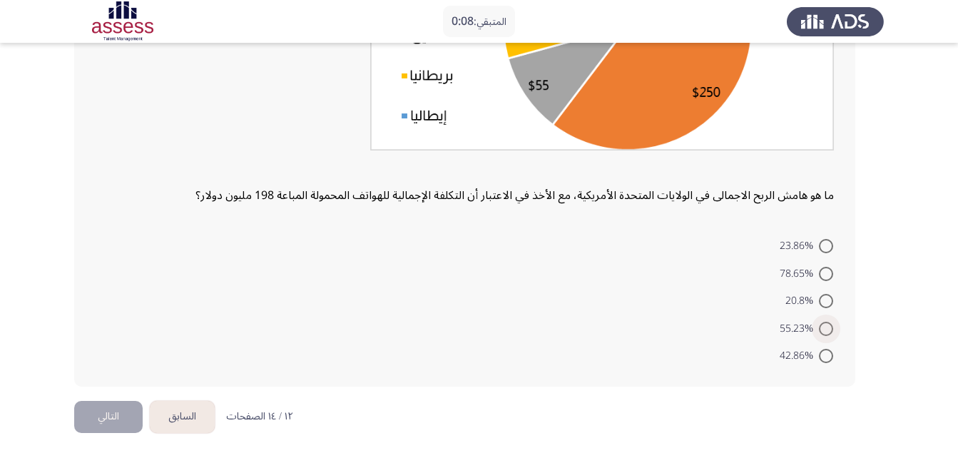
click at [832, 330] on span at bounding box center [826, 329] width 14 height 14
click at [832, 330] on input "55.23%" at bounding box center [826, 329] width 14 height 14
radio input "true"
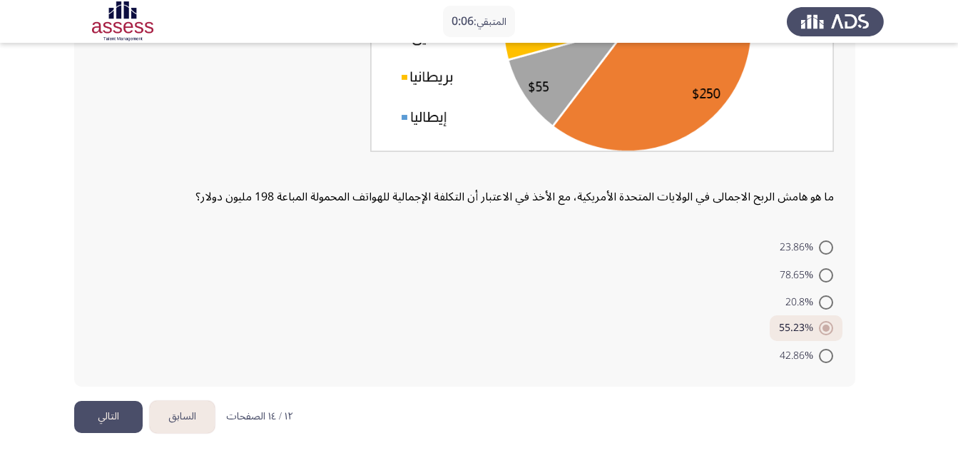
click at [126, 420] on button "التالي" at bounding box center [108, 417] width 69 height 32
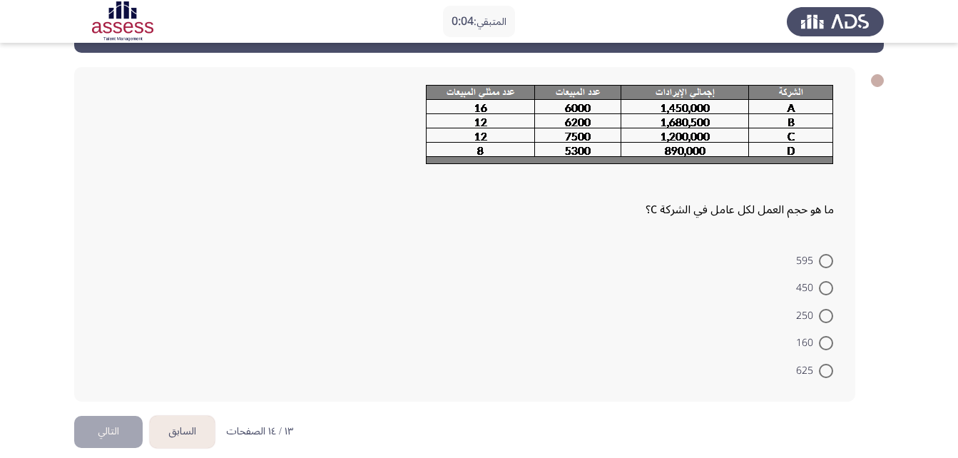
scroll to position [57, 0]
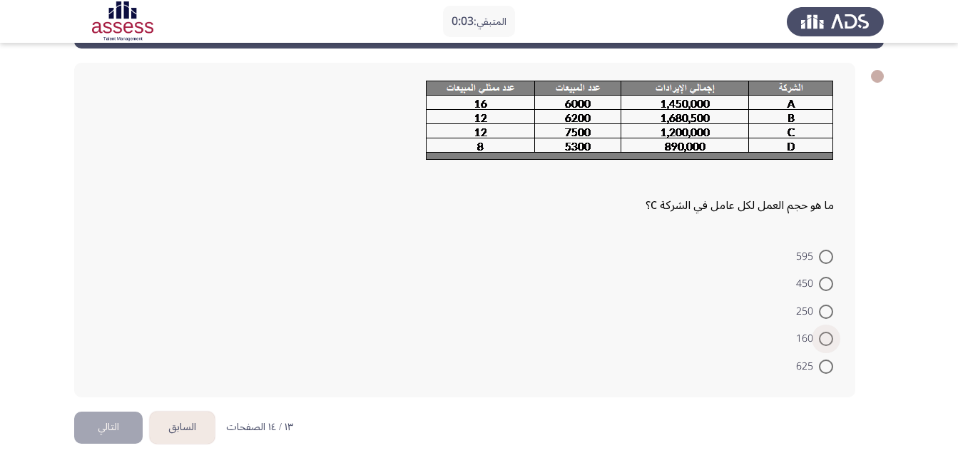
click at [824, 340] on span at bounding box center [826, 339] width 14 height 14
click at [824, 340] on input "160" at bounding box center [826, 339] width 14 height 14
radio input "true"
click at [134, 419] on button "التالي" at bounding box center [108, 426] width 69 height 32
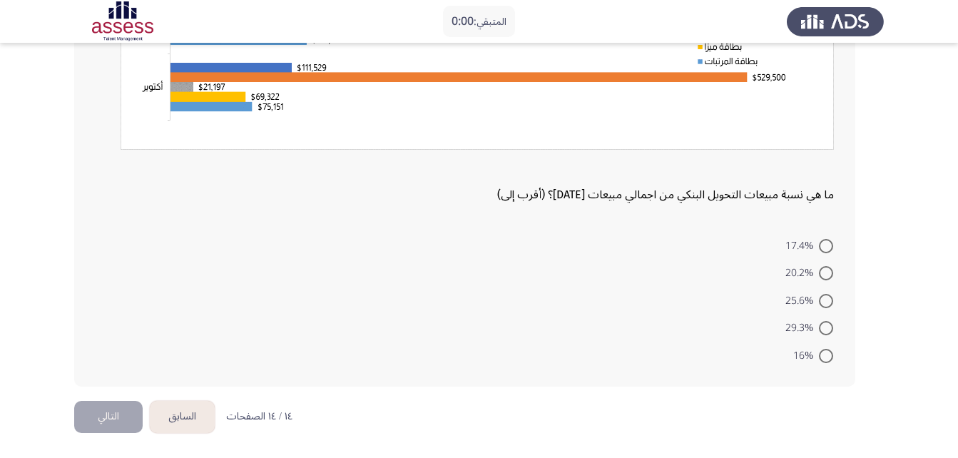
scroll to position [0, 0]
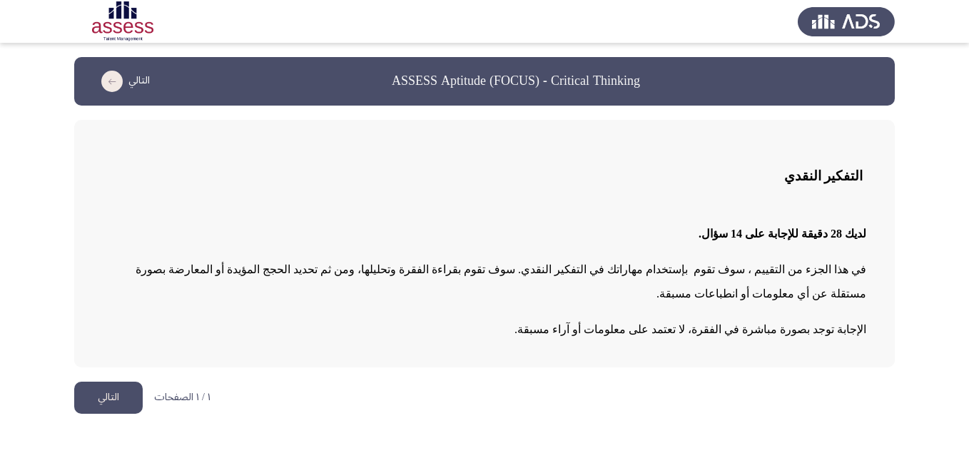
click at [123, 382] on button "التالي" at bounding box center [108, 398] width 69 height 32
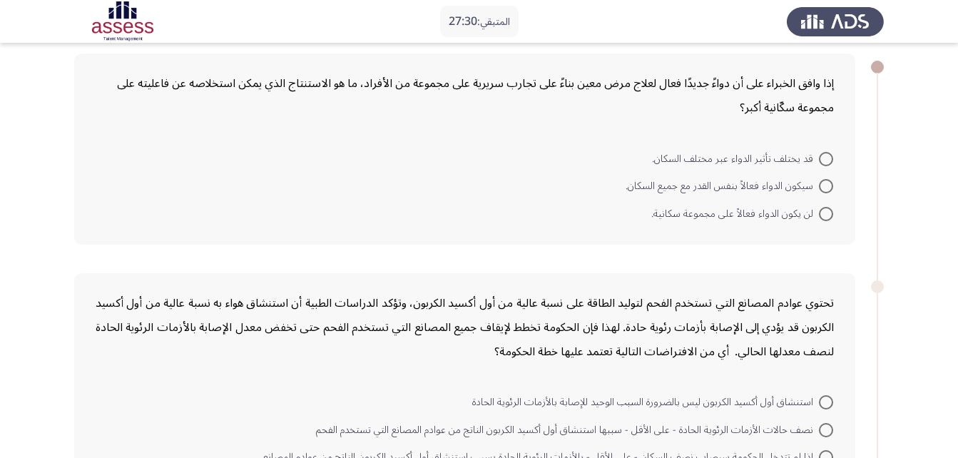
scroll to position [70, 0]
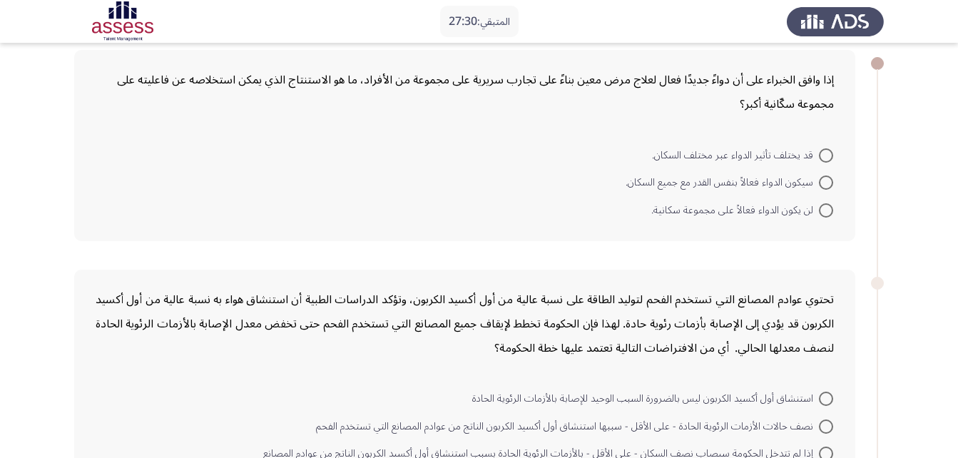
click at [826, 151] on span at bounding box center [826, 155] width 14 height 14
click at [826, 151] on input "قد يختلف تأثير الدواء عبر مختلف السكان." at bounding box center [826, 155] width 14 height 14
radio input "true"
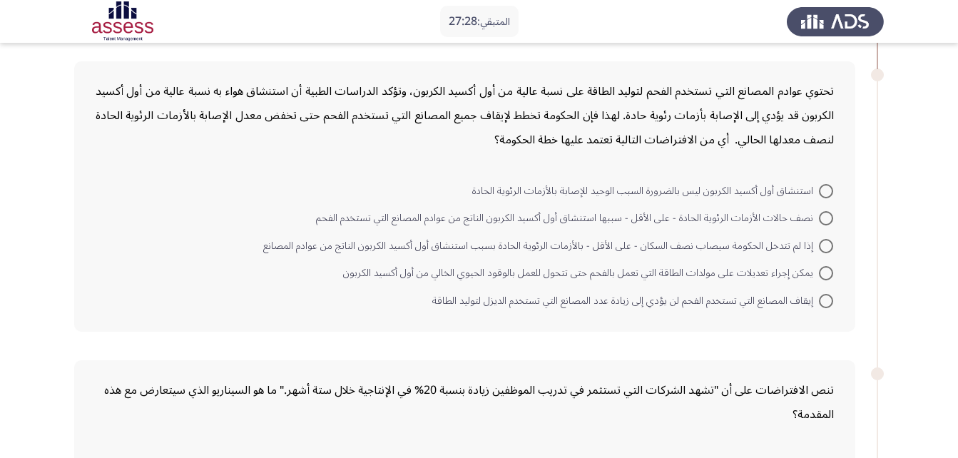
scroll to position [260, 0]
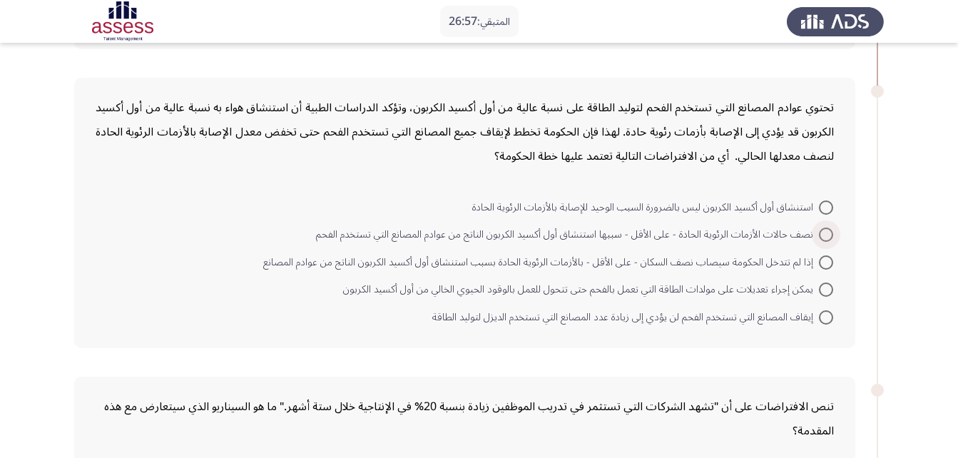
click at [832, 229] on span at bounding box center [826, 235] width 14 height 14
click at [832, 229] on input "نصف حالات الأزمات الرئوية الحادة - على الأقل - سببها استنشاق أول أكسيد الكربون …" at bounding box center [826, 235] width 14 height 14
radio input "true"
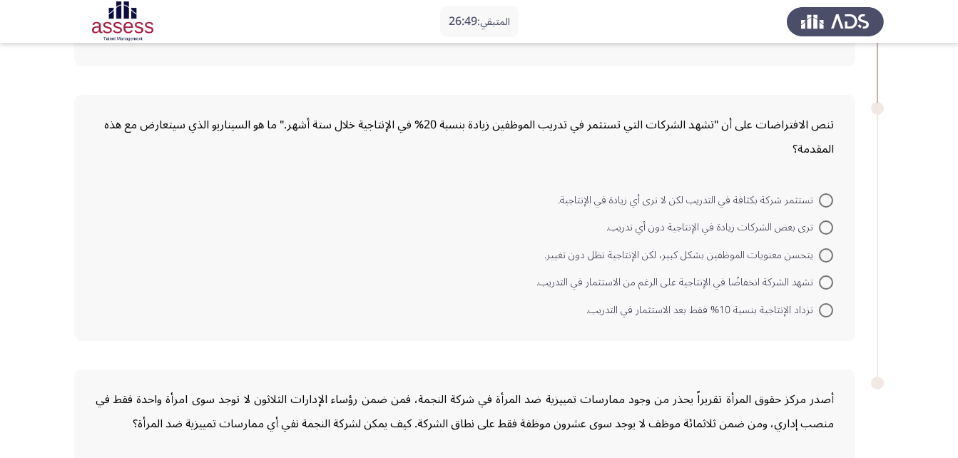
scroll to position [562, 0]
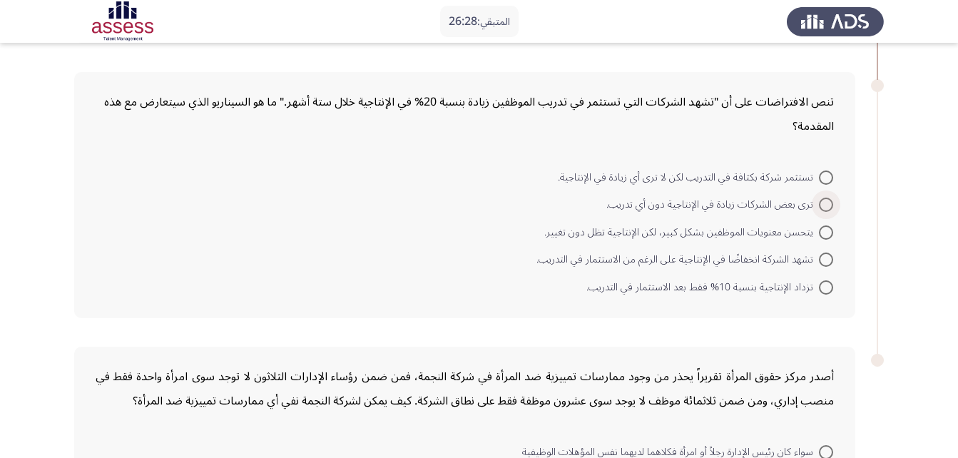
click at [826, 205] on span at bounding box center [826, 205] width 0 height 0
click at [826, 204] on input "ترى بعض الشركات زيادة في الإنتاجية دون أي تدريب." at bounding box center [826, 205] width 14 height 14
radio input "true"
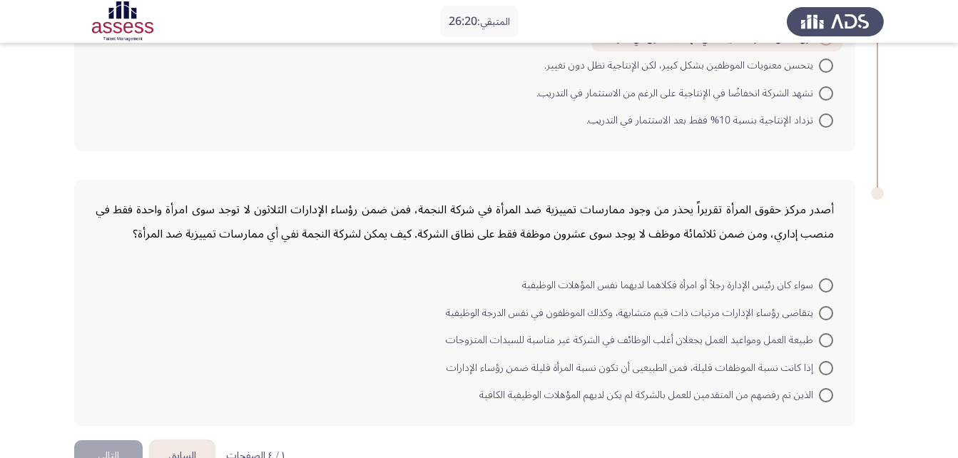
scroll to position [758, 0]
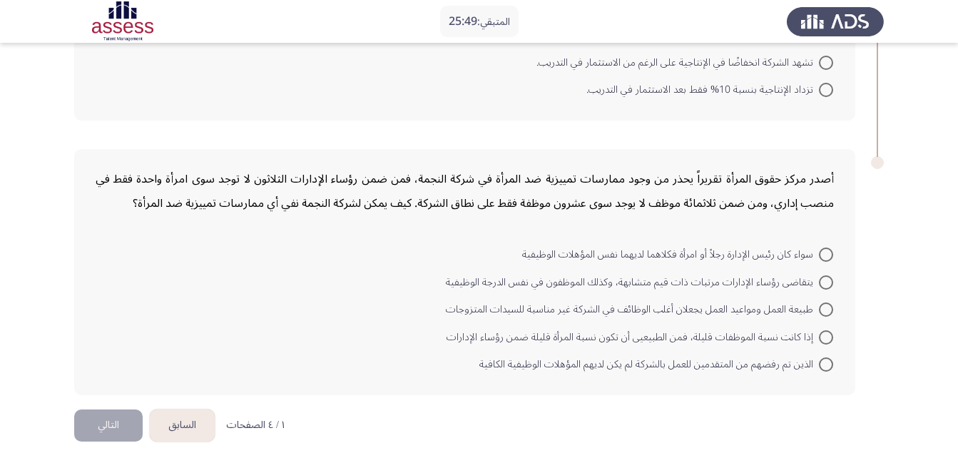
click at [825, 250] on span at bounding box center [826, 255] width 14 height 14
click at [825, 250] on input "سواء كان رئيس الإدارة رجلاً أو امرأة فكلاهما لديهما نفس المؤهلات الوظيفية" at bounding box center [826, 255] width 14 height 14
radio input "true"
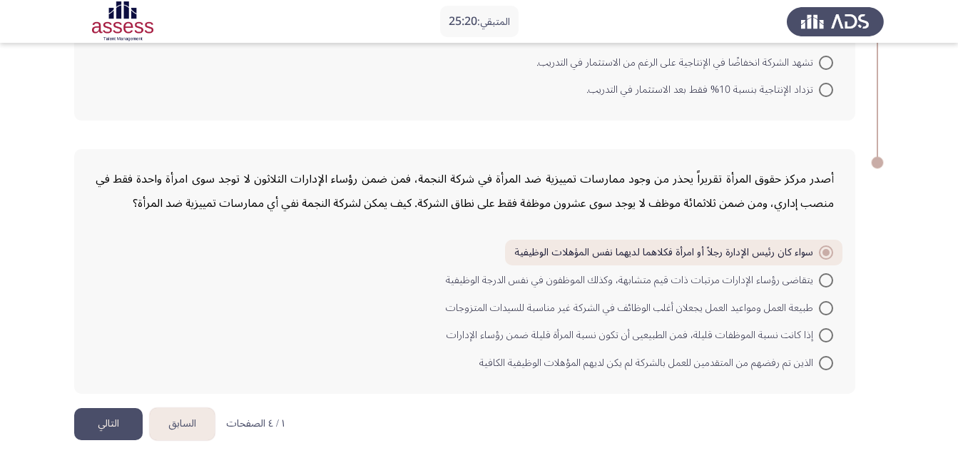
click at [830, 360] on span at bounding box center [826, 363] width 14 height 14
click at [830, 360] on input "الذين تم رفضهم من المتقدمين للعمل بالشركة لم يكن لديهم المؤهلات الوظيفية الكافية" at bounding box center [826, 363] width 14 height 14
radio input "true"
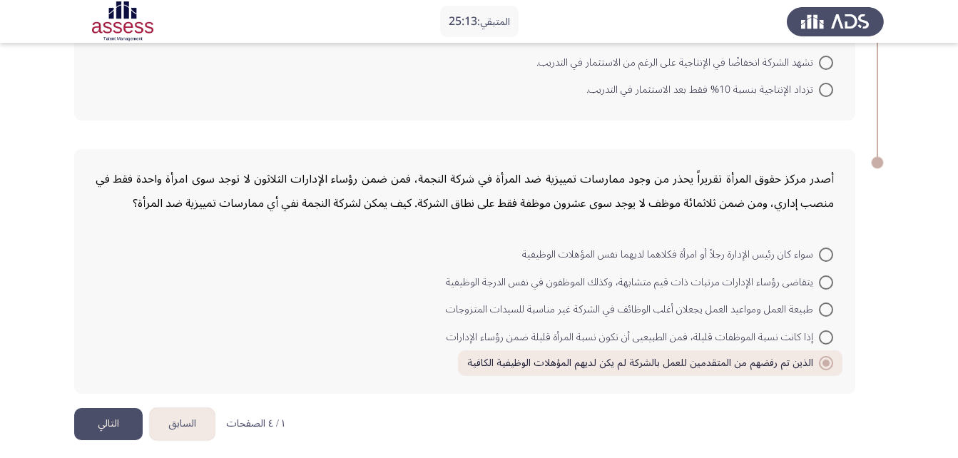
click at [115, 415] on button "التالي" at bounding box center [108, 424] width 69 height 32
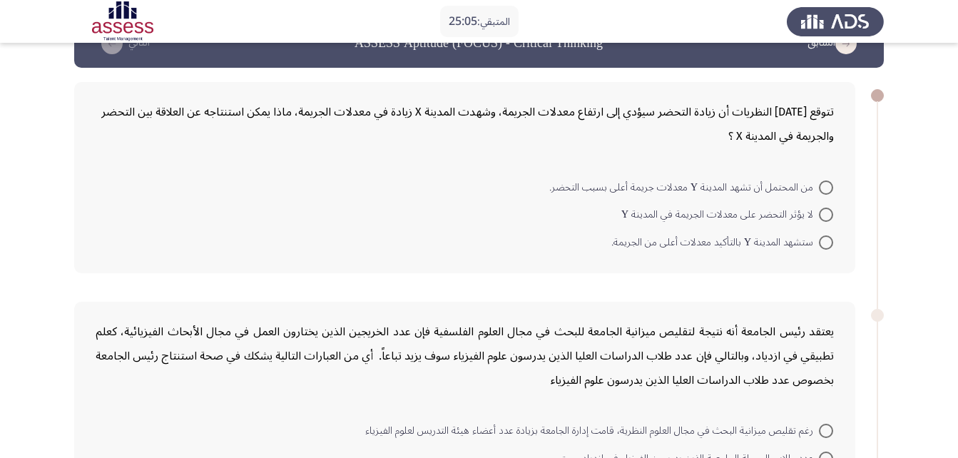
scroll to position [53, 0]
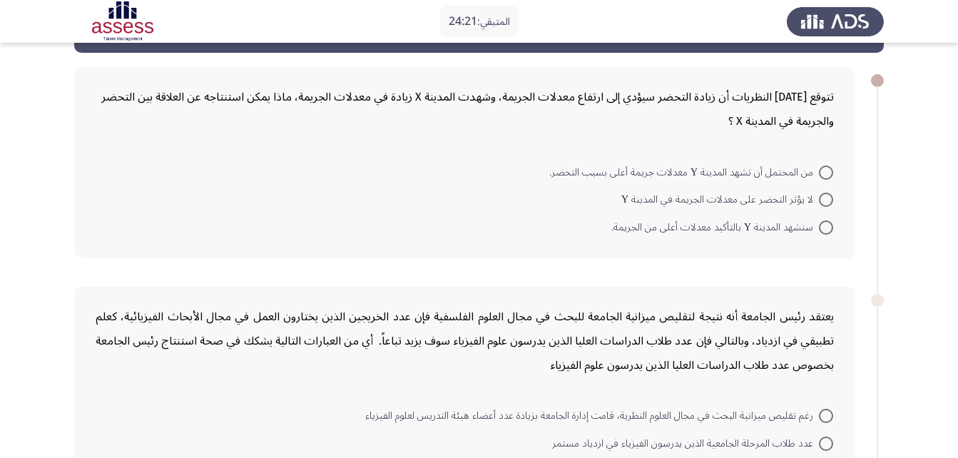
click at [826, 171] on span at bounding box center [826, 173] width 14 height 14
click at [826, 171] on input "من المحتمل أن تشهد المدينة Y معدلات جريمة أعلى بسبب التحضر." at bounding box center [826, 173] width 14 height 14
radio input "true"
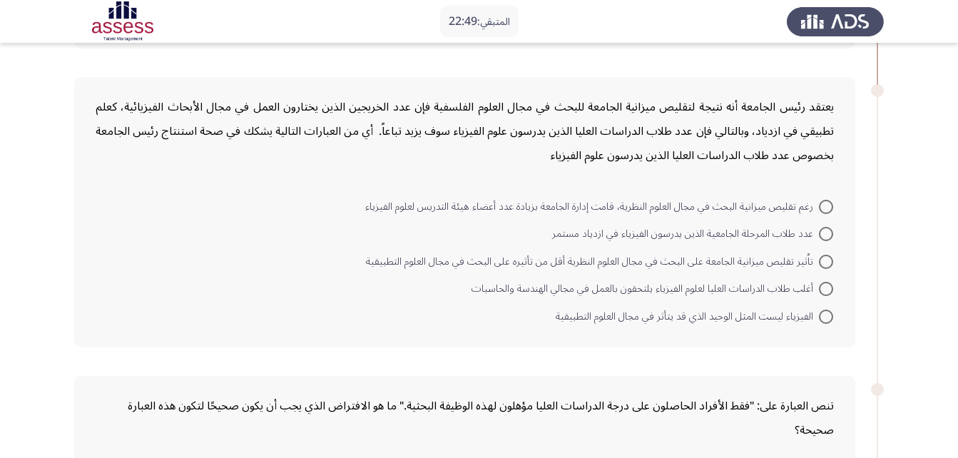
scroll to position [265, 0]
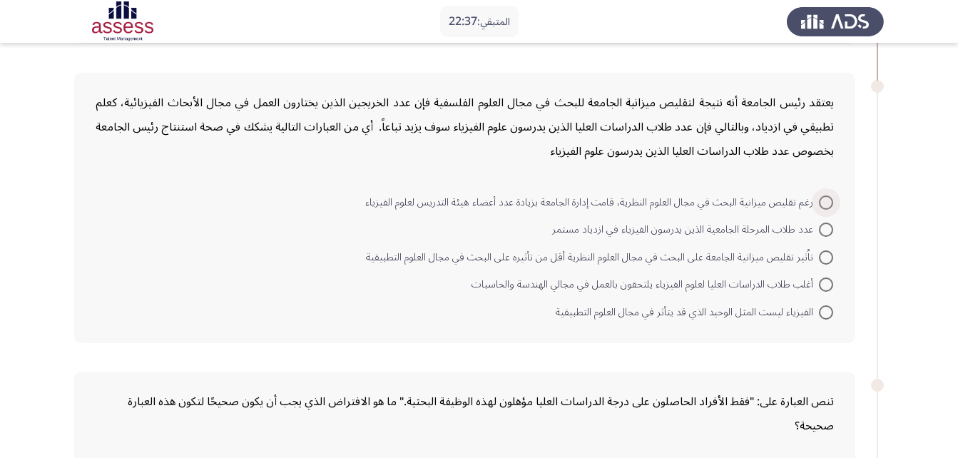
click at [826, 197] on span at bounding box center [826, 203] width 14 height 14
click at [826, 197] on input "رغم تقليص ميزانية البحث في مجال العلوم النظرية، قامت إدارة الجامعة بزيادة عدد أ…" at bounding box center [826, 203] width 14 height 14
radio input "true"
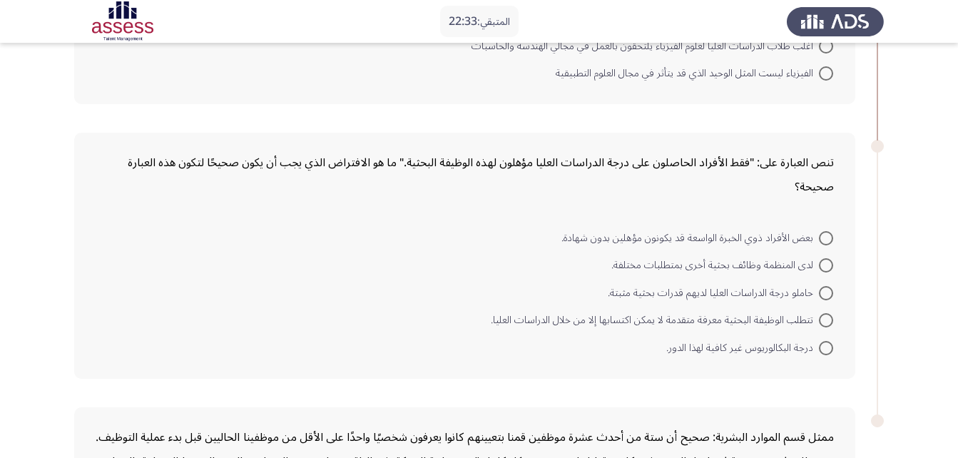
scroll to position [510, 0]
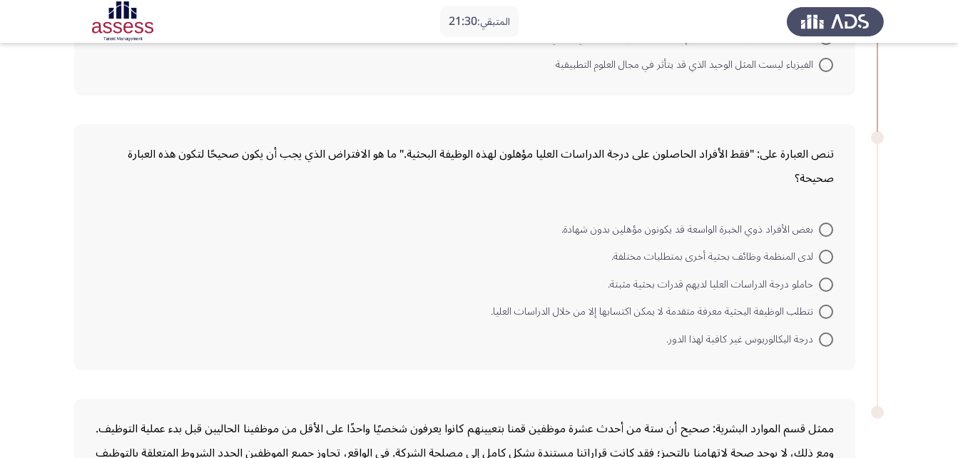
click at [821, 311] on span at bounding box center [826, 312] width 14 height 14
click at [821, 311] on input "تتطلب الوظيفة البحثية معرفة متقدمة لا يمكن اكتسابها إلا من خلال الدراسات العليا." at bounding box center [826, 312] width 14 height 14
radio input "true"
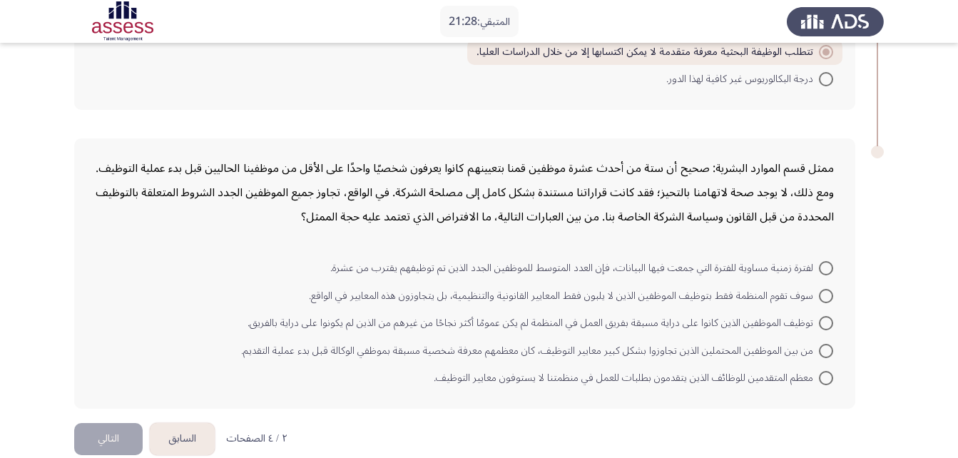
scroll to position [771, 0]
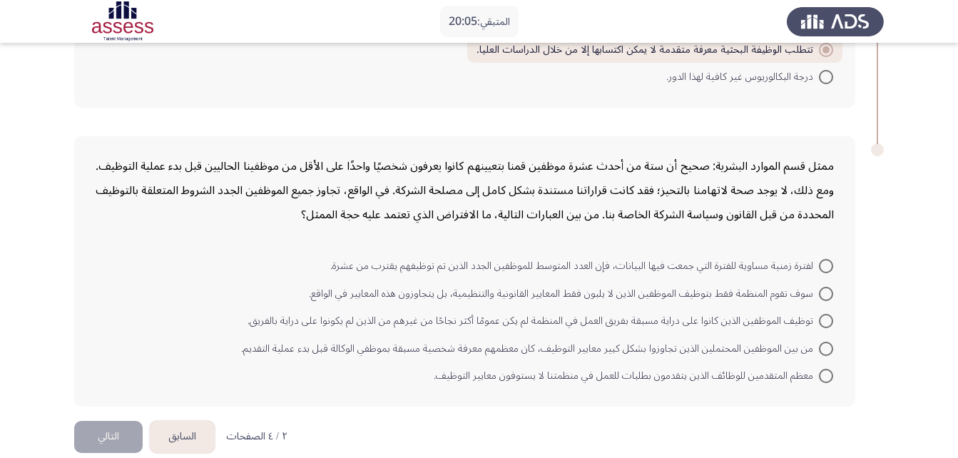
click at [783, 346] on span "من بين الموظفين المحتملين الذين تجاوزوا بشكل كبير معايير التوظيف، كان معظمهم مع…" at bounding box center [530, 348] width 578 height 17
click at [819, 346] on input "من بين الموظفين المحتملين الذين تجاوزوا بشكل كبير معايير التوظيف، كان معظمهم مع…" at bounding box center [826, 349] width 14 height 14
radio input "true"
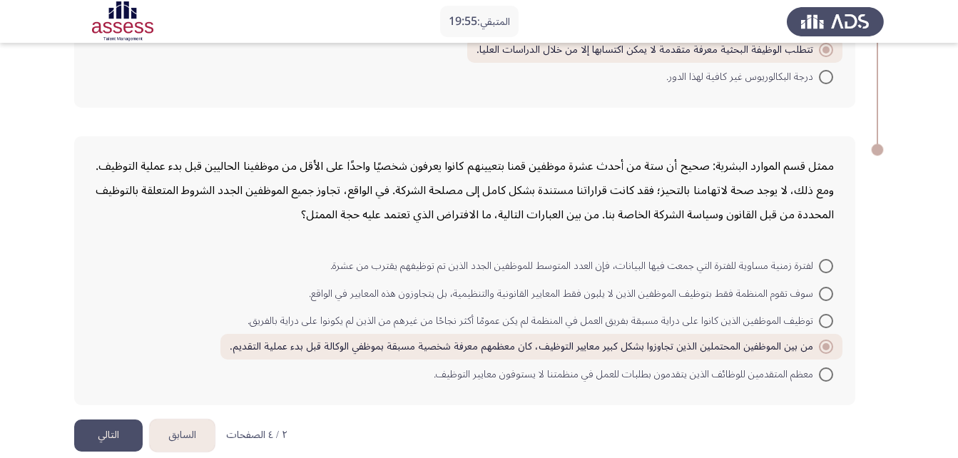
click at [816, 285] on span "سوف تقوم المنظمة فقط بتوظيف الموظفين الذين لا يلبون فقط المعايير القانونية والت…" at bounding box center [564, 293] width 510 height 17
click at [819, 287] on input "سوف تقوم المنظمة فقط بتوظيف الموظفين الذين لا يلبون فقط المعايير القانونية والت…" at bounding box center [826, 294] width 14 height 14
radio input "true"
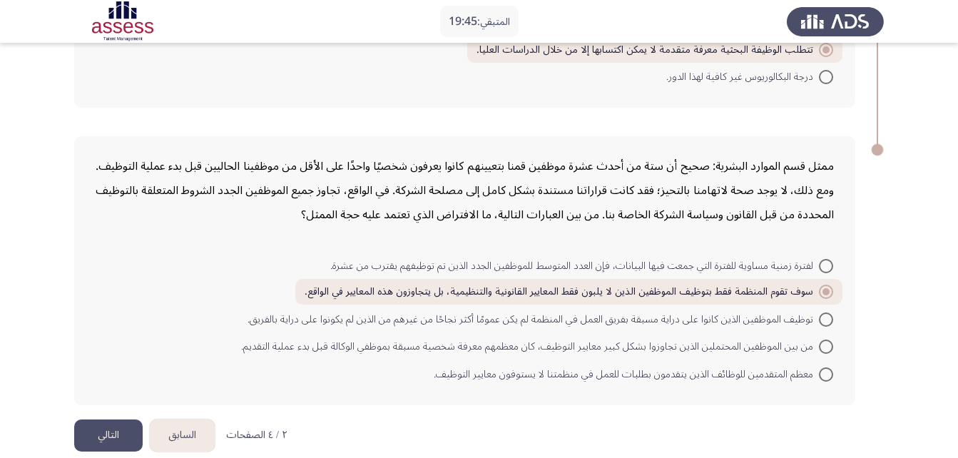
click at [115, 432] on button "التالي" at bounding box center [108, 436] width 69 height 32
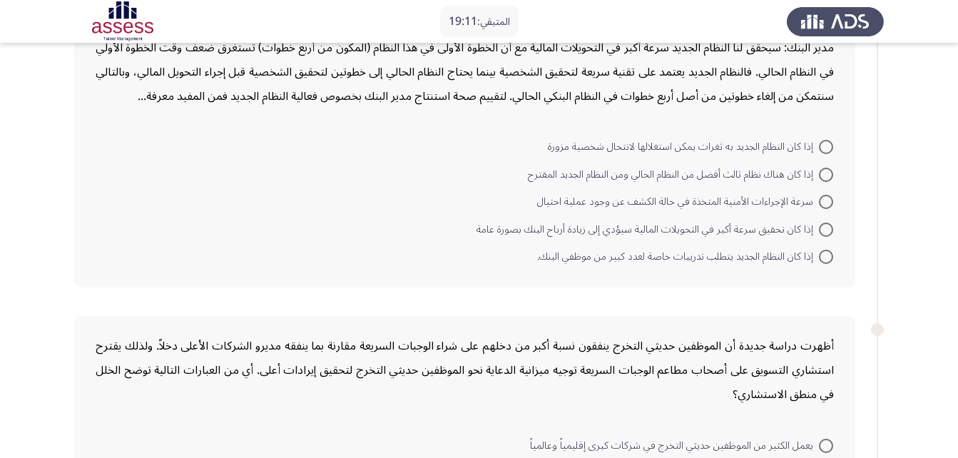
scroll to position [0, 0]
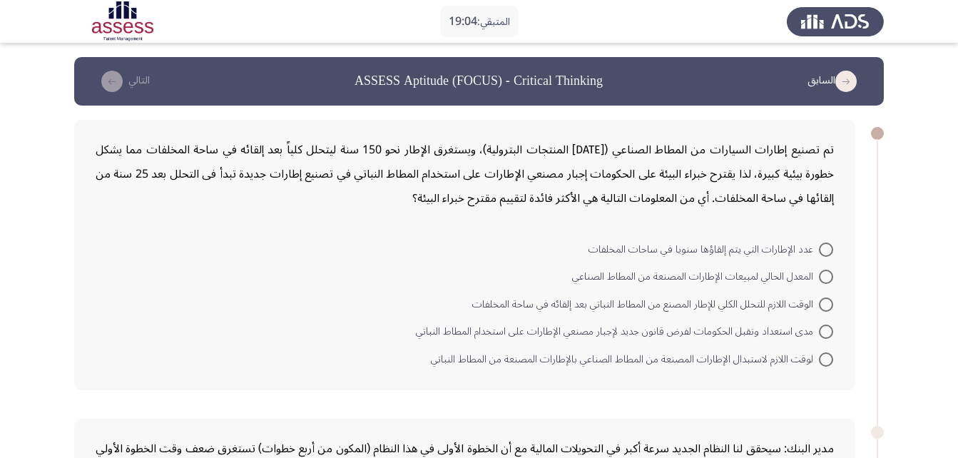
click at [641, 249] on span "عدد الإطارات التي يتم إلقاؤها سنويا في ساحات المخلفات" at bounding box center [704, 249] width 230 height 17
click at [819, 249] on input "عدد الإطارات التي يتم إلقاؤها سنويا في ساحات المخلفات" at bounding box center [826, 250] width 14 height 14
radio input "true"
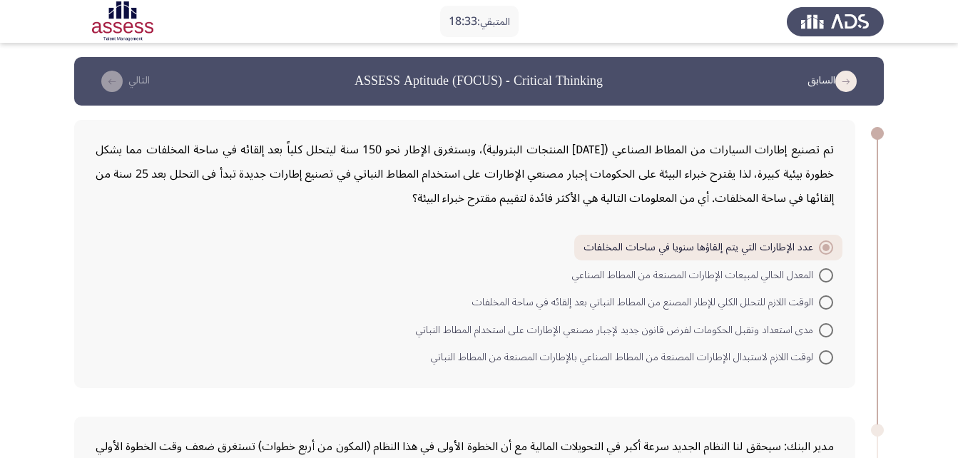
click at [544, 356] on span "لوقت اللازم لاستبدال الإطارات المصنعة من المطاط الصناعي بالإطارات المصنعة من ال…" at bounding box center [625, 357] width 388 height 17
click at [819, 356] on input "لوقت اللازم لاستبدال الإطارات المصنعة من المطاط الصناعي بالإطارات المصنعة من ال…" at bounding box center [826, 357] width 14 height 14
radio input "true"
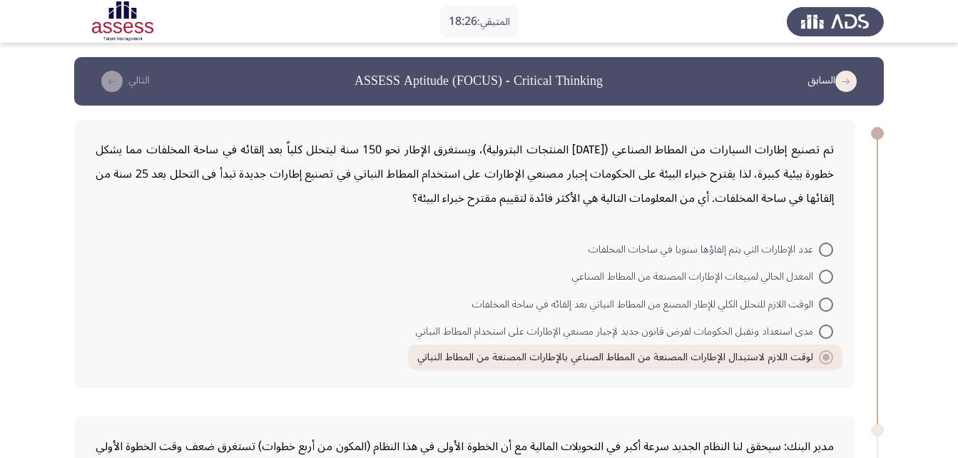
click at [791, 248] on span "عدد الإطارات التي يتم إلقاؤها سنويا في ساحات المخلفات" at bounding box center [704, 249] width 230 height 17
click at [819, 248] on input "عدد الإطارات التي يتم إلقاؤها سنويا في ساحات المخلفات" at bounding box center [826, 250] width 14 height 14
radio input "true"
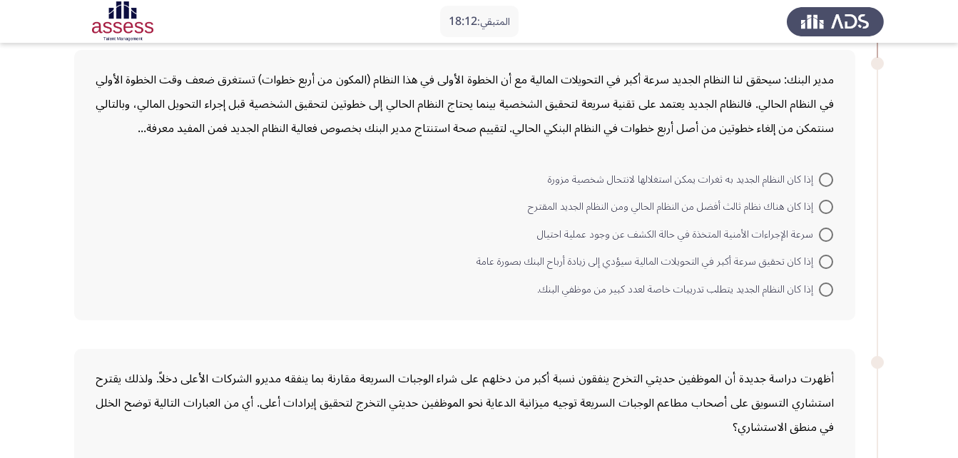
scroll to position [365, 0]
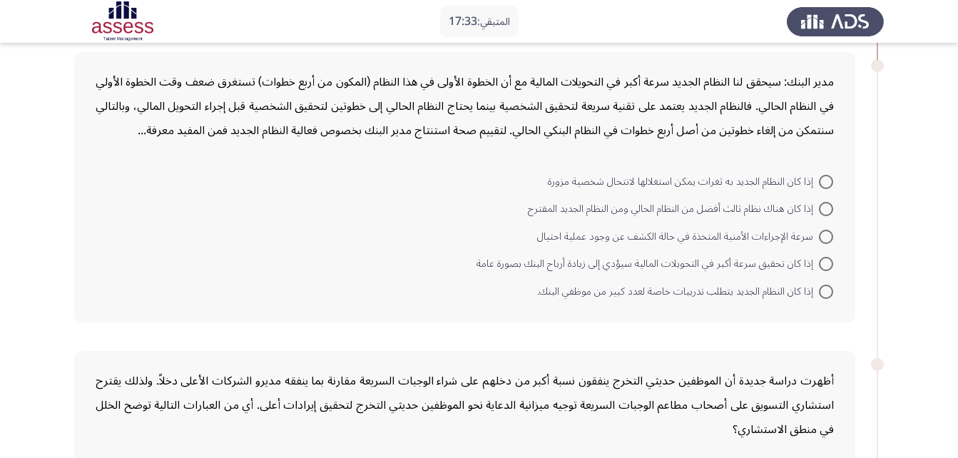
click at [603, 188] on span "إذا كان النظام الجديد به ثغرات يمكن استغلالها لانتحال شخصية مزورة" at bounding box center [683, 181] width 271 height 17
click at [819, 188] on input "إذا كان النظام الجديد به ثغرات يمكن استغلالها لانتحال شخصية مزورة" at bounding box center [826, 182] width 14 height 14
radio input "true"
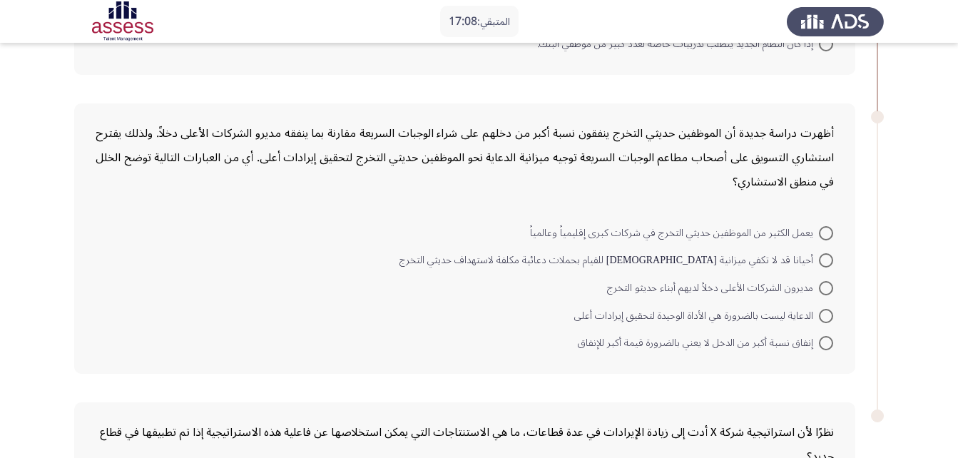
scroll to position [627, 0]
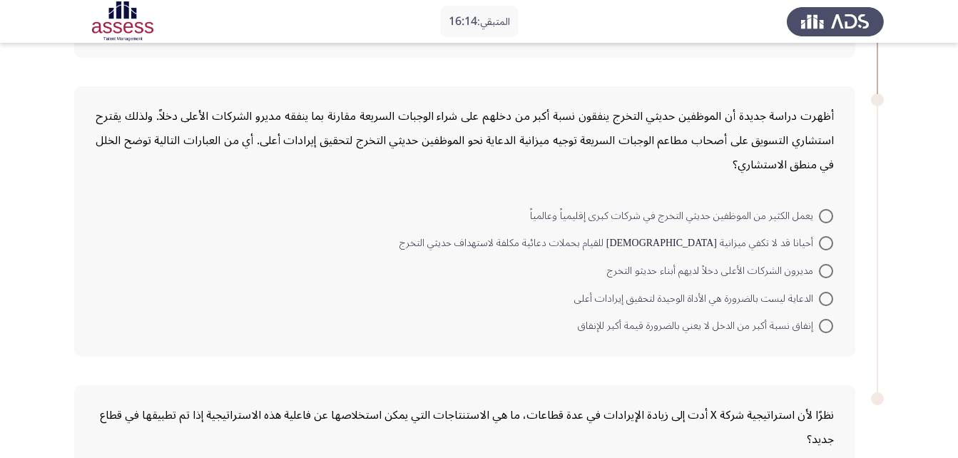
click at [795, 327] on span "إنفاق نسبة أكبر من الدخل لا يعني بالضرورة قيمة أكبر للإنفاق" at bounding box center [698, 326] width 241 height 17
click at [819, 327] on input "إنفاق نسبة أكبر من الدخل لا يعني بالضرورة قيمة أكبر للإنفاق" at bounding box center [826, 326] width 14 height 14
radio input "true"
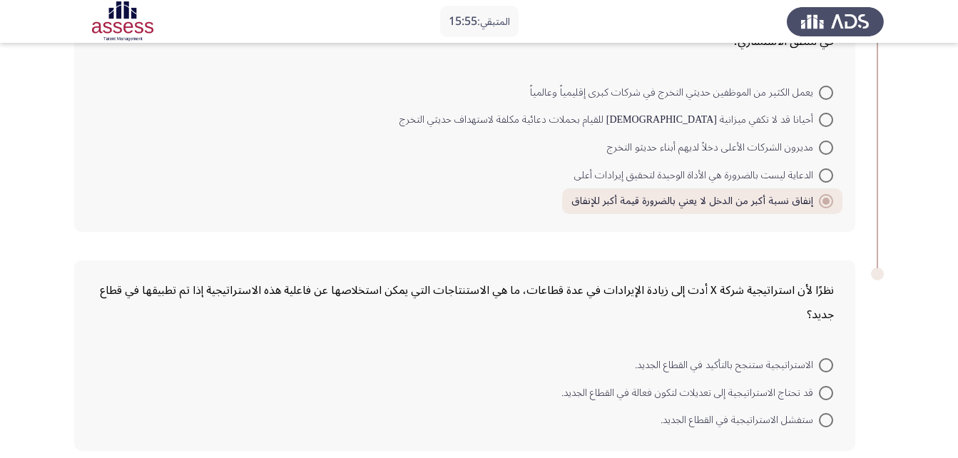
scroll to position [815, 0]
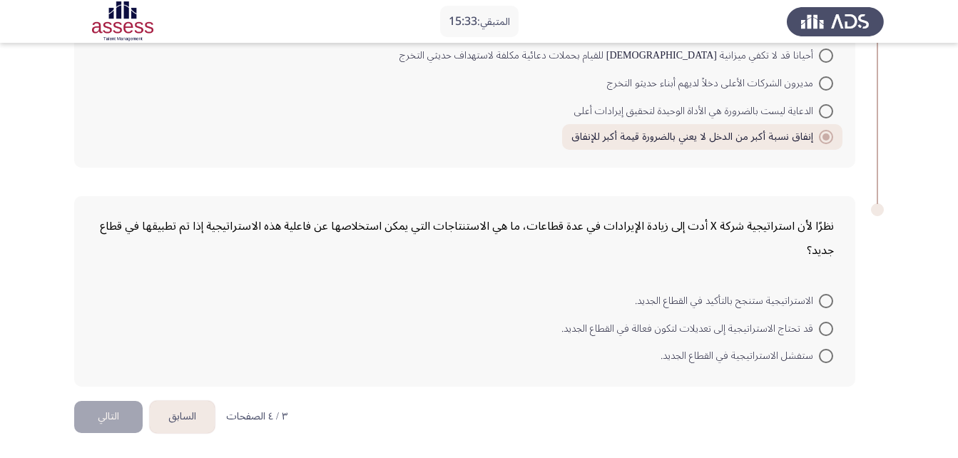
click at [786, 330] on span "قد تحتاج الاستراتيجية إلى تعديلات لتكون فعالة في القطاع الجديد." at bounding box center [691, 328] width 258 height 17
click at [819, 330] on input "قد تحتاج الاستراتيجية إلى تعديلات لتكون فعالة في القطاع الجديد." at bounding box center [826, 329] width 14 height 14
radio input "true"
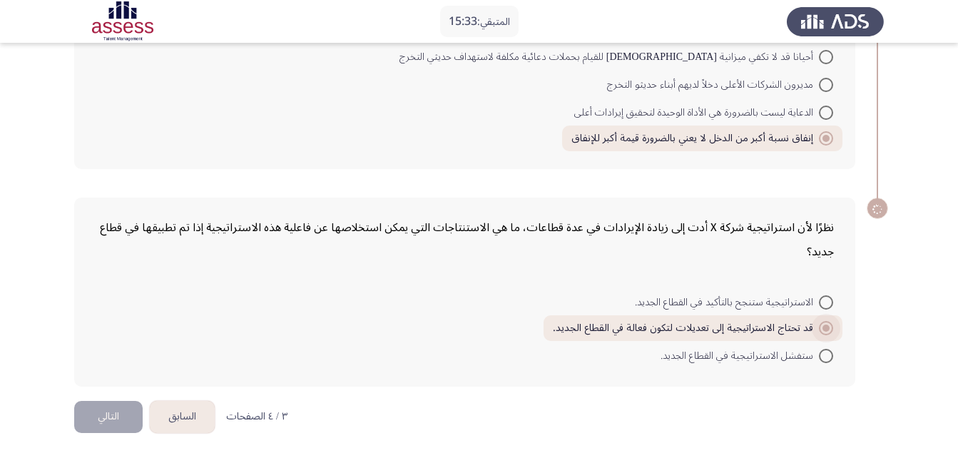
scroll to position [814, 0]
click at [88, 420] on button "التالي" at bounding box center [108, 417] width 69 height 32
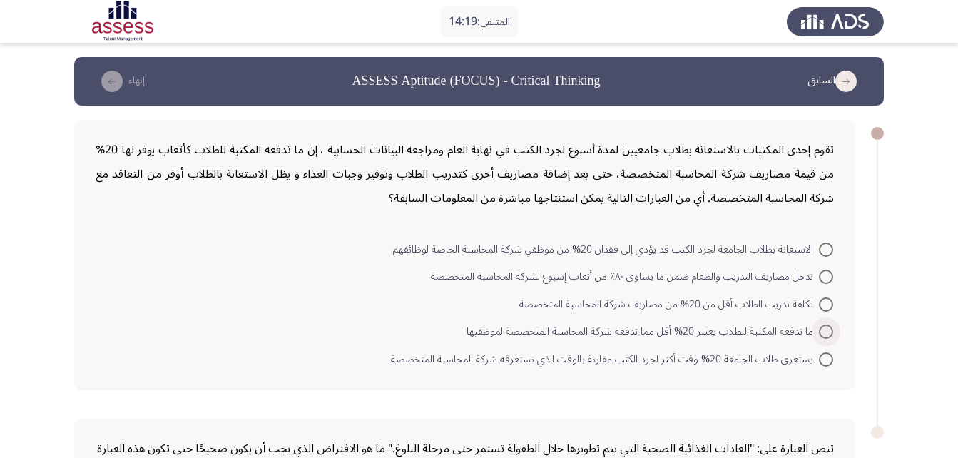
click at [650, 335] on span "ما تدفعه المكتبة للطلاب يعتبر 20% أقل مما تدفعه شركة المحاسبة المتخصصة لموظفيها" at bounding box center [643, 331] width 353 height 17
click at [819, 335] on input "ما تدفعه المكتبة للطلاب يعتبر 20% أقل مما تدفعه شركة المحاسبة المتخصصة لموظفيها" at bounding box center [826, 332] width 14 height 14
radio input "true"
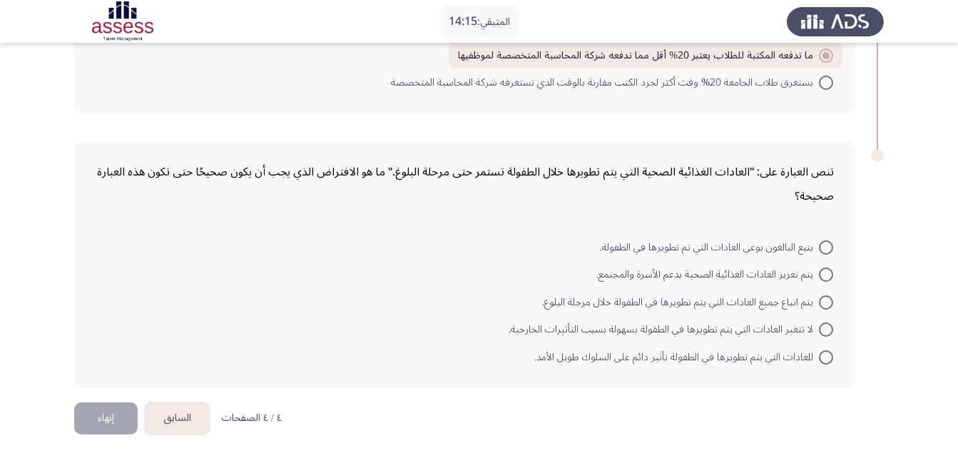
scroll to position [276, 0]
click at [659, 277] on span "يتم تعزيز العادات الغذائية الصحية بدعم الأسرة والمجتمع." at bounding box center [708, 273] width 223 height 17
click at [819, 277] on input "يتم تعزيز العادات الغذائية الصحية بدعم الأسرة والمجتمع." at bounding box center [826, 273] width 14 height 14
radio input "true"
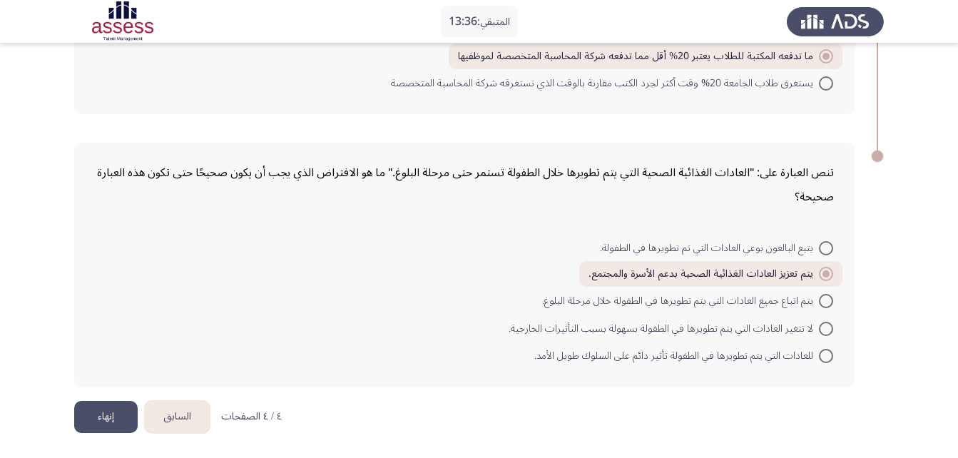
click at [620, 297] on span "يتم اتباع جميع العادات التي يتم تطويرها في الطفولة خلال مرحلة البلوغ." at bounding box center [680, 301] width 277 height 17
click at [819, 297] on input "يتم اتباع جميع العادات التي يتم تطويرها في الطفولة خلال مرحلة البلوغ." at bounding box center [826, 301] width 14 height 14
radio input "true"
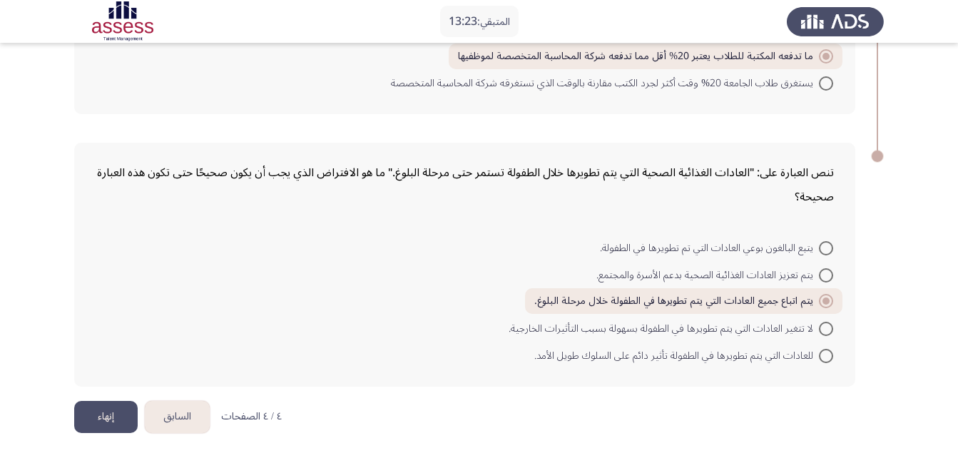
click at [606, 355] on span "للعادات التي يتم تطويرها في الطفولة تأثير دائم على السلوك طويل الأمد." at bounding box center [677, 356] width 285 height 17
click at [819, 355] on input "للعادات التي يتم تطويرها في الطفولة تأثير دائم على السلوك طويل الأمد." at bounding box center [826, 356] width 14 height 14
radio input "true"
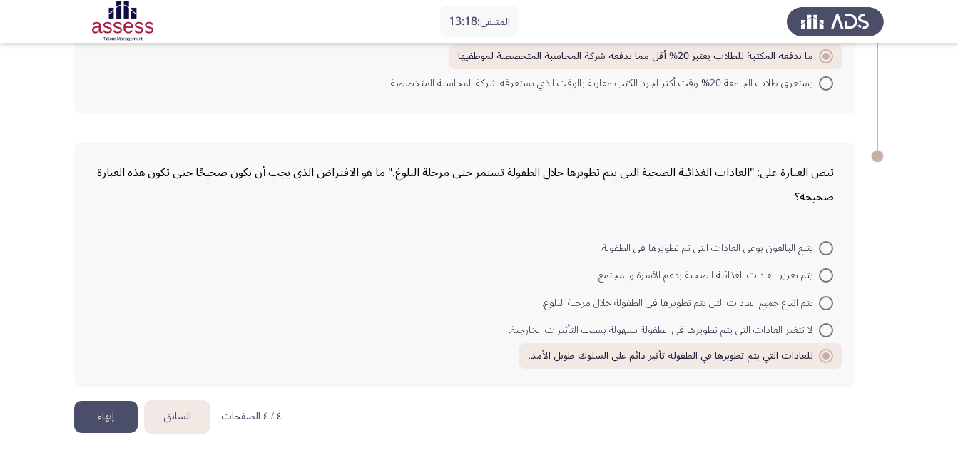
click at [104, 406] on button "إنهاء" at bounding box center [106, 417] width 64 height 32
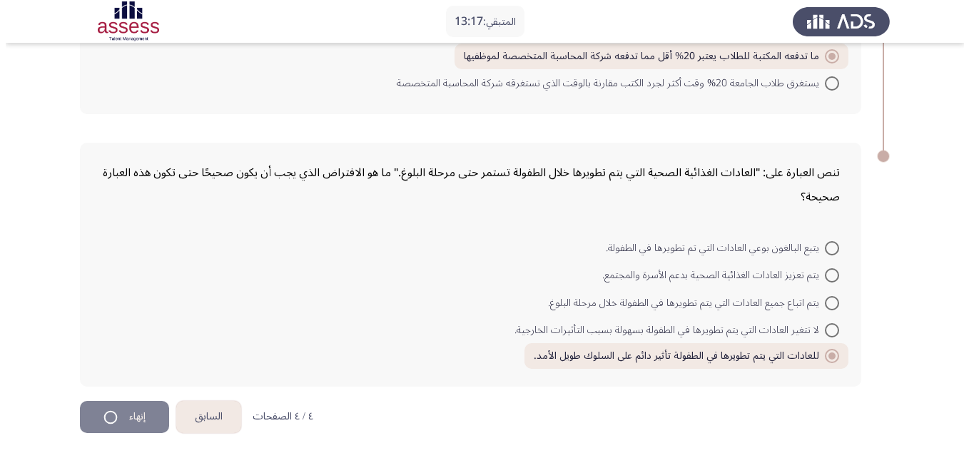
scroll to position [0, 0]
